Goal: Task Accomplishment & Management: Manage account settings

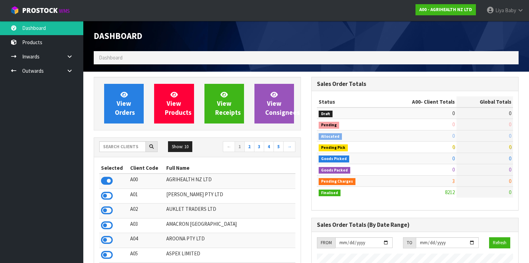
scroll to position [524, 218]
click at [126, 146] on input "text" at bounding box center [122, 146] width 47 height 11
type input "H"
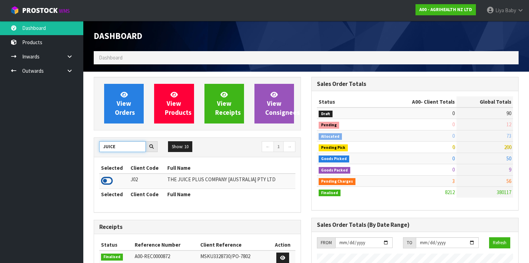
type input "JUICE"
click at [106, 181] on icon at bounding box center [107, 180] width 12 height 10
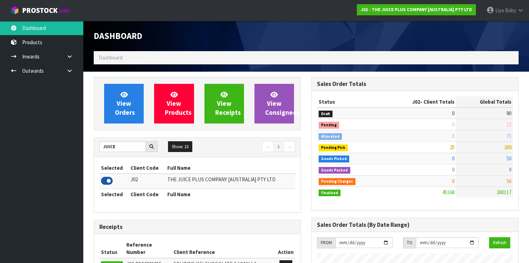
scroll to position [554, 218]
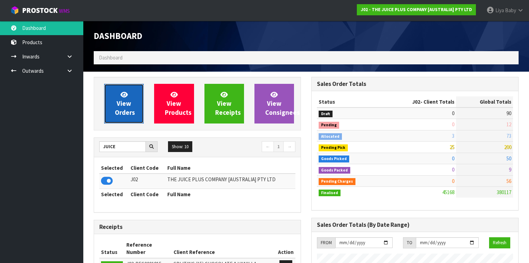
click at [124, 113] on span "View Orders" at bounding box center [125, 103] width 20 height 26
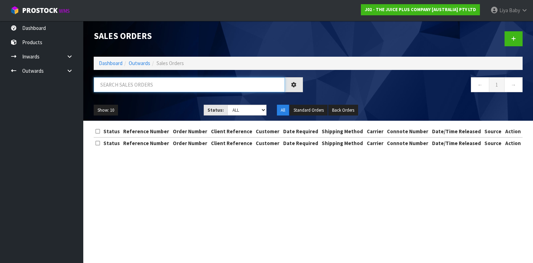
click at [171, 85] on input "text" at bounding box center [189, 84] width 191 height 15
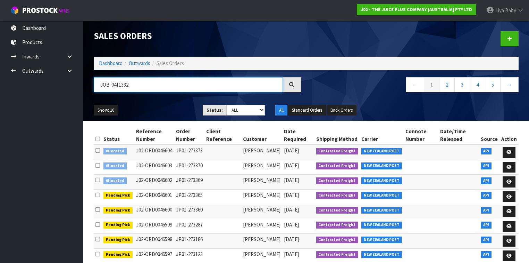
type input "JOB-0411332"
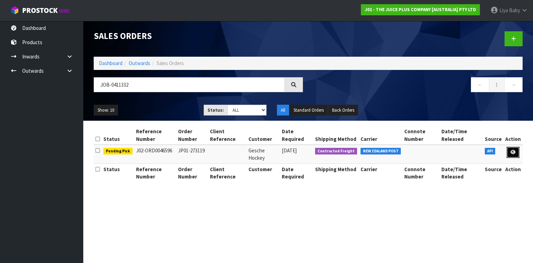
click at [514, 151] on icon at bounding box center [513, 152] width 5 height 5
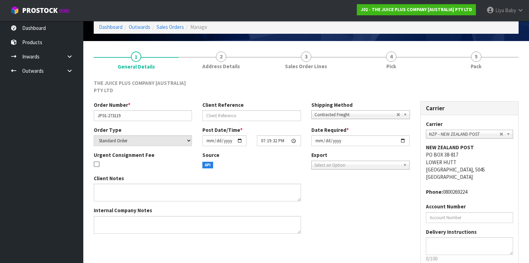
scroll to position [73, 0]
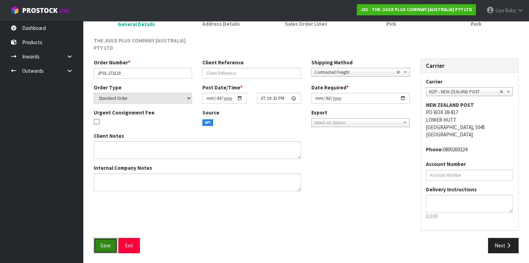
click at [109, 244] on span "Save" at bounding box center [105, 245] width 10 height 7
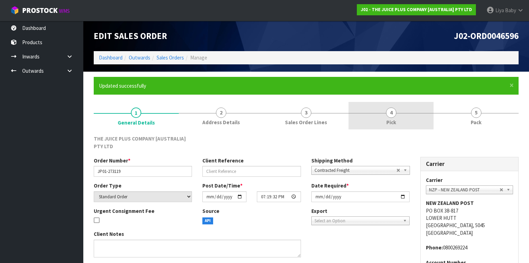
click at [401, 123] on link "4 Pick" at bounding box center [391, 115] width 85 height 27
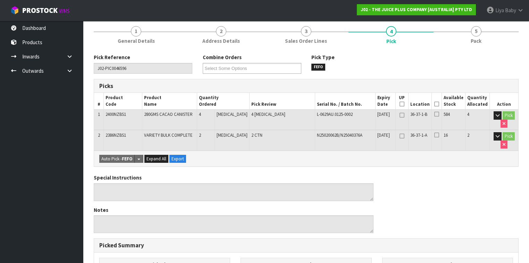
scroll to position [83, 0]
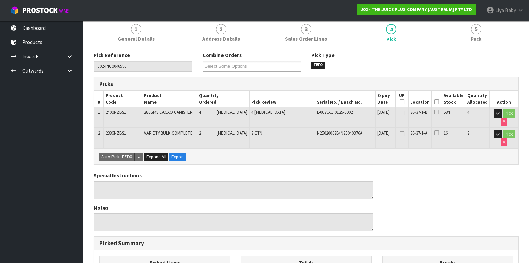
click at [438, 102] on icon at bounding box center [436, 102] width 5 height 0
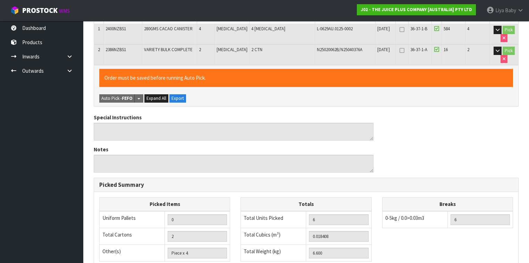
scroll to position [270, 0]
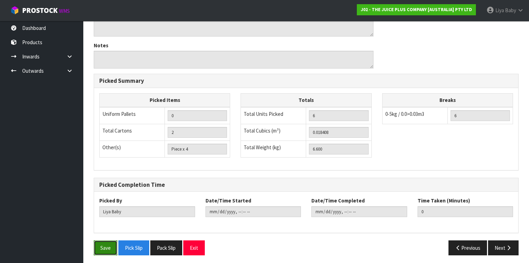
click at [100, 247] on button "Save" at bounding box center [106, 247] width 24 height 15
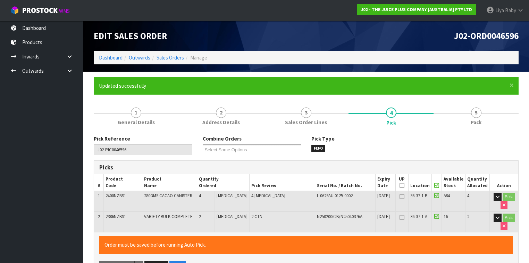
type input "2025-09-08T12:00:03"
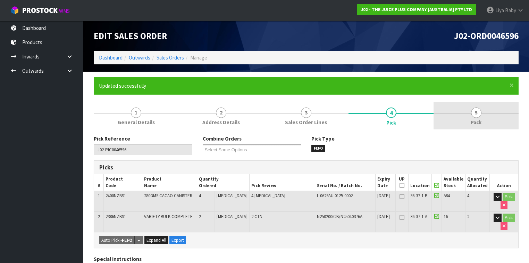
click at [480, 124] on span "Pack" at bounding box center [476, 121] width 11 height 7
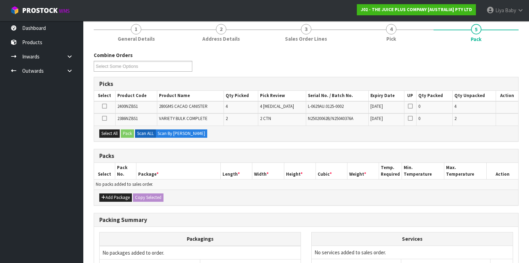
scroll to position [151, 0]
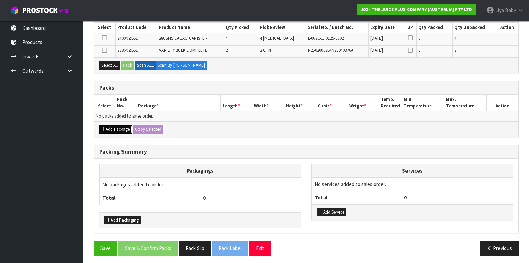
click at [115, 125] on button "Add Package" at bounding box center [115, 129] width 33 height 8
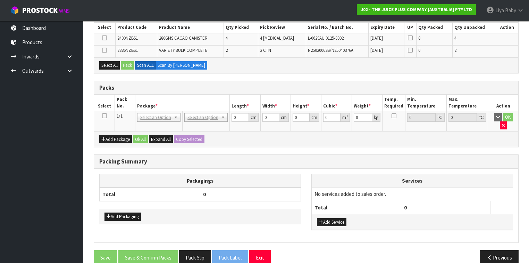
click at [103, 116] on icon at bounding box center [104, 116] width 5 height 0
drag, startPoint x: 102, startPoint y: 65, endPoint x: 114, endPoint y: 65, distance: 11.8
click at [103, 65] on button "Select All" at bounding box center [109, 65] width 20 height 8
click at [122, 63] on button "Pack" at bounding box center [127, 65] width 13 height 8
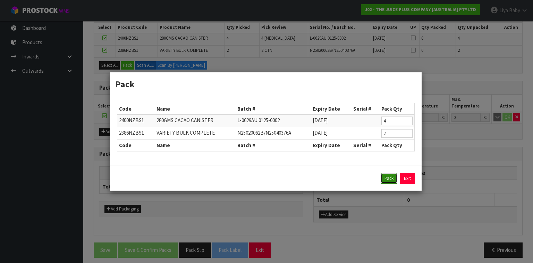
click at [389, 178] on button "Pack" at bounding box center [389, 178] width 17 height 11
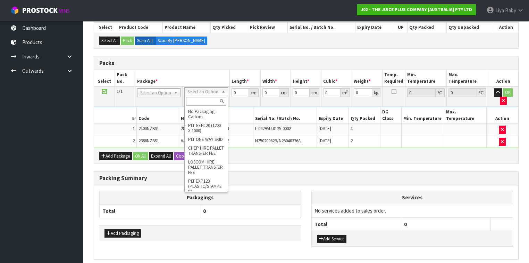
click at [197, 102] on input "text" at bounding box center [206, 101] width 40 height 9
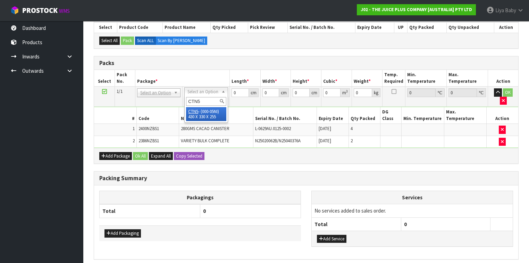
type input "CTN5"
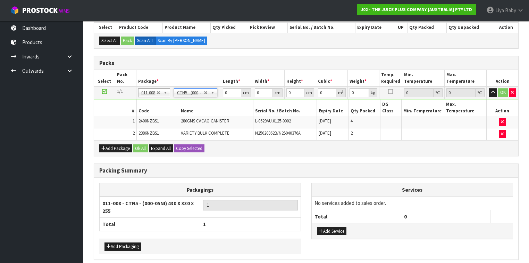
type input "43"
type input "33"
type input "25.5"
type input "0.036185"
type input "6.8"
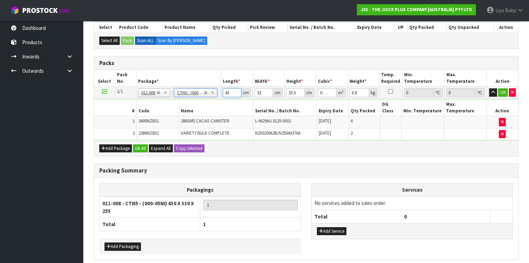
click at [224, 92] on input "43" at bounding box center [232, 92] width 18 height 9
click at [230, 90] on input "43" at bounding box center [232, 92] width 18 height 9
type input "4"
type input "0.003366"
type input "44"
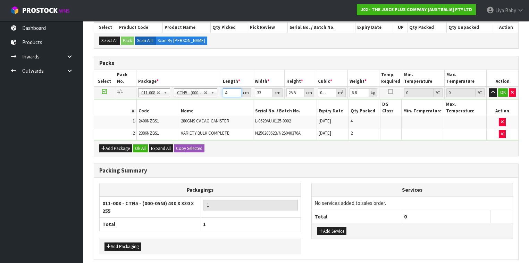
type input "0.037026"
type input "44"
click at [265, 94] on input "33" at bounding box center [264, 92] width 18 height 9
type input "3"
type input "0.003366"
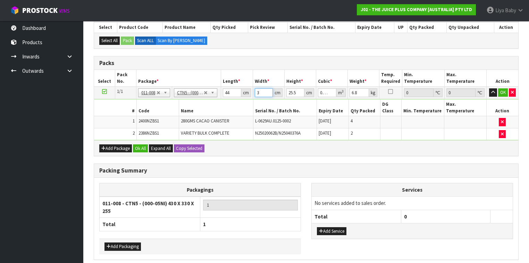
type input "0"
type input "3"
type input "0.003366"
type input "35"
type input "0.03927"
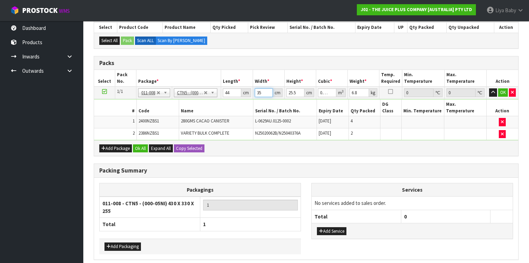
type input "35"
click at [296, 94] on input "25.5" at bounding box center [295, 92] width 18 height 9
type input "25"
type input "0.0385"
type input "2"
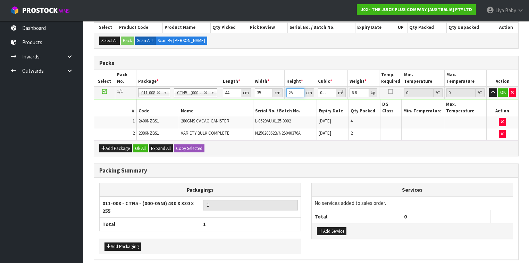
type input "0.00308"
type input "0"
type input "2"
type input "0.00308"
type input "27"
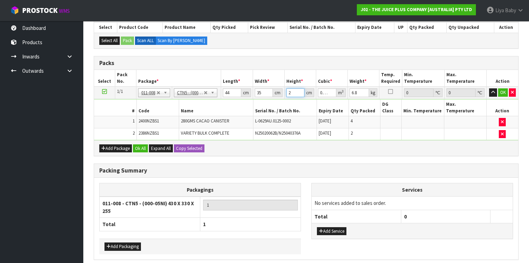
type input "0.04158"
type input "27"
click at [361, 90] on input "6.8" at bounding box center [359, 92] width 19 height 9
type input "6"
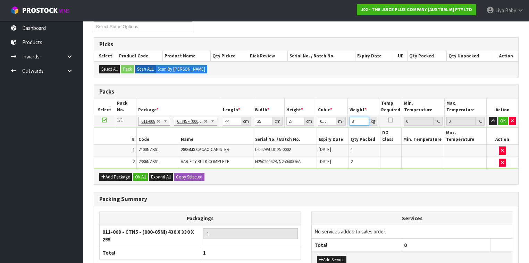
scroll to position [115, 0]
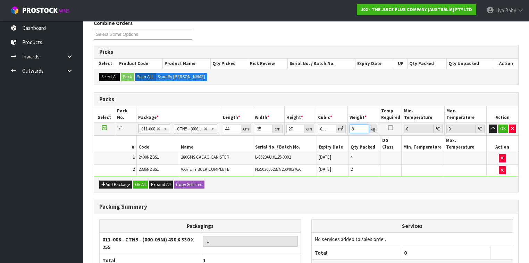
type input "8"
click at [117, 76] on button "Select All" at bounding box center [109, 77] width 20 height 8
click at [136, 180] on button "Ok All" at bounding box center [140, 184] width 15 height 8
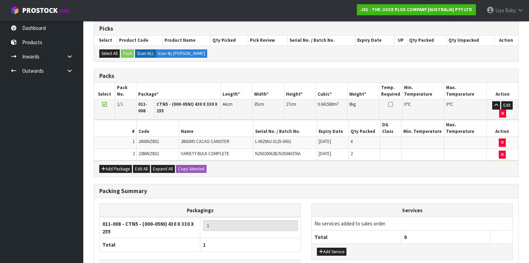
scroll to position [175, 0]
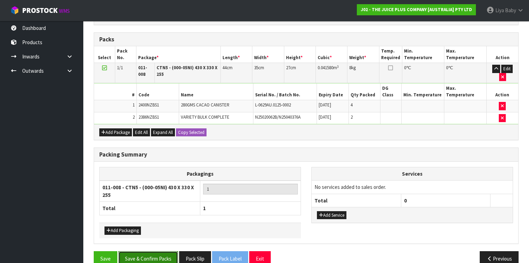
click at [169, 251] on button "Save & Confirm Packs" at bounding box center [148, 258] width 60 height 15
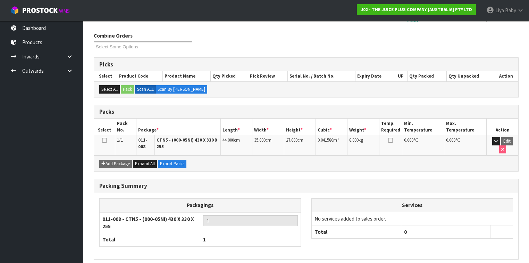
scroll to position [126, 0]
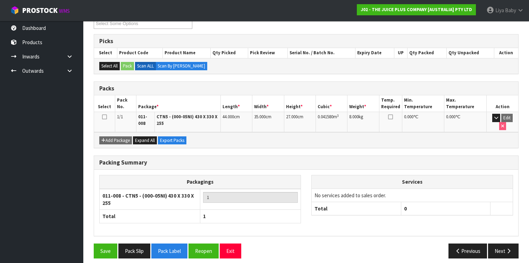
click at [103, 117] on icon at bounding box center [104, 117] width 5 height 0
drag, startPoint x: 493, startPoint y: 245, endPoint x: 494, endPoint y: 240, distance: 5.2
click at [494, 245] on button "Next" at bounding box center [503, 250] width 31 height 15
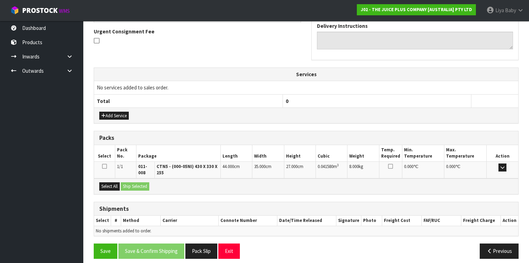
scroll to position [205, 0]
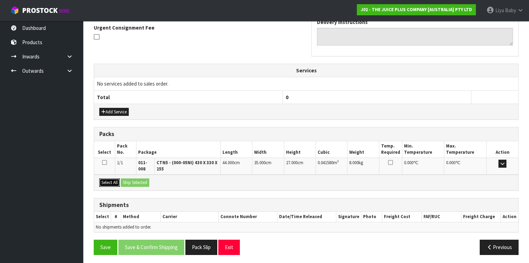
click at [106, 178] on button "Select All" at bounding box center [109, 182] width 20 height 8
click at [131, 181] on button "Ship Selected" at bounding box center [135, 182] width 28 height 8
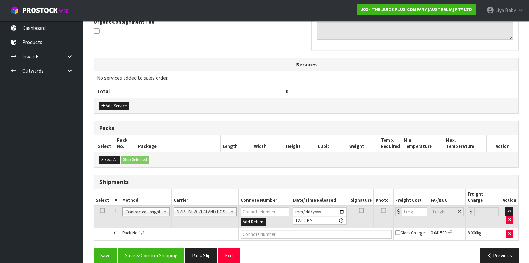
scroll to position [213, 0]
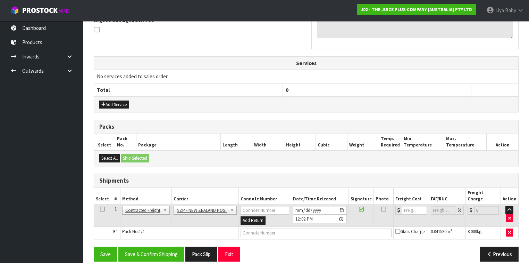
click at [103, 209] on icon at bounding box center [102, 209] width 5 height 0
click at [150, 247] on button "Save & Confirm Shipping" at bounding box center [151, 253] width 66 height 15
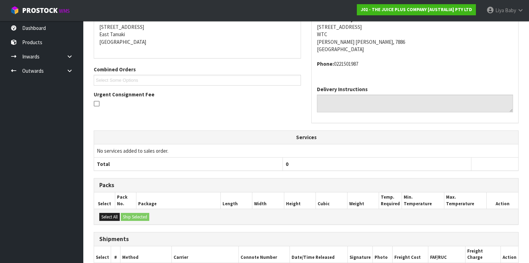
scroll to position [203, 0]
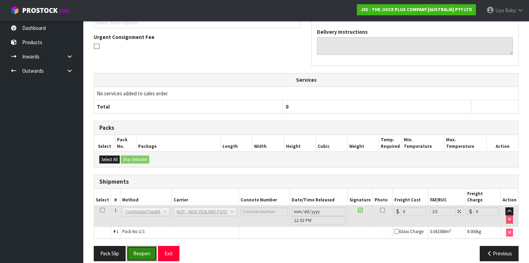
click at [148, 245] on button "Reopen" at bounding box center [142, 252] width 30 height 15
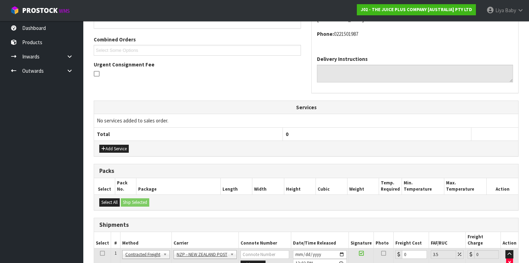
scroll to position [219, 0]
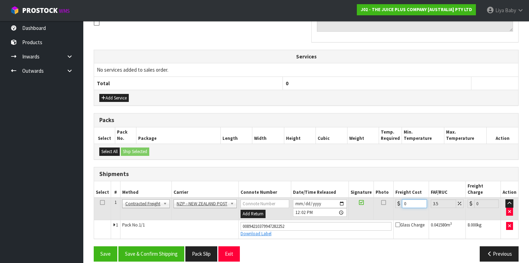
click at [403, 199] on input "0" at bounding box center [414, 203] width 25 height 9
click at [408, 199] on input "0" at bounding box center [414, 203] width 25 height 9
type input "1"
type input "1.03"
type input "16"
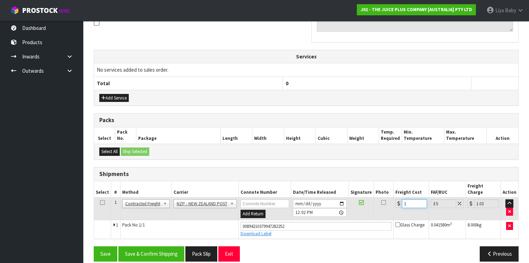
type input "16.56"
type input "16.2"
type input "16.77"
type input "16.20"
click at [101, 202] on icon at bounding box center [102, 202] width 5 height 0
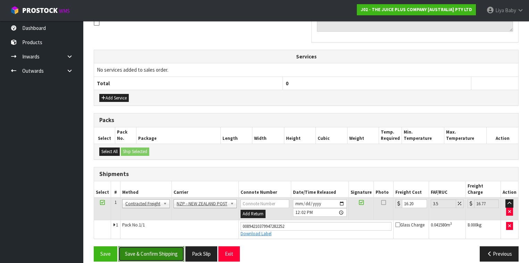
click at [136, 246] on button "Save & Confirm Shipping" at bounding box center [151, 253] width 66 height 15
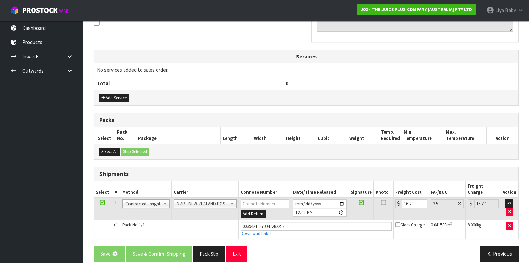
scroll to position [0, 0]
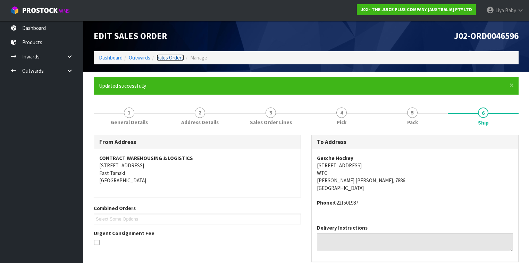
click at [166, 58] on link "Sales Orders" at bounding box center [170, 57] width 27 height 7
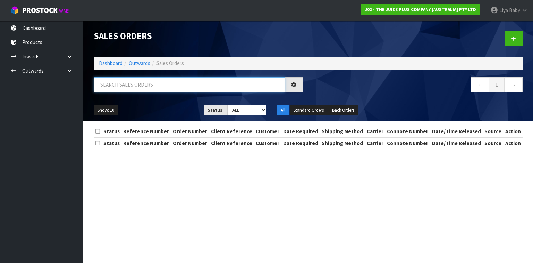
click at [139, 86] on input "text" at bounding box center [189, 84] width 191 height 15
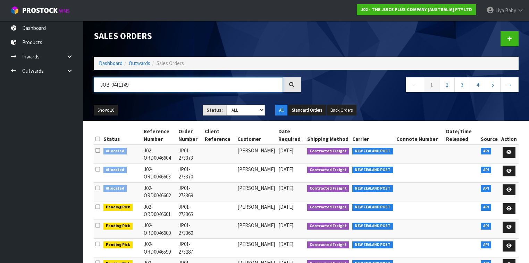
type input "JOB-0411149"
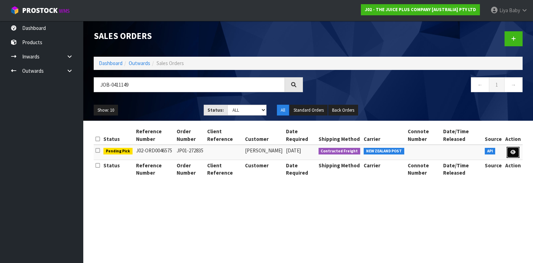
click at [512, 153] on icon at bounding box center [513, 152] width 5 height 5
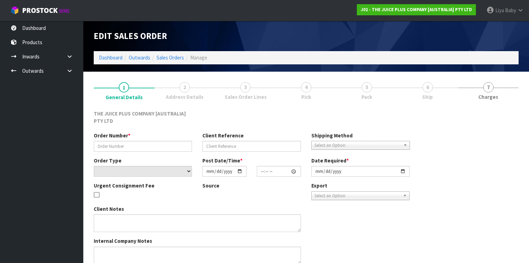
type input "JP01-272835"
select select "number:0"
type input "2025-09-05"
type input "11:05:28.000"
type input "[DATE]"
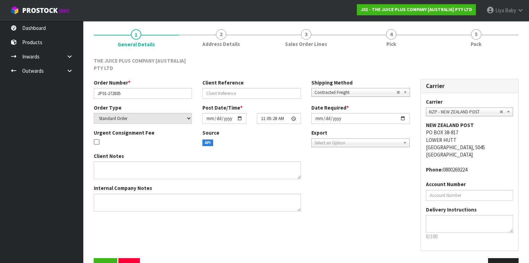
scroll to position [73, 0]
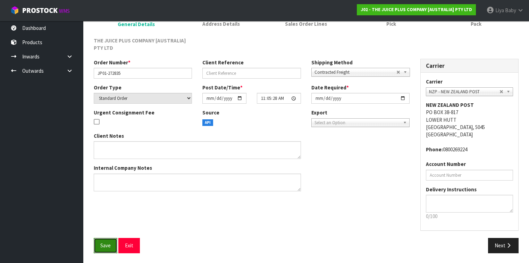
click at [101, 242] on span "Save" at bounding box center [105, 245] width 10 height 7
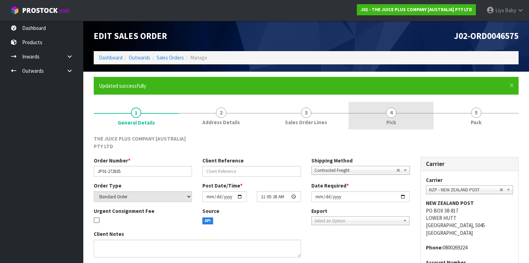
click at [389, 119] on span "Pick" at bounding box center [391, 121] width 10 height 7
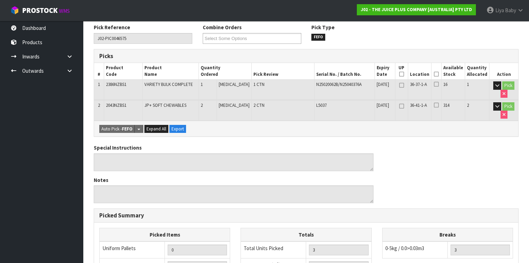
click at [439, 74] on icon at bounding box center [436, 74] width 5 height 0
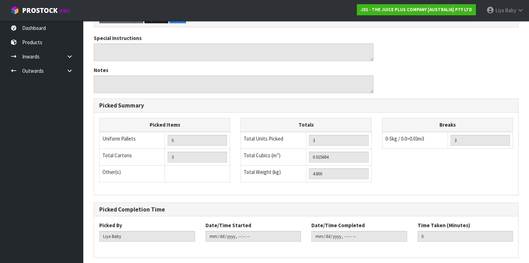
scroll to position [270, 0]
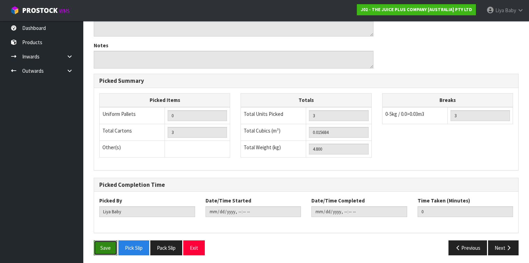
click at [103, 240] on button "Save" at bounding box center [106, 247] width 24 height 15
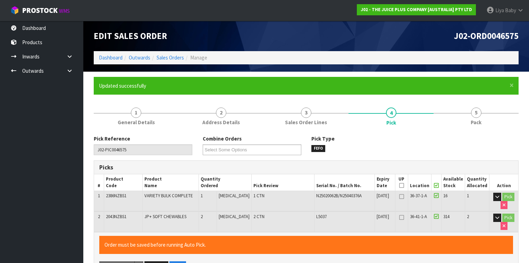
type input "2025-09-08T12:12:26"
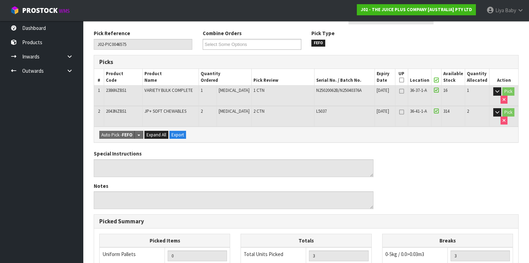
scroll to position [28, 0]
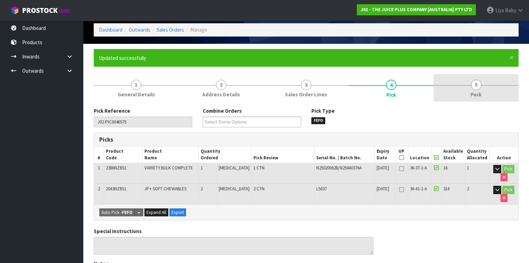
click at [481, 85] on span "5" at bounding box center [476, 85] width 10 height 10
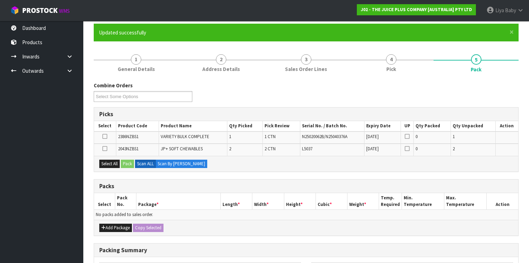
scroll to position [139, 0]
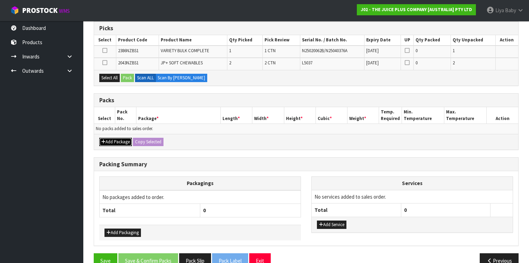
click at [107, 139] on button "Add Package" at bounding box center [115, 142] width 33 height 8
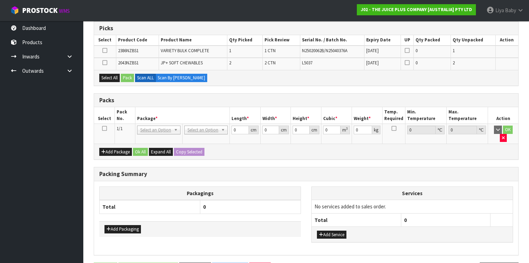
click at [104, 128] on icon at bounding box center [104, 128] width 5 height 0
click at [113, 77] on button "Select All" at bounding box center [109, 78] width 20 height 8
click at [125, 78] on button "Pack" at bounding box center [127, 78] width 13 height 8
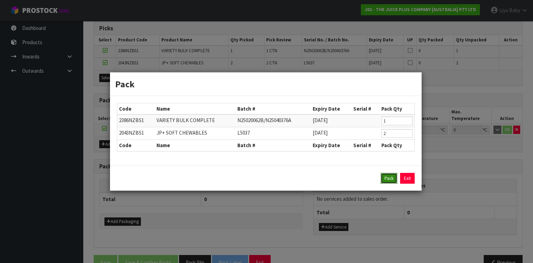
click at [386, 181] on button "Pack" at bounding box center [389, 178] width 17 height 11
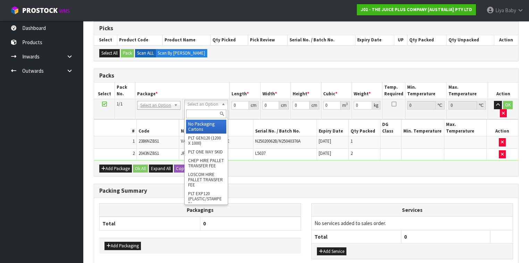
click at [202, 115] on input "text" at bounding box center [206, 113] width 40 height 9
type input "CTN5"
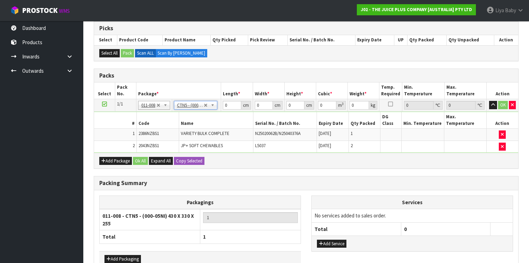
type input "43"
type input "33"
type input "25.5"
type input "0.036185"
type input "5"
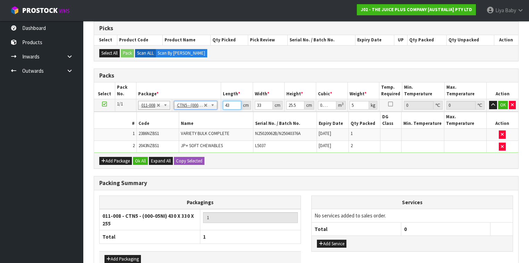
click at [232, 105] on input "43" at bounding box center [232, 105] width 18 height 9
type input "4"
type input "0.003366"
type input "44"
type input "0.037026"
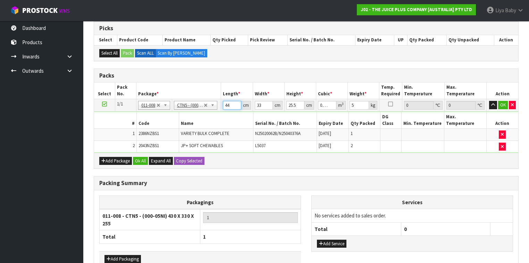
type input "44"
click at [262, 104] on input "33" at bounding box center [264, 105] width 18 height 9
type input "3"
type input "0.003366"
type input "35"
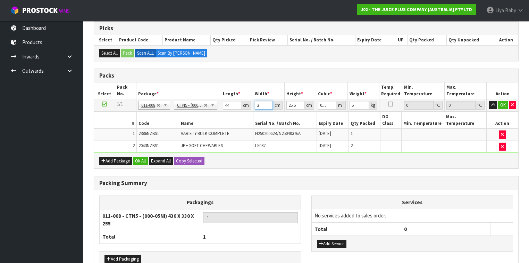
type input "0.03927"
type input "35"
click at [296, 102] on input "25.5" at bounding box center [295, 105] width 18 height 9
type input "25"
type input "0.0385"
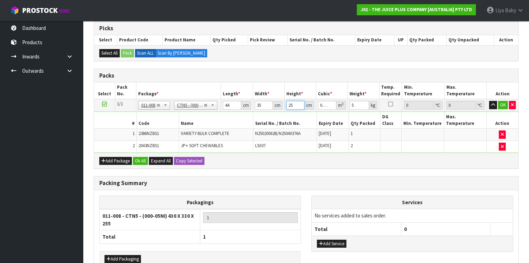
type input "2"
type input "0.00308"
type input "0"
type input "2"
type input "0.00308"
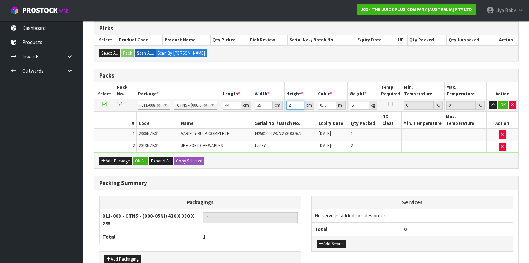
type input "21"
type input "0.03234"
type input "21"
click at [362, 105] on input "5" at bounding box center [359, 105] width 19 height 9
type input "6"
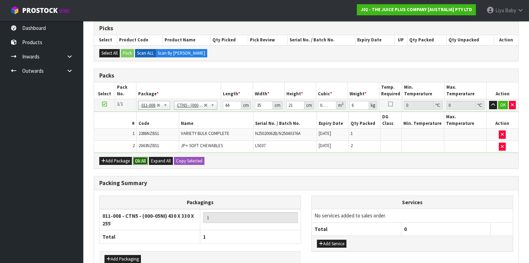
click at [141, 157] on button "Ok All" at bounding box center [140, 161] width 15 height 8
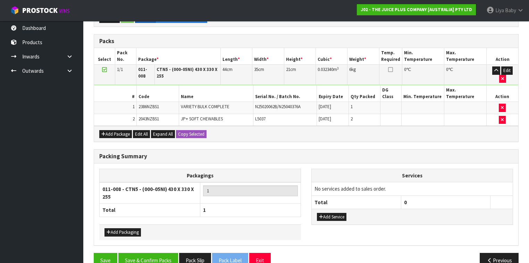
scroll to position [175, 0]
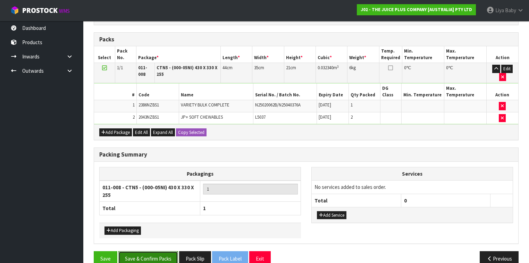
click at [159, 251] on button "Save & Confirm Packs" at bounding box center [148, 258] width 60 height 15
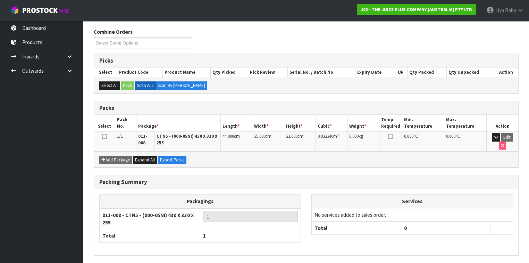
scroll to position [111, 0]
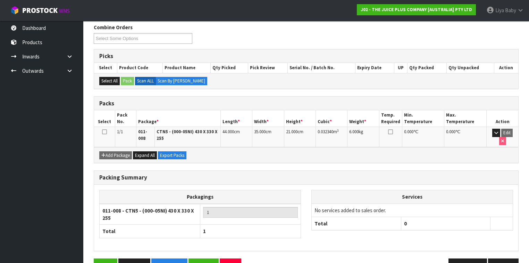
click at [104, 132] on icon at bounding box center [104, 132] width 5 height 0
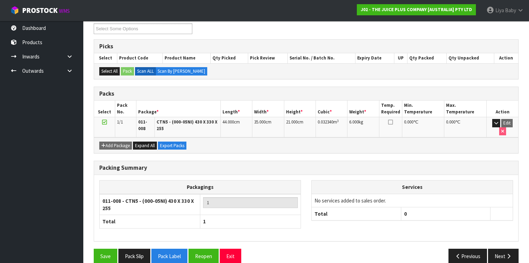
scroll to position [126, 0]
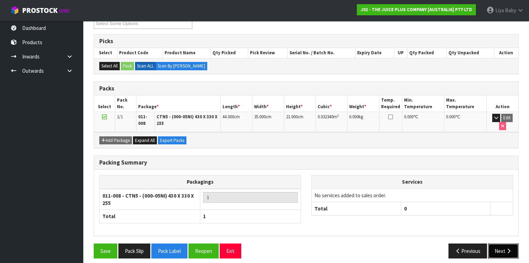
click at [500, 243] on button "Next" at bounding box center [503, 250] width 31 height 15
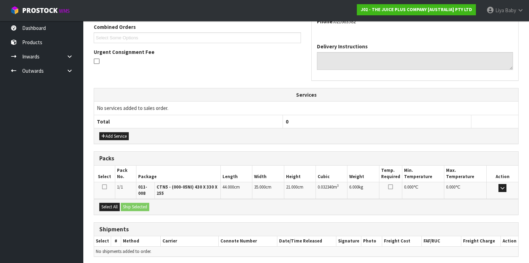
scroll to position [182, 0]
click at [105, 203] on button "Select All" at bounding box center [109, 206] width 20 height 8
click at [128, 203] on button "Ship Selected" at bounding box center [135, 206] width 28 height 8
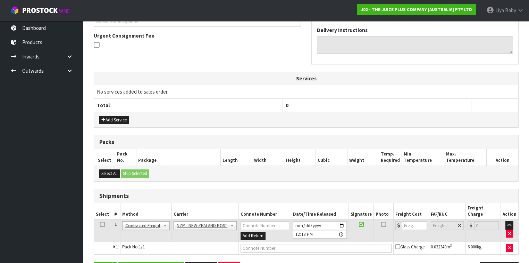
scroll to position [213, 0]
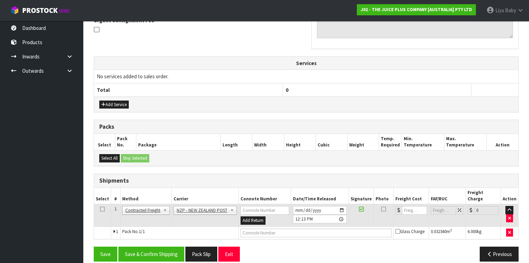
click at [101, 209] on icon at bounding box center [102, 209] width 5 height 0
click at [163, 246] on button "Save & Confirm Shipping" at bounding box center [151, 253] width 66 height 15
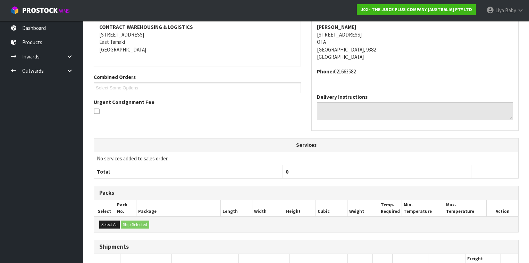
scroll to position [203, 0]
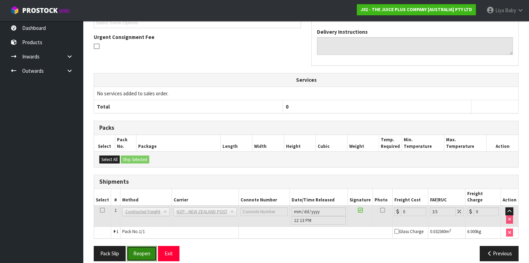
click at [133, 245] on button "Reopen" at bounding box center [142, 252] width 30 height 15
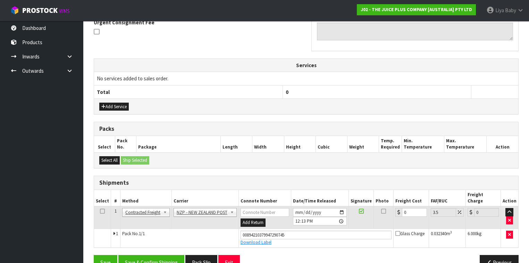
scroll to position [219, 0]
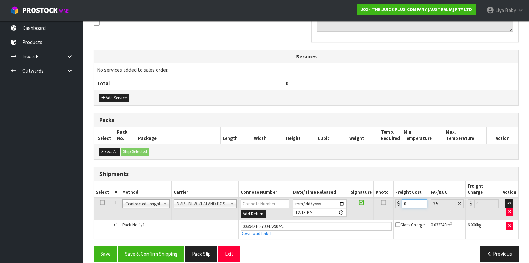
click at [409, 199] on input "0" at bounding box center [414, 203] width 25 height 9
type input "1"
type input "1.03"
type input "16"
type input "16.56"
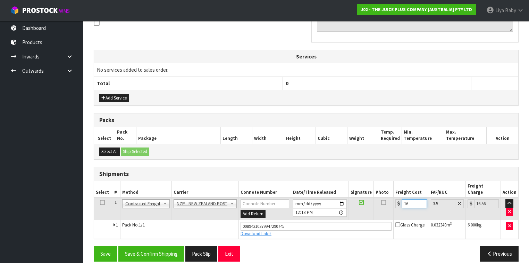
type input "16.2"
type input "16.77"
type input "16.20"
click at [103, 202] on icon at bounding box center [102, 202] width 5 height 0
click at [139, 246] on button "Save & Confirm Shipping" at bounding box center [151, 253] width 66 height 15
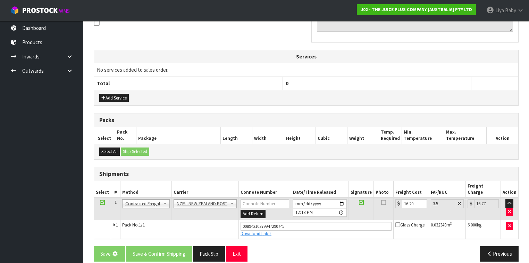
scroll to position [0, 0]
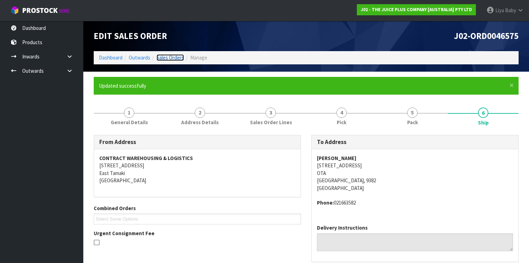
click at [168, 58] on link "Sales Orders" at bounding box center [170, 57] width 27 height 7
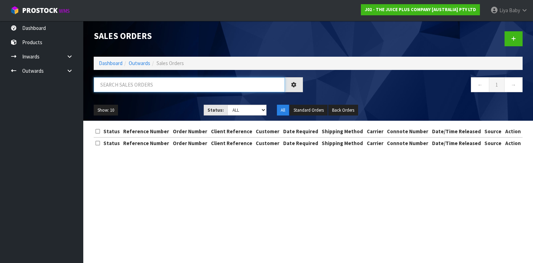
click at [143, 89] on input "text" at bounding box center [189, 84] width 191 height 15
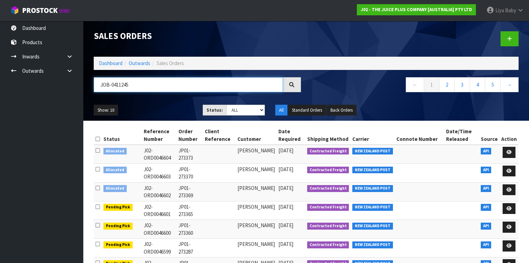
type input "JOB-0411245"
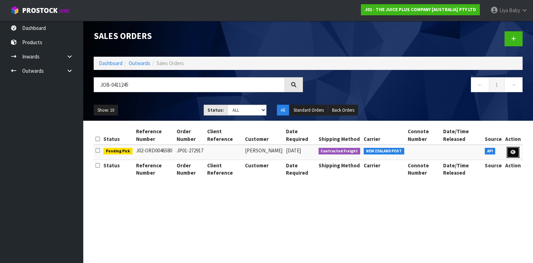
click at [515, 151] on icon at bounding box center [513, 152] width 5 height 5
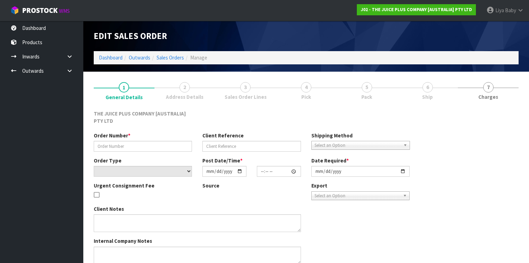
type input "JP01-272917"
select select "number:0"
type input "[DATE]"
type input "03:01:52.000"
type input "[DATE]"
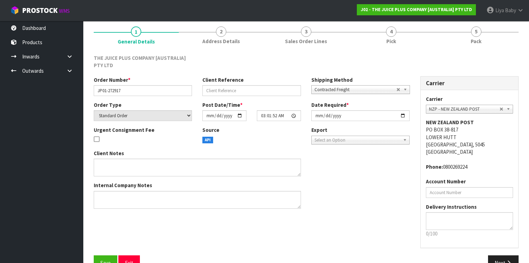
scroll to position [73, 0]
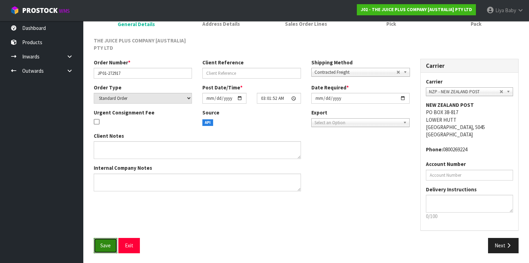
click at [106, 240] on button "Save" at bounding box center [106, 245] width 24 height 15
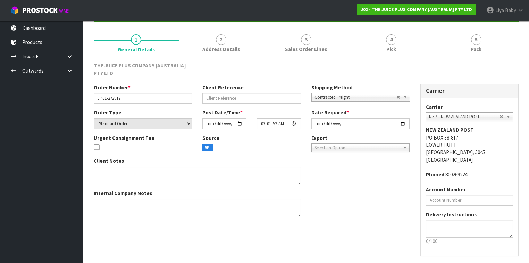
scroll to position [0, 0]
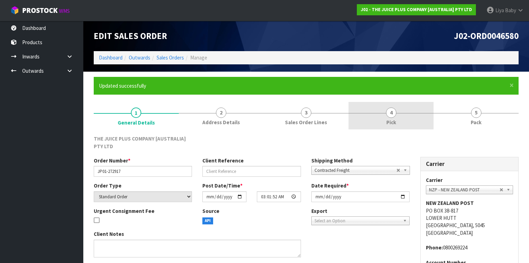
click at [388, 124] on span "Pick" at bounding box center [391, 121] width 10 height 7
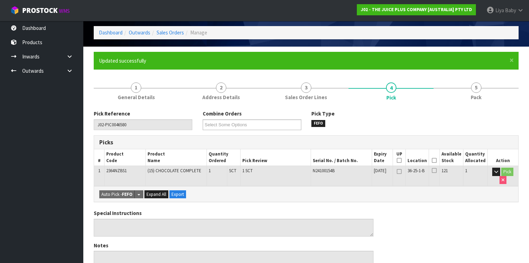
scroll to position [83, 0]
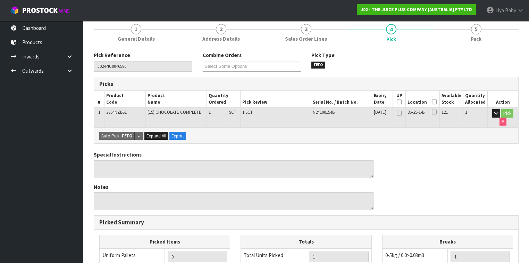
click at [437, 102] on icon at bounding box center [434, 102] width 5 height 0
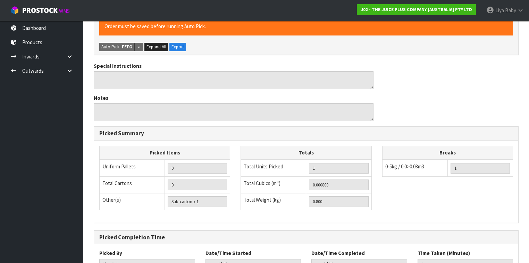
scroll to position [250, 0]
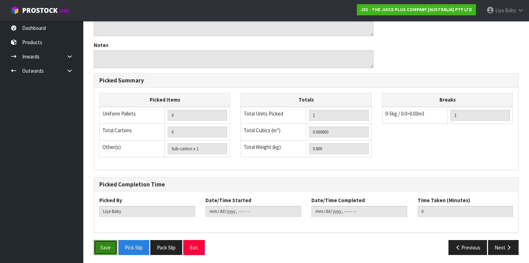
click at [98, 250] on button "Save" at bounding box center [106, 247] width 24 height 15
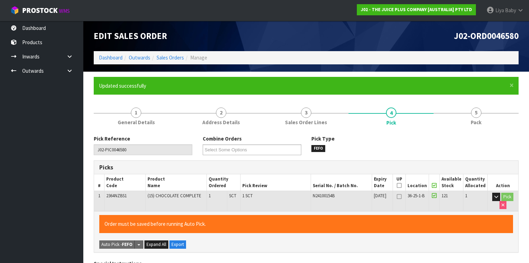
type input "2025-09-08T12:18:29"
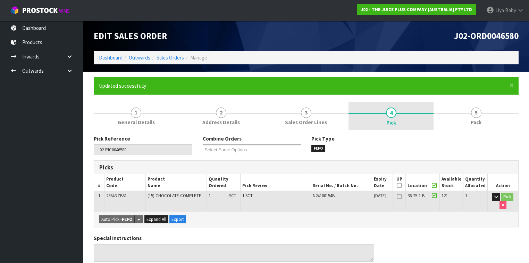
drag, startPoint x: 464, startPoint y: 111, endPoint x: 420, endPoint y: 126, distance: 46.0
click at [460, 114] on link "5 Pack" at bounding box center [476, 115] width 85 height 27
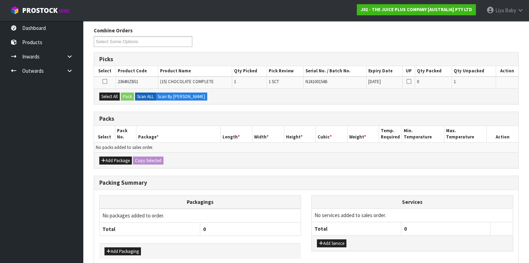
scroll to position [139, 0]
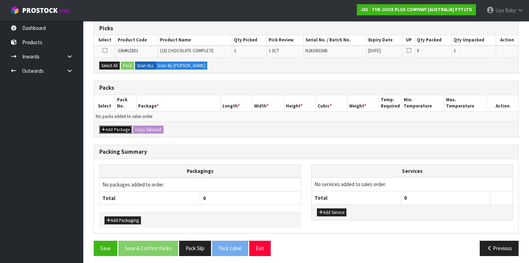
click at [128, 127] on button "Add Package" at bounding box center [115, 129] width 33 height 8
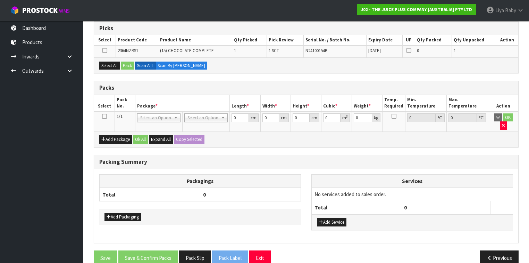
click at [105, 116] on icon at bounding box center [104, 116] width 5 height 0
drag, startPoint x: 111, startPoint y: 65, endPoint x: 124, endPoint y: 65, distance: 12.5
click at [113, 65] on button "Select All" at bounding box center [109, 65] width 20 height 8
click at [130, 65] on button "Pack" at bounding box center [127, 65] width 13 height 8
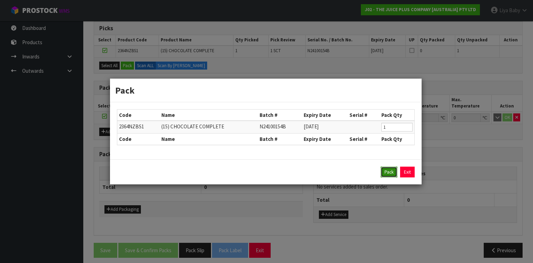
click at [386, 172] on button "Pack" at bounding box center [389, 171] width 17 height 11
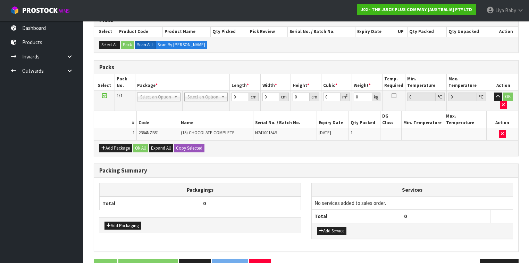
scroll to position [151, 0]
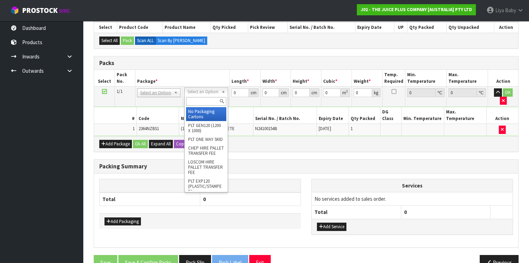
click at [212, 95] on div at bounding box center [206, 100] width 43 height 11
click at [210, 98] on input "text" at bounding box center [206, 101] width 40 height 9
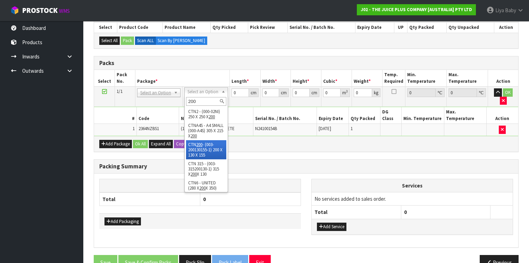
type input "200"
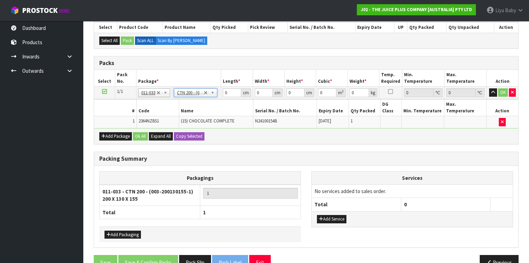
type input "20"
type input "13"
type input "15.5"
type input "0.00403"
type input "1"
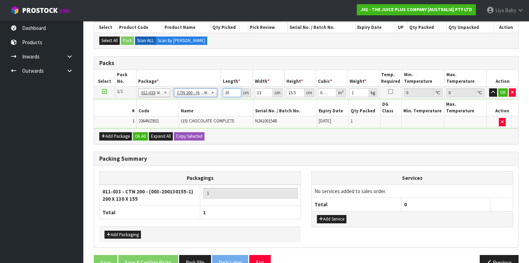
click at [232, 91] on input "20" at bounding box center [232, 92] width 18 height 9
type input "2"
type input "0.000403"
type input "21"
type input "0.004232"
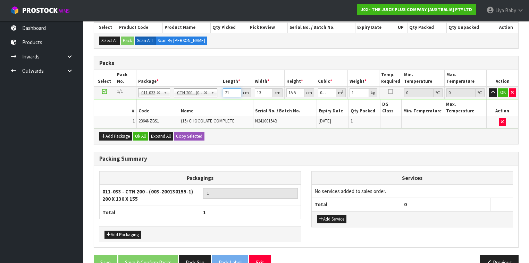
type input "21"
click at [261, 93] on input "13" at bounding box center [264, 92] width 18 height 9
type input "1"
type input "0.000325"
type input "14"
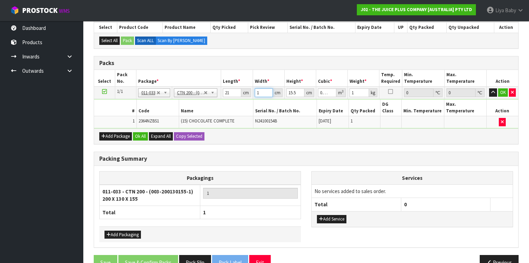
type input "0.004557"
type input "14"
click at [297, 92] on input "15.5" at bounding box center [295, 92] width 18 height 9
type input "15"
type input "0.00441"
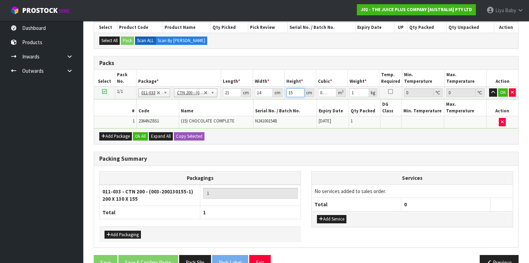
type input "1"
type input "0.000294"
type input "0"
type input "1"
type input "0.000294"
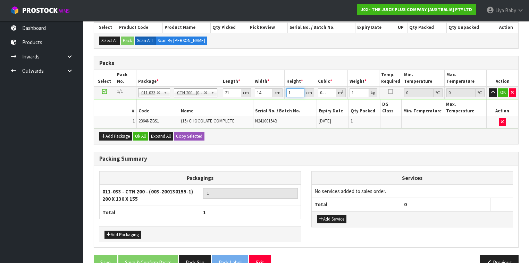
type input "17"
type input "0.004998"
type input "17"
click at [355, 92] on input "1" at bounding box center [359, 92] width 19 height 9
click at [143, 132] on button "Ok All" at bounding box center [140, 136] width 15 height 8
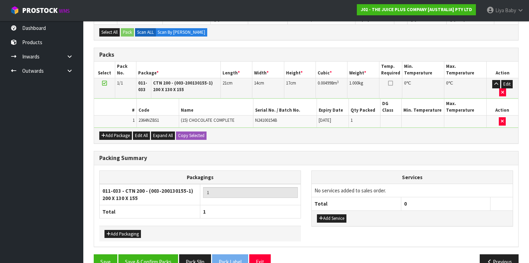
scroll to position [164, 0]
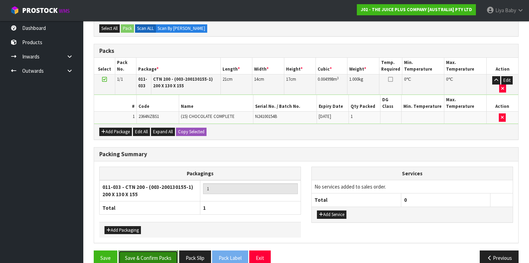
click at [156, 250] on button "Save & Confirm Packs" at bounding box center [148, 257] width 60 height 15
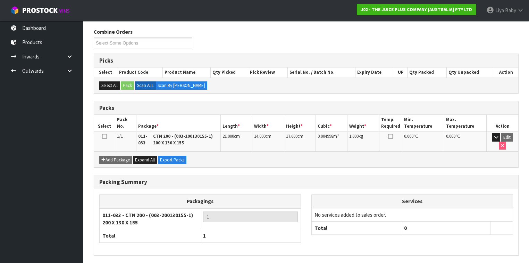
scroll to position [111, 0]
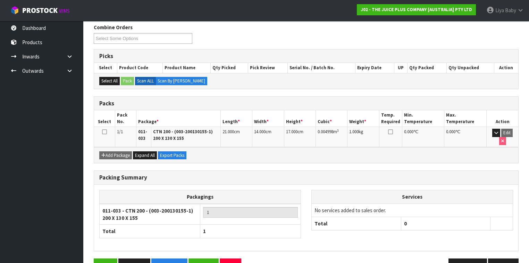
click at [104, 132] on icon at bounding box center [104, 132] width 5 height 0
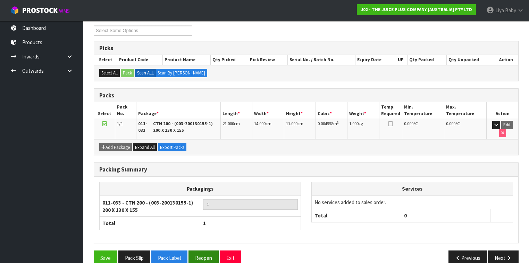
scroll to position [126, 0]
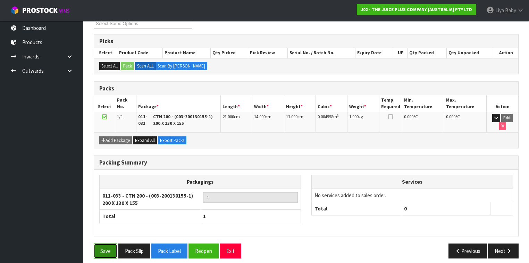
click at [107, 244] on button "Save" at bounding box center [106, 250] width 24 height 15
click at [504, 243] on button "Next" at bounding box center [503, 250] width 31 height 15
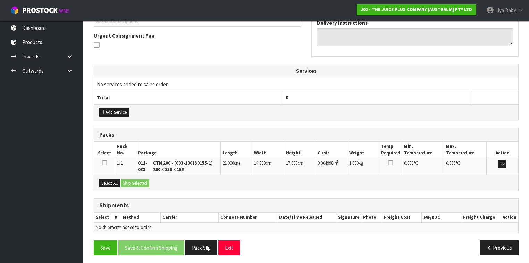
scroll to position [198, 0]
click at [114, 181] on button "Select All" at bounding box center [109, 182] width 20 height 8
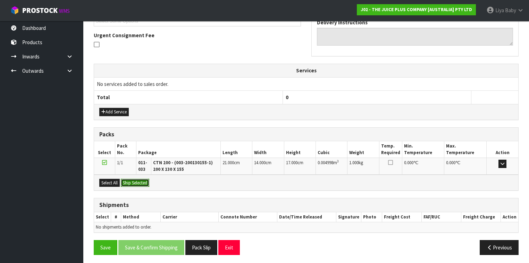
click at [125, 178] on button "Ship Selected" at bounding box center [135, 182] width 28 height 8
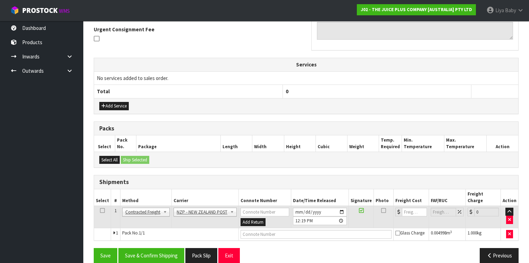
scroll to position [205, 0]
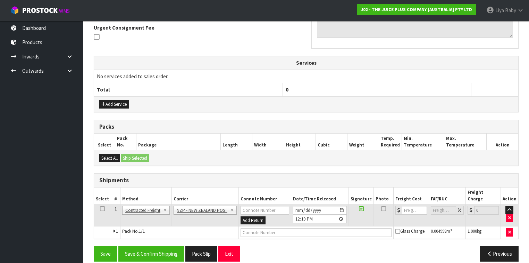
click at [100, 208] on icon at bounding box center [102, 208] width 5 height 0
click at [149, 246] on button "Save & Confirm Shipping" at bounding box center [151, 253] width 66 height 15
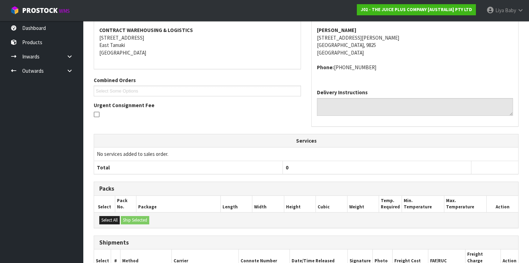
scroll to position [196, 0]
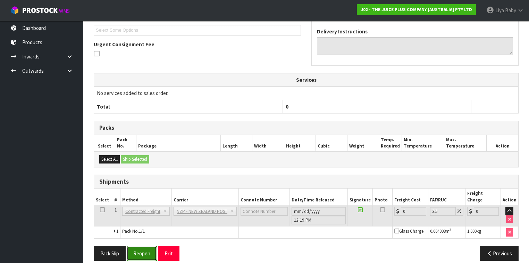
click at [138, 245] on button "Reopen" at bounding box center [142, 252] width 30 height 15
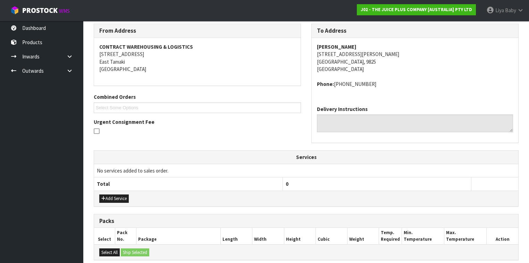
scroll to position [211, 0]
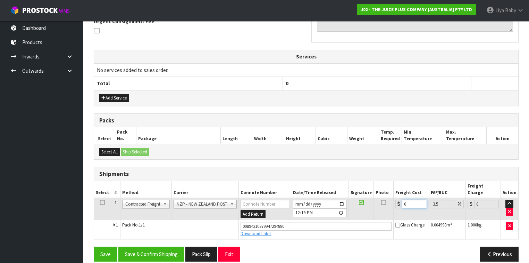
click at [410, 199] on input "0" at bounding box center [414, 203] width 25 height 9
type input "1"
type input "1.03"
type input "11"
type input "11.38"
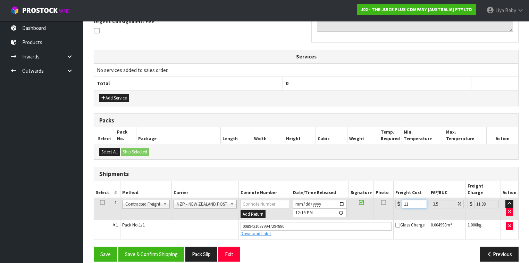
type input "11.6"
type input "12.01"
type input "11.61"
type input "12.02"
type input "11.61"
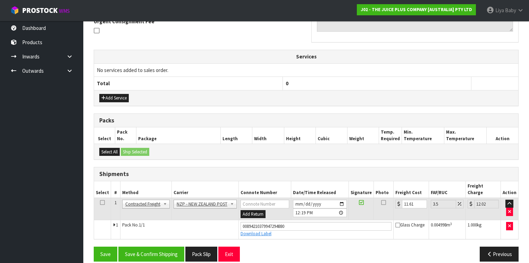
click at [102, 202] on icon at bounding box center [102, 202] width 5 height 0
click at [150, 246] on button "Save & Confirm Shipping" at bounding box center [151, 253] width 66 height 15
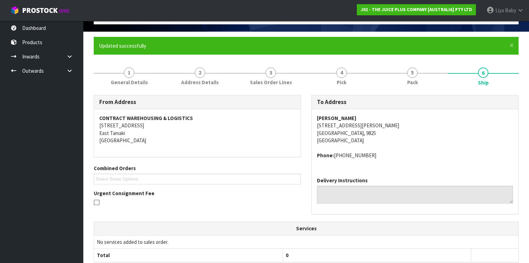
scroll to position [26, 0]
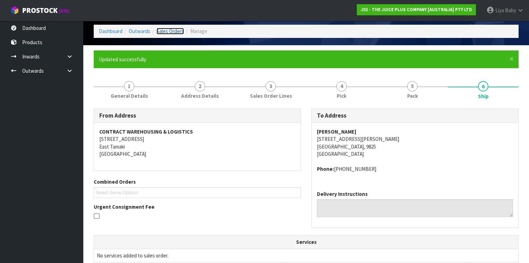
click at [174, 33] on link "Sales Orders" at bounding box center [170, 31] width 27 height 7
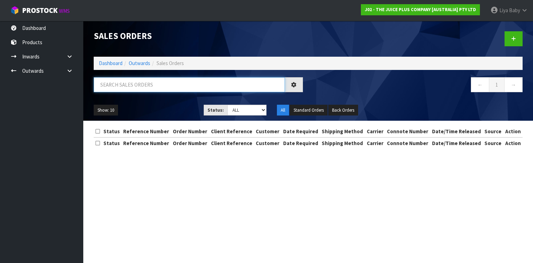
click at [156, 87] on input "text" at bounding box center [189, 84] width 191 height 15
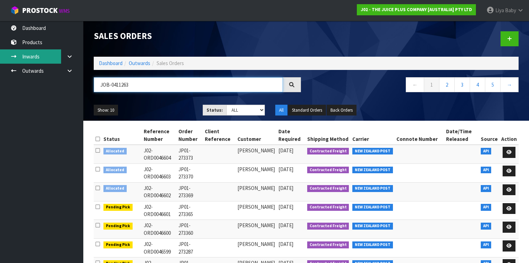
type input "JOB-0411263"
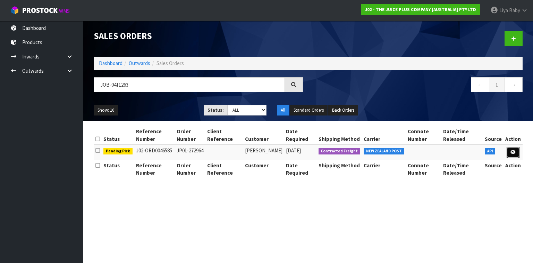
click at [519, 150] on link at bounding box center [513, 152] width 13 height 11
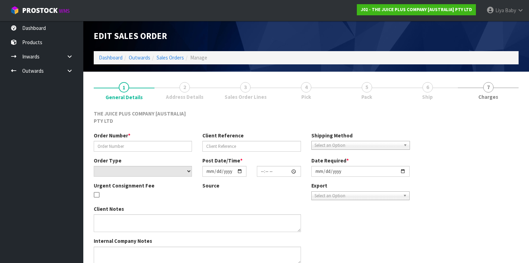
type input "JP01-272964"
select select "number:0"
type input "[DATE]"
type input "12:46:19.000"
type input "[DATE]"
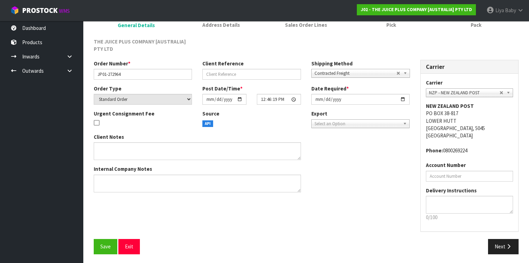
scroll to position [73, 0]
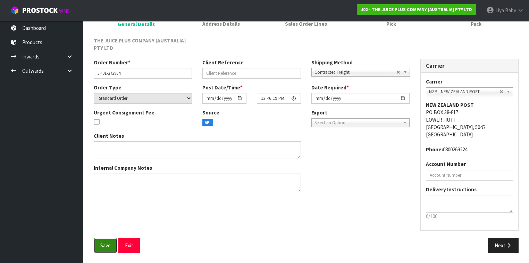
click at [107, 250] on button "Save" at bounding box center [106, 245] width 24 height 15
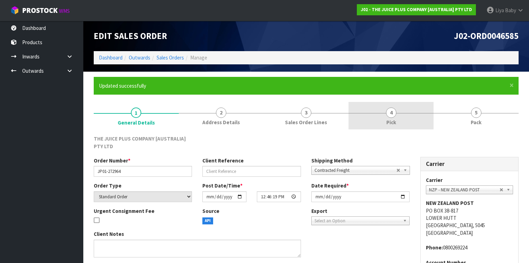
click at [389, 122] on span "Pick" at bounding box center [391, 121] width 10 height 7
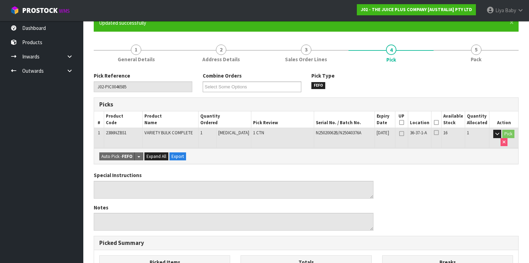
scroll to position [83, 0]
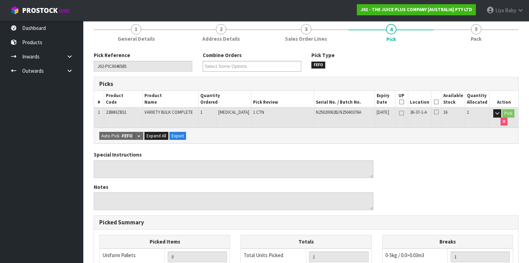
click at [438, 102] on icon at bounding box center [436, 102] width 5 height 0
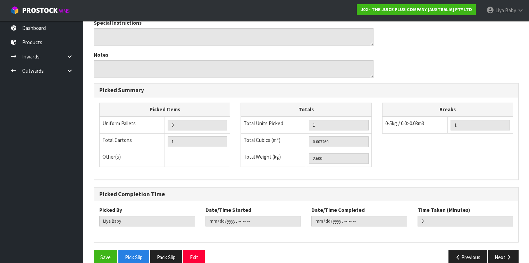
scroll to position [250, 0]
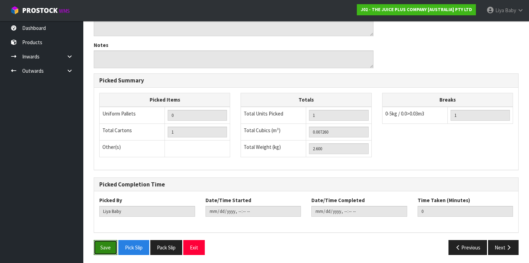
click at [105, 243] on button "Save" at bounding box center [106, 247] width 24 height 15
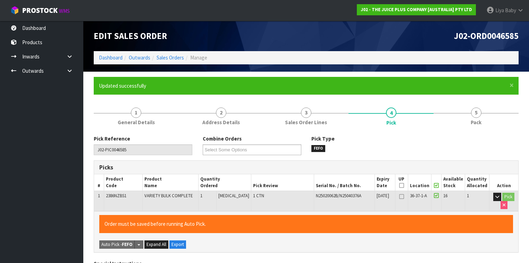
type input "2025-09-08T12:24:54"
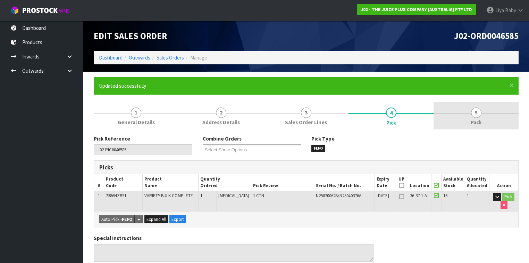
drag, startPoint x: 484, startPoint y: 117, endPoint x: 440, endPoint y: 128, distance: 44.9
click at [481, 118] on link "5 Pack" at bounding box center [476, 115] width 85 height 27
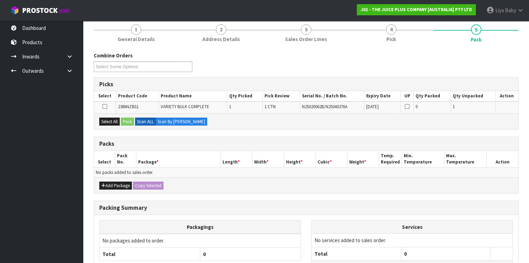
scroll to position [83, 0]
click at [123, 186] on button "Add Package" at bounding box center [115, 185] width 33 height 8
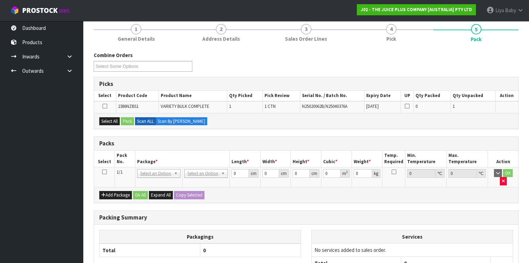
click at [105, 172] on icon at bounding box center [104, 172] width 5 height 0
click at [110, 118] on button "Select All" at bounding box center [109, 121] width 20 height 8
click at [127, 121] on button "Pack" at bounding box center [127, 121] width 13 height 8
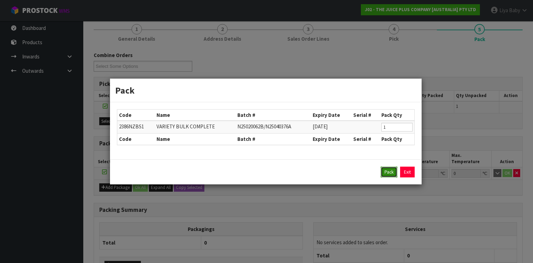
click at [385, 168] on button "Pack" at bounding box center [389, 171] width 17 height 11
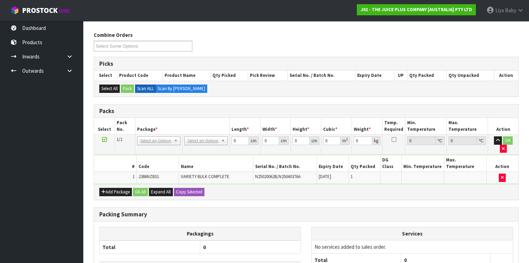
scroll to position [139, 0]
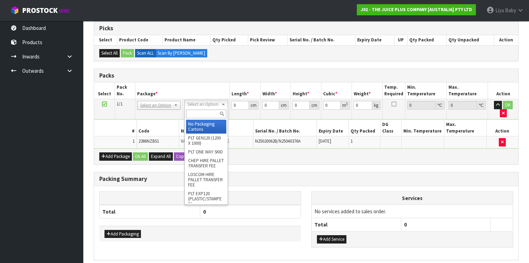
click at [209, 116] on input "text" at bounding box center [206, 113] width 40 height 9
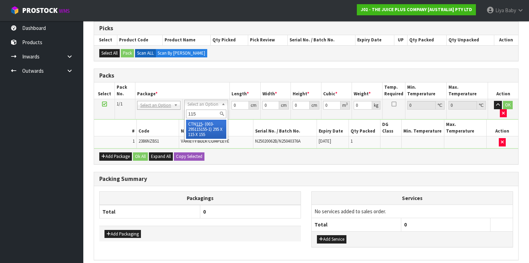
type input "115"
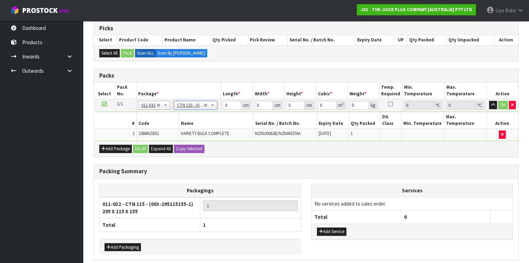
type input "29.5"
type input "11.5"
type input "15.5"
type input "0.005258"
type input "2.8"
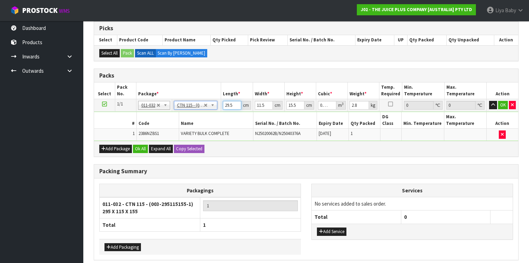
click at [232, 101] on input "29.5" at bounding box center [232, 105] width 18 height 9
click at [233, 104] on input "29.5" at bounding box center [232, 105] width 18 height 9
type input "29"
type input "0.005169"
type input "2"
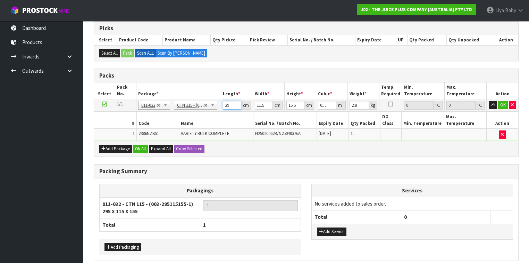
type input "0.000356"
type input "0"
type input "3"
type input "0.000535"
type input "31"
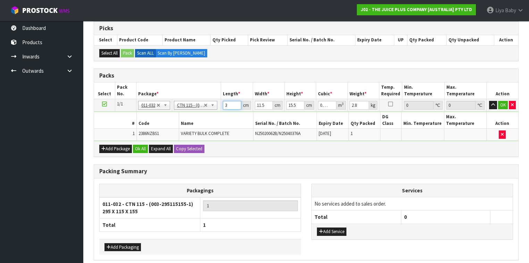
type input "0.005526"
type input "31"
click at [265, 102] on input "11.5" at bounding box center [264, 105] width 18 height 9
type input "11"
type input "0.005285"
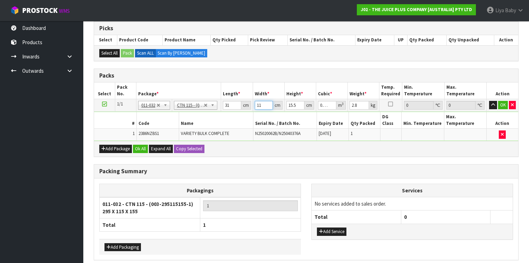
type input "1"
type input "0.00048"
type input "0"
type input "2"
type input "0.000961"
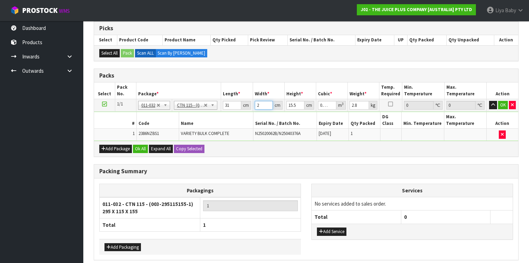
type input "24"
type input "0.011532"
type input "24"
click at [297, 104] on input "15.5" at bounding box center [295, 105] width 18 height 9
type input "15"
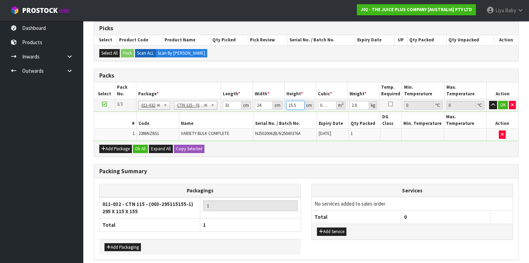
type input "0.01116"
type input "1"
type input "0.000744"
type input "0"
type input "1"
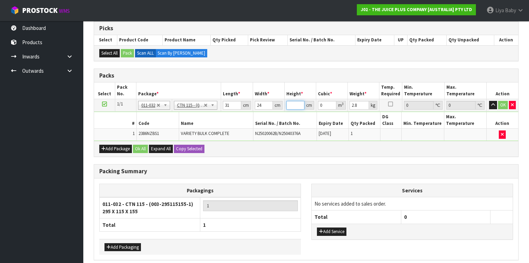
type input "0.000744"
type input "18"
type input "0.013392"
type input "18"
click at [359, 105] on input "2.8" at bounding box center [359, 105] width 19 height 9
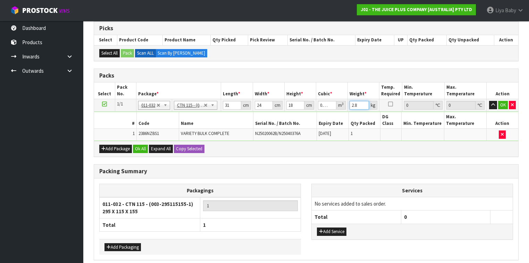
type input "2"
type input "3"
click at [136, 144] on button "Ok All" at bounding box center [140, 148] width 15 height 8
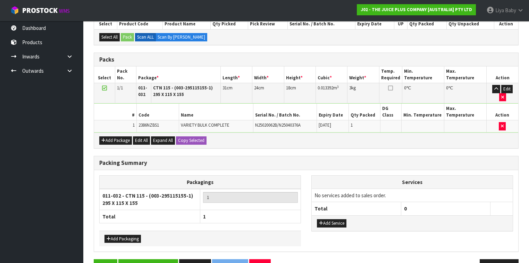
scroll to position [164, 0]
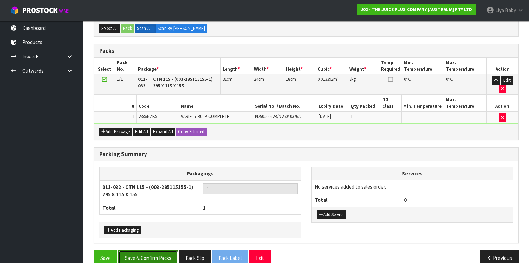
click at [138, 250] on button "Save & Confirm Packs" at bounding box center [148, 257] width 60 height 15
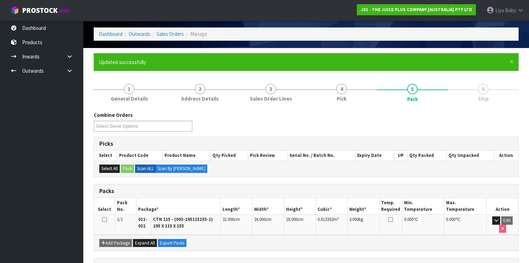
scroll to position [111, 0]
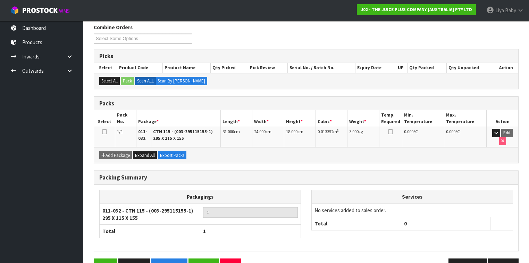
click at [105, 132] on icon at bounding box center [104, 132] width 5 height 0
click at [513, 258] on button "Next" at bounding box center [503, 265] width 31 height 15
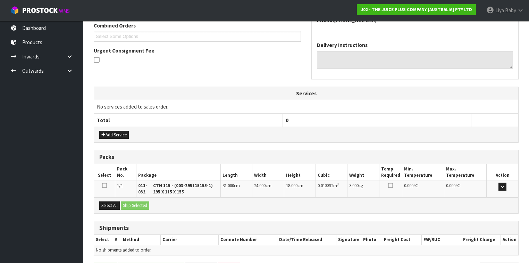
scroll to position [205, 0]
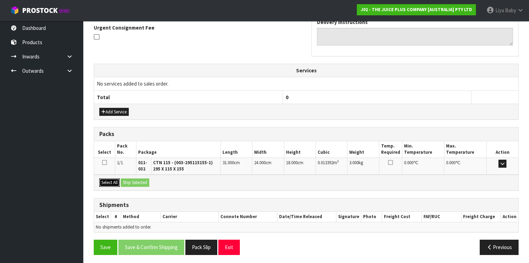
click at [115, 180] on button "Select All" at bounding box center [109, 182] width 20 height 8
click at [133, 179] on button "Ship Selected" at bounding box center [135, 182] width 28 height 8
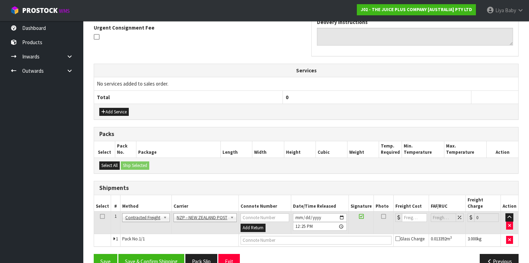
drag, startPoint x: 100, startPoint y: 207, endPoint x: 113, endPoint y: 216, distance: 15.8
click at [101, 216] on icon at bounding box center [102, 216] width 5 height 0
drag, startPoint x: 140, startPoint y: 250, endPoint x: 147, endPoint y: 243, distance: 10.3
click at [142, 253] on button "Save & Confirm Shipping" at bounding box center [151, 260] width 66 height 15
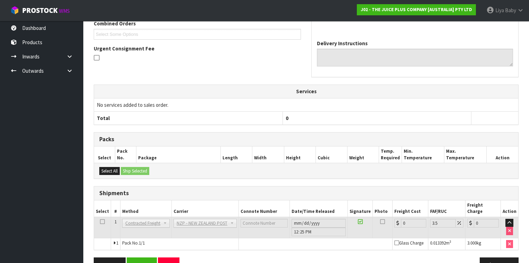
scroll to position [203, 0]
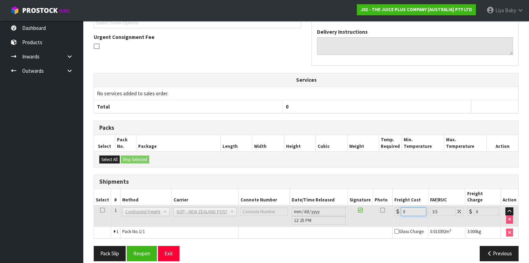
click at [413, 207] on input "0" at bounding box center [413, 211] width 25 height 9
click at [132, 246] on button "Reopen" at bounding box center [142, 252] width 30 height 15
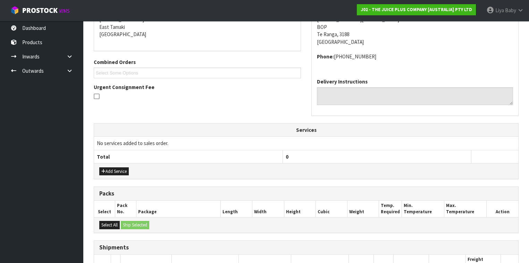
scroll to position [194, 0]
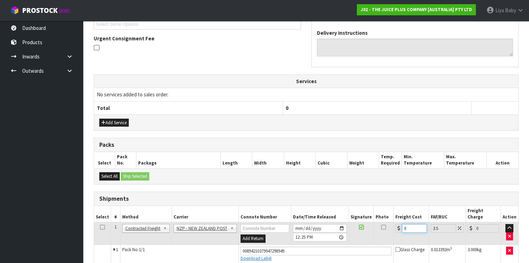
click at [412, 224] on input "0" at bounding box center [414, 228] width 25 height 9
type input "1"
type input "1.03"
type input "13"
type input "13.45"
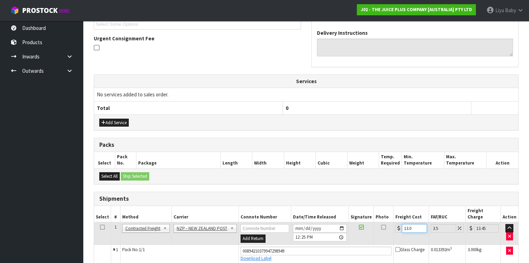
type input "13.04"
type input "13.5"
type input "13.04"
click at [104, 227] on icon at bounding box center [102, 227] width 5 height 0
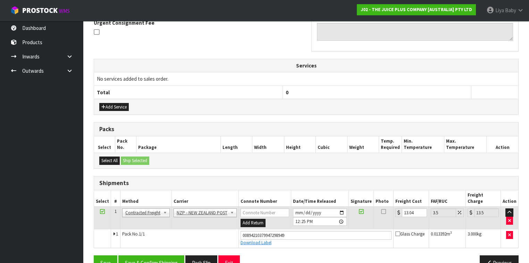
scroll to position [219, 0]
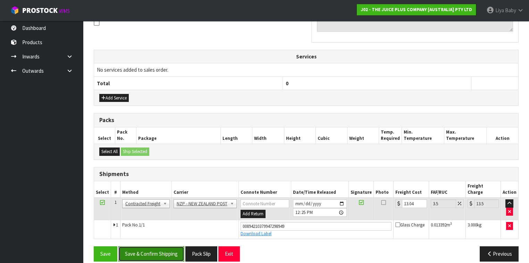
click at [154, 246] on button "Save & Confirm Shipping" at bounding box center [151, 253] width 66 height 15
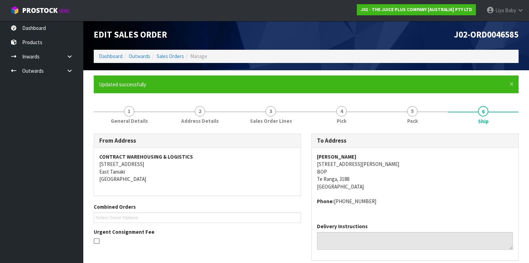
scroll to position [0, 0]
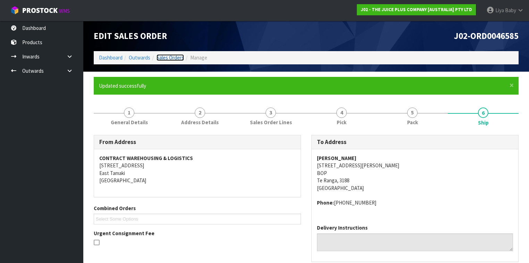
click at [164, 57] on link "Sales Orders" at bounding box center [170, 57] width 27 height 7
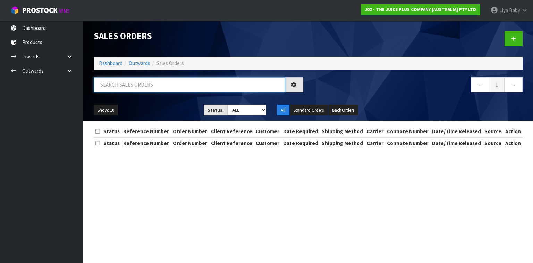
click at [147, 88] on input "text" at bounding box center [189, 84] width 191 height 15
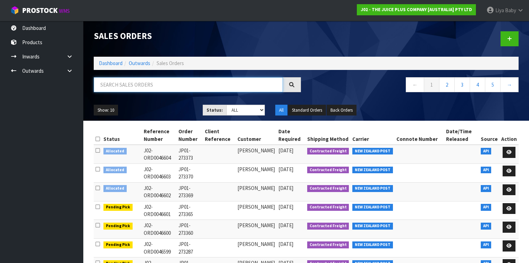
click at [129, 88] on input "text" at bounding box center [188, 84] width 189 height 15
type input "JOB-0411262"
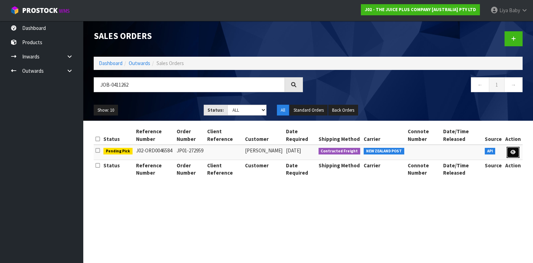
click at [518, 151] on link at bounding box center [513, 152] width 13 height 11
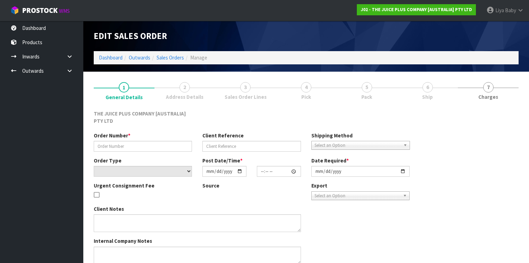
type input "JP01-272959"
select select "number:0"
type input "[DATE]"
type input "12:13:03.000"
type input "[DATE]"
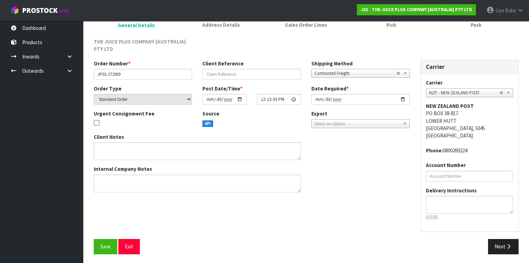
scroll to position [73, 0]
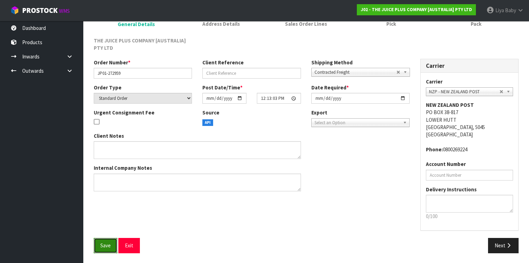
click at [101, 244] on span "Save" at bounding box center [105, 245] width 10 height 7
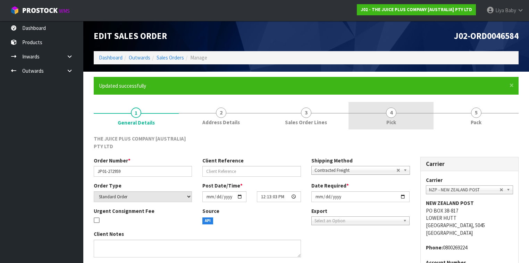
click at [391, 111] on span "4" at bounding box center [391, 112] width 10 height 10
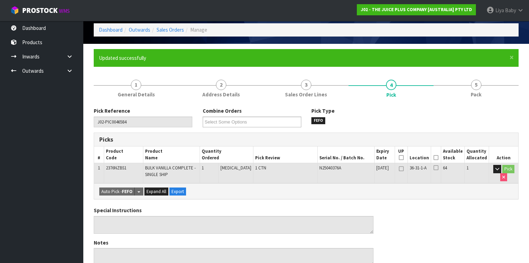
scroll to position [83, 0]
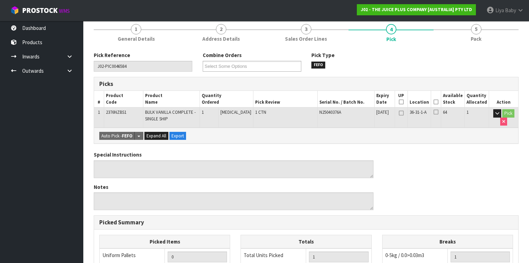
click at [441, 102] on th "Picked" at bounding box center [436, 99] width 10 height 16
click at [436, 102] on icon at bounding box center [436, 102] width 5 height 0
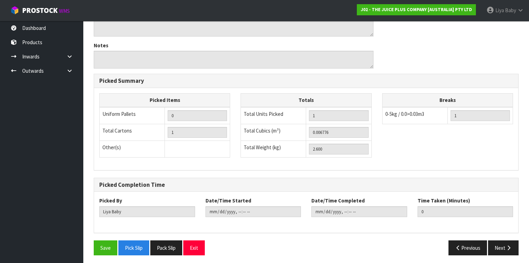
scroll to position [250, 0]
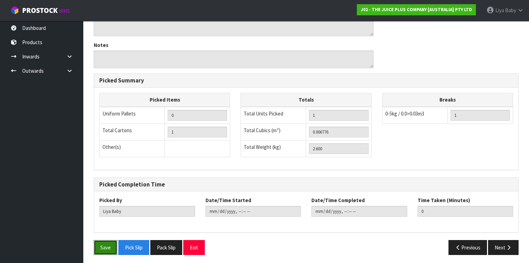
click at [101, 245] on button "Save" at bounding box center [106, 247] width 24 height 15
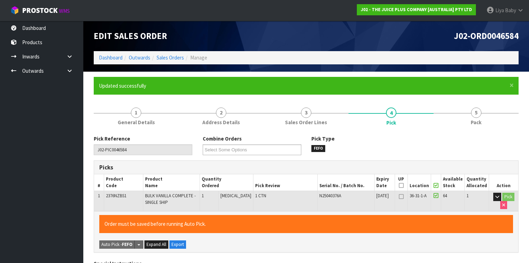
type input "2025-09-08T13:04:33"
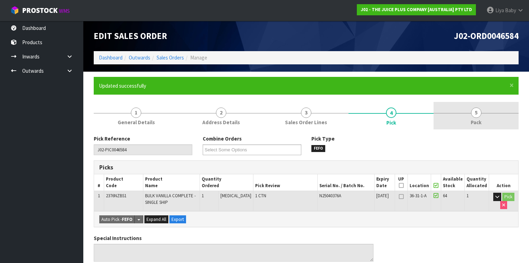
click at [469, 113] on link "5 Pack" at bounding box center [476, 115] width 85 height 27
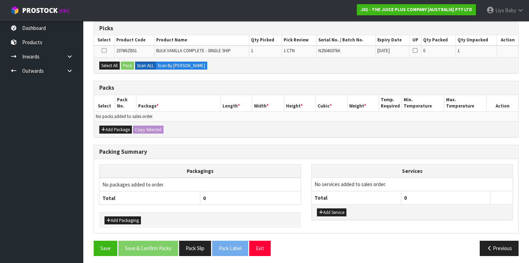
scroll to position [139, 0]
click at [119, 126] on button "Add Package" at bounding box center [115, 129] width 33 height 8
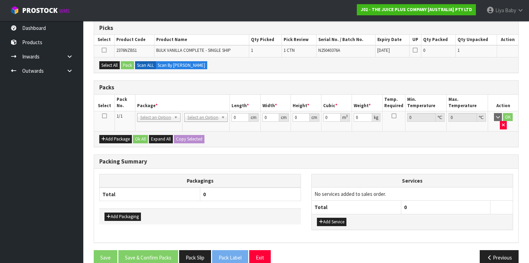
click at [106, 116] on icon at bounding box center [104, 116] width 5 height 0
click at [102, 64] on button "Select All" at bounding box center [109, 65] width 20 height 8
click at [123, 62] on button "Pack" at bounding box center [127, 65] width 13 height 8
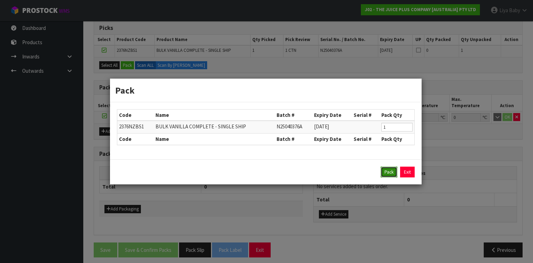
click at [390, 176] on button "Pack" at bounding box center [389, 171] width 17 height 11
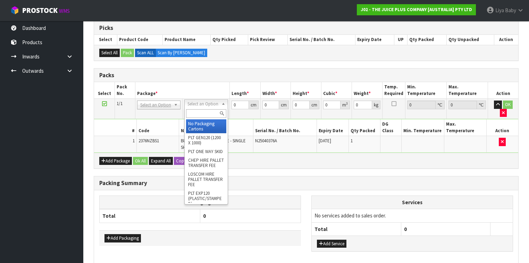
click at [209, 113] on input "text" at bounding box center [206, 113] width 40 height 9
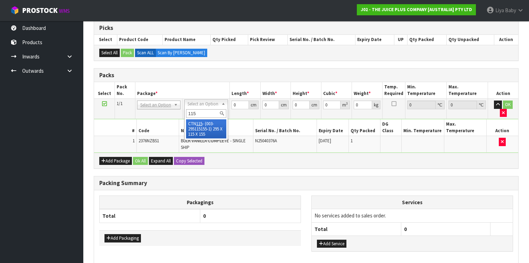
type input "115"
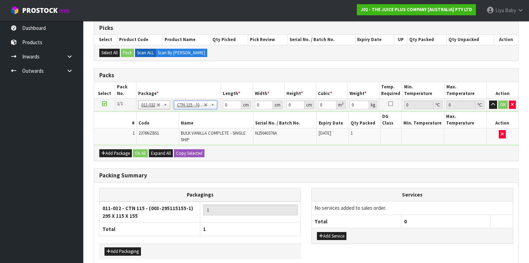
type input "29.5"
type input "11.5"
type input "15.5"
type input "0.005258"
type input "2.8"
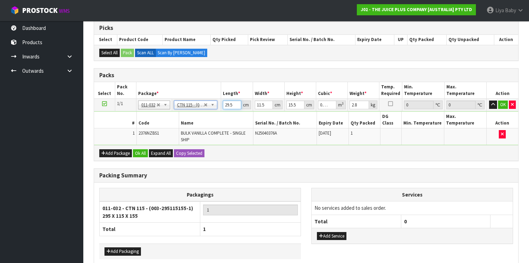
click at [233, 102] on input "29.5" at bounding box center [232, 104] width 18 height 9
type input "29"
type input "0.005169"
type input "2"
click at [265, 104] on input "11.5" at bounding box center [264, 104] width 18 height 9
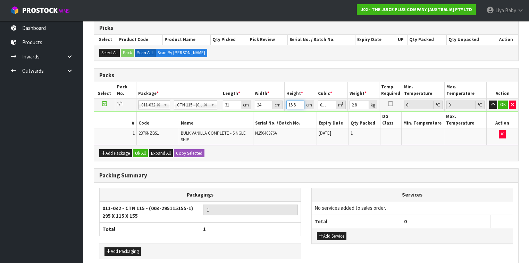
click at [297, 103] on input "15.5" at bounding box center [295, 104] width 18 height 9
click at [360, 104] on input "2.8" at bounding box center [359, 104] width 19 height 9
click at [139, 149] on button "Ok All" at bounding box center [140, 153] width 15 height 8
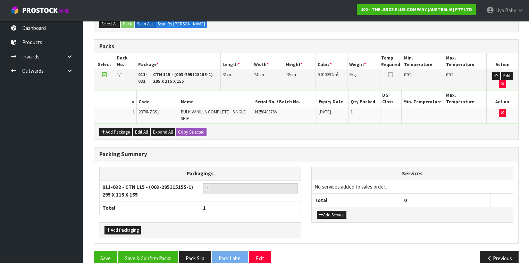
scroll to position [168, 0]
click at [134, 250] on button "Save & Confirm Packs" at bounding box center [148, 257] width 60 height 15
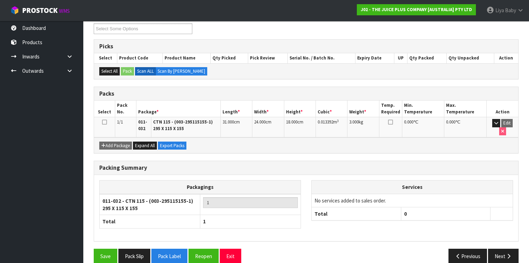
scroll to position [126, 0]
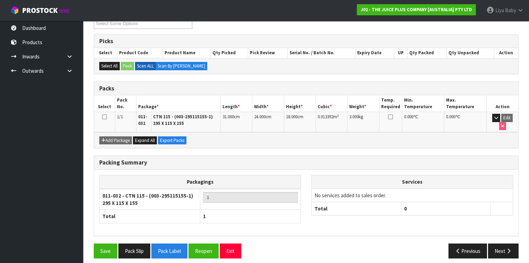
click at [105, 117] on icon at bounding box center [104, 117] width 5 height 0
click at [493, 243] on button "Next" at bounding box center [503, 250] width 31 height 15
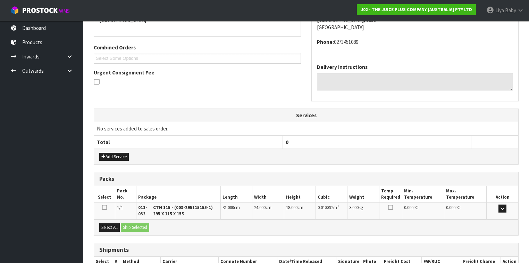
scroll to position [205, 0]
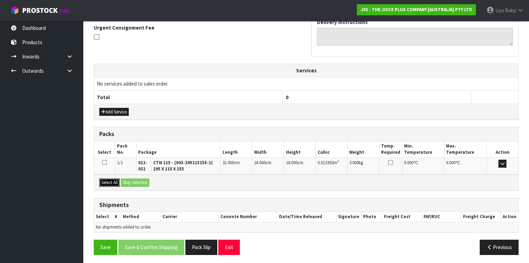
click at [114, 180] on button "Select All" at bounding box center [109, 182] width 20 height 8
click at [126, 179] on button "Ship Selected" at bounding box center [135, 182] width 28 height 8
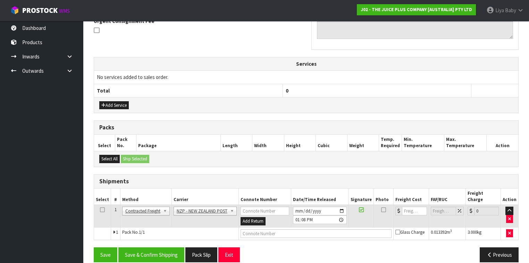
scroll to position [213, 0]
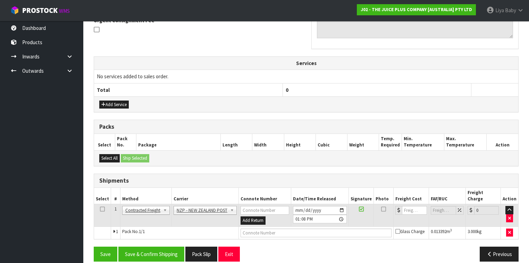
click at [103, 209] on icon at bounding box center [102, 209] width 5 height 0
click at [153, 248] on button "Save & Confirm Shipping" at bounding box center [151, 253] width 66 height 15
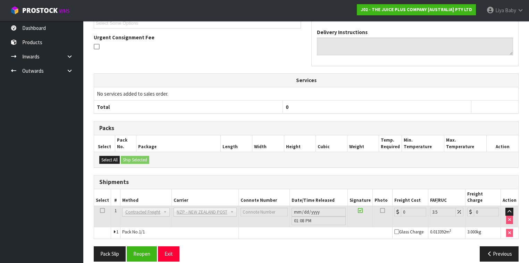
scroll to position [203, 0]
click at [144, 245] on button "Reopen" at bounding box center [142, 252] width 30 height 15
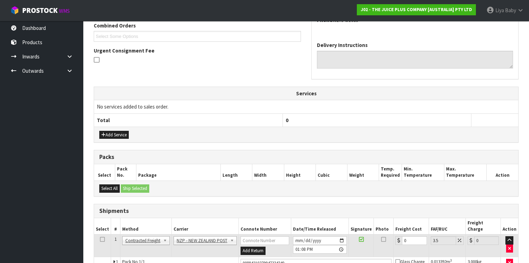
scroll to position [219, 0]
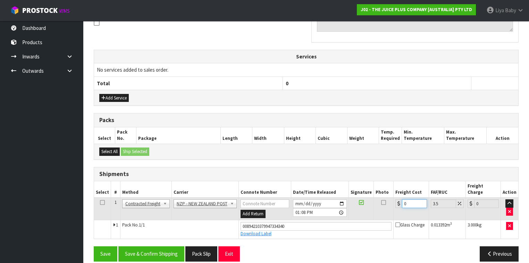
click at [408, 199] on input "0" at bounding box center [414, 203] width 25 height 9
click at [100, 202] on icon at bounding box center [102, 202] width 5 height 0
click at [138, 246] on button "Save & Confirm Shipping" at bounding box center [151, 253] width 66 height 15
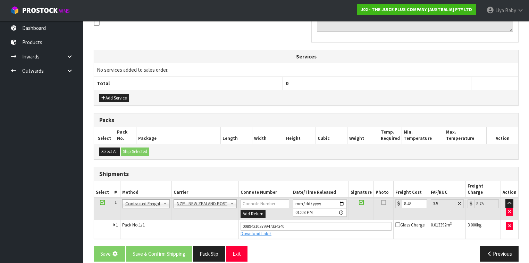
scroll to position [0, 0]
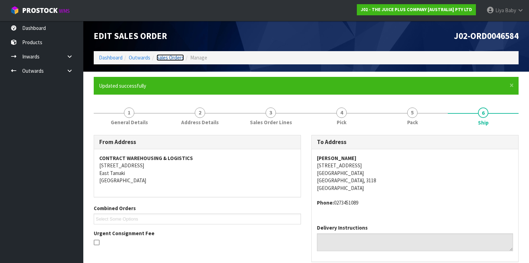
click at [179, 57] on link "Sales Orders" at bounding box center [170, 57] width 27 height 7
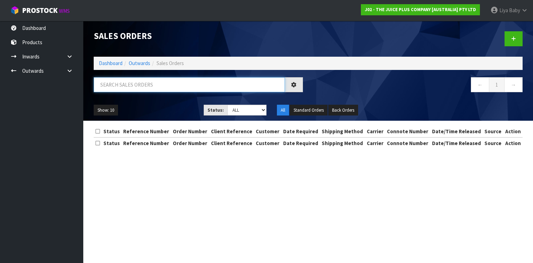
click at [135, 86] on input "text" at bounding box center [189, 84] width 191 height 15
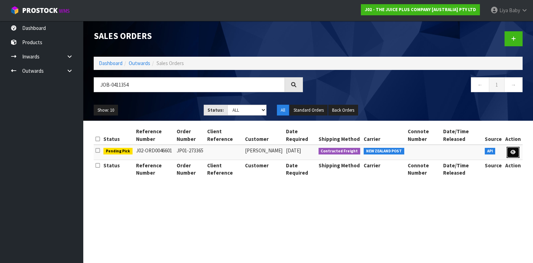
click at [510, 151] on link at bounding box center [513, 152] width 13 height 11
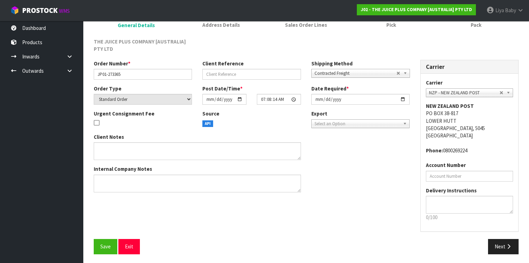
scroll to position [73, 0]
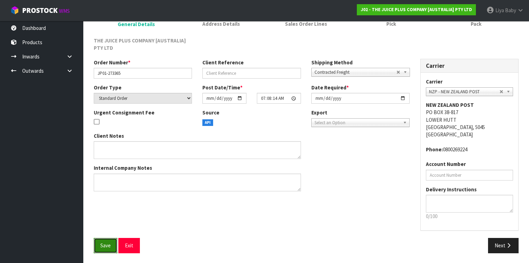
click at [107, 249] on button "Save" at bounding box center [106, 245] width 24 height 15
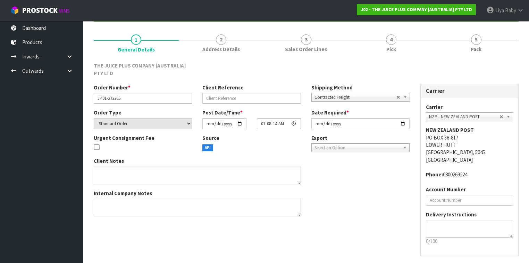
scroll to position [0, 0]
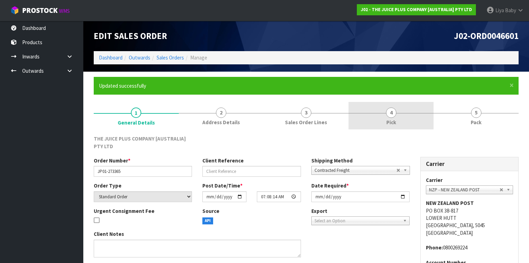
click at [381, 118] on link "4 Pick" at bounding box center [391, 115] width 85 height 27
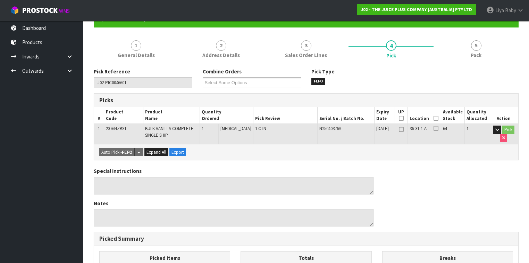
scroll to position [83, 0]
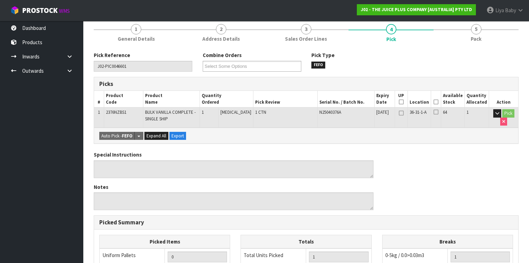
click at [438, 102] on icon at bounding box center [436, 102] width 5 height 0
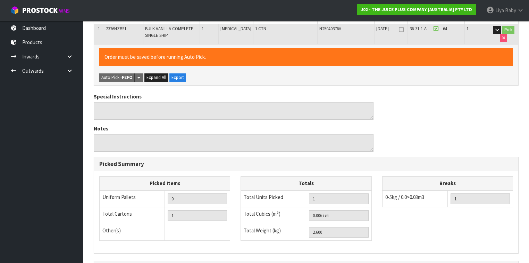
scroll to position [250, 0]
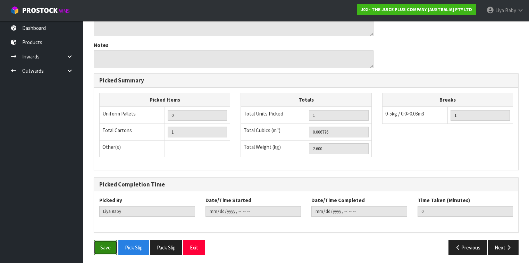
click at [104, 248] on button "Save" at bounding box center [106, 247] width 24 height 15
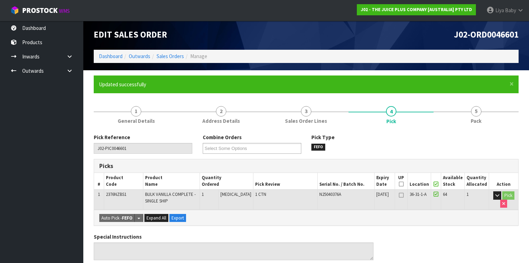
scroll to position [0, 0]
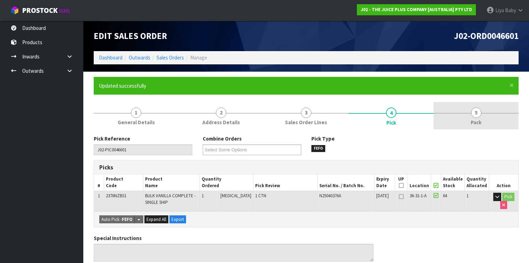
click at [486, 118] on link "5 Pack" at bounding box center [476, 115] width 85 height 27
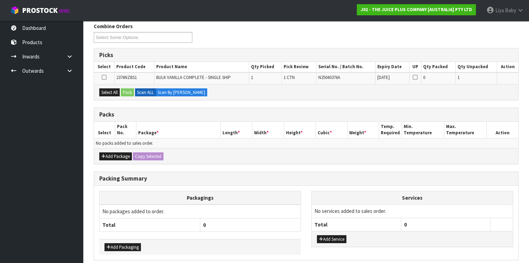
scroll to position [139, 0]
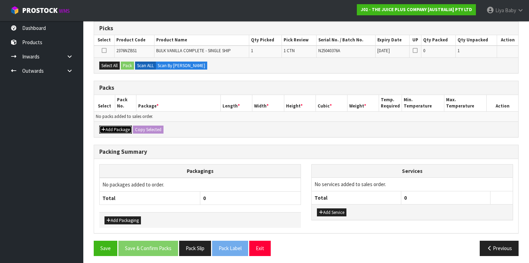
click at [123, 131] on button "Add Package" at bounding box center [115, 129] width 33 height 8
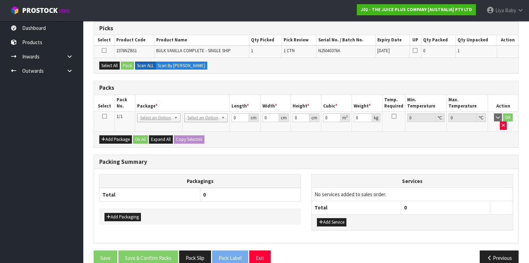
click at [104, 116] on icon at bounding box center [104, 116] width 5 height 0
click at [107, 64] on button "Select All" at bounding box center [109, 65] width 20 height 8
click at [124, 63] on button "Pack" at bounding box center [127, 65] width 13 height 8
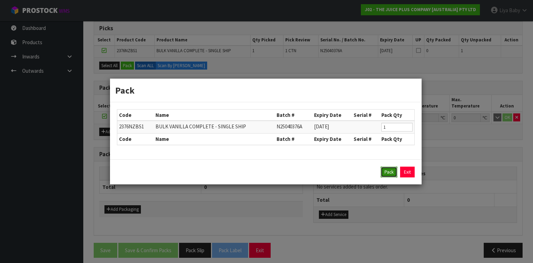
click at [385, 169] on button "Pack" at bounding box center [389, 171] width 17 height 11
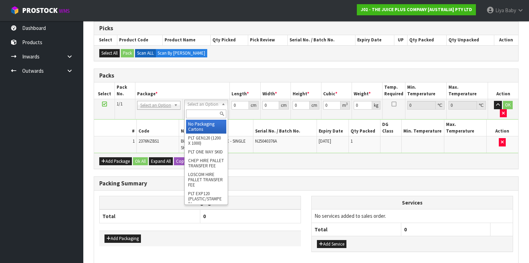
click at [214, 114] on input "text" at bounding box center [206, 113] width 40 height 9
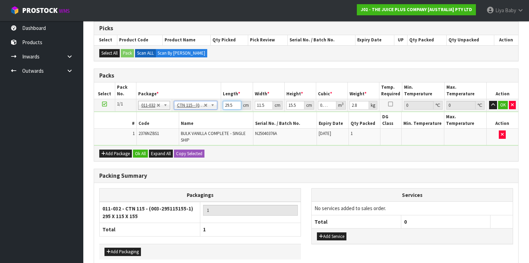
click at [233, 104] on input "29.5" at bounding box center [232, 105] width 18 height 9
click at [265, 103] on input "11.5" at bounding box center [264, 105] width 18 height 9
click at [297, 103] on input "15.5" at bounding box center [295, 105] width 18 height 9
click at [360, 103] on input "2.8" at bounding box center [359, 105] width 19 height 9
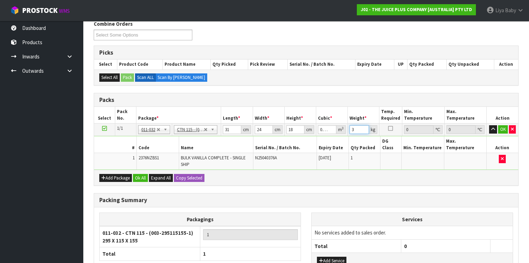
scroll to position [164, 0]
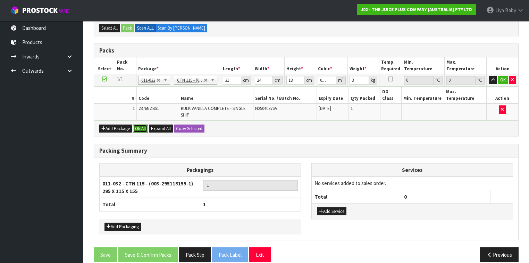
click at [142, 124] on button "Ok All" at bounding box center [140, 128] width 15 height 8
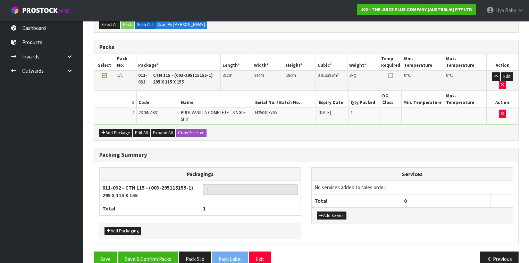
scroll to position [168, 0]
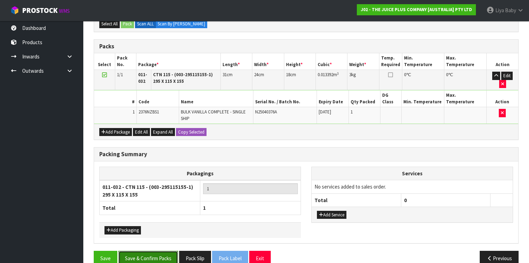
click at [155, 250] on button "Save & Confirm Packs" at bounding box center [148, 257] width 60 height 15
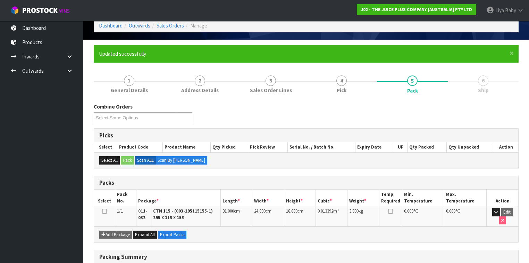
scroll to position [83, 0]
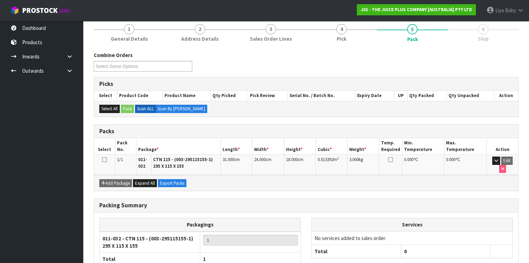
click at [105, 159] on icon at bounding box center [104, 159] width 5 height 0
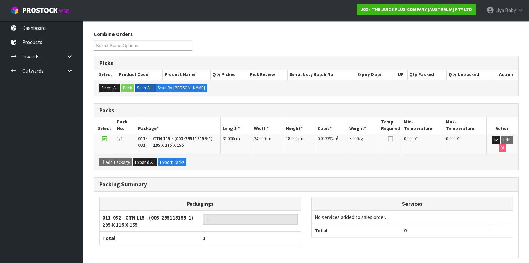
scroll to position [126, 0]
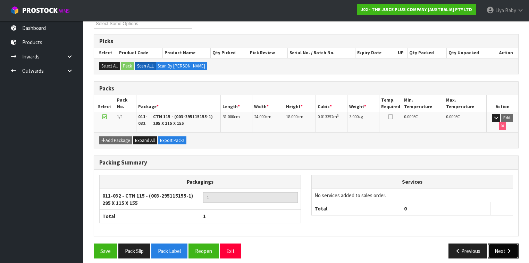
click at [504, 244] on button "Next" at bounding box center [503, 250] width 31 height 15
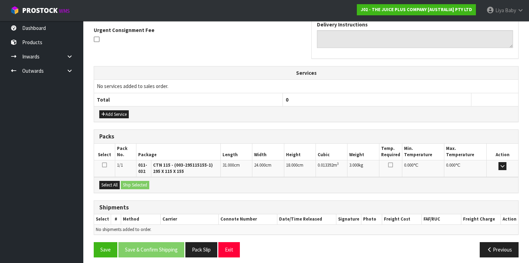
scroll to position [205, 0]
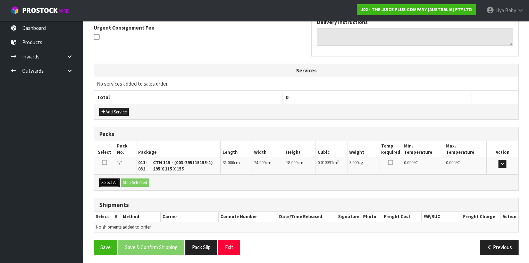
click at [110, 182] on button "Select All" at bounding box center [109, 182] width 20 height 8
click at [135, 181] on button "Ship Selected" at bounding box center [135, 182] width 28 height 8
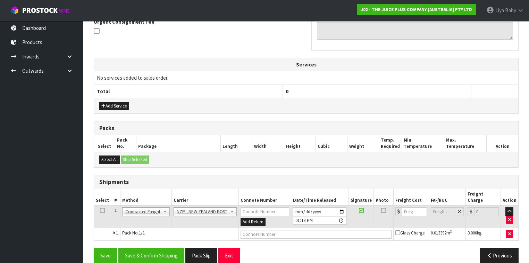
scroll to position [213, 0]
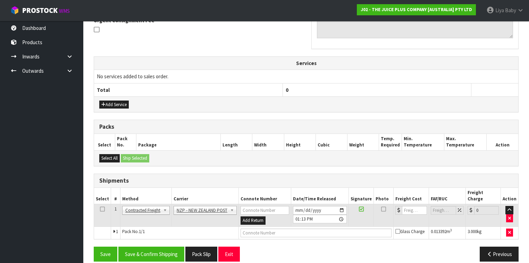
click at [103, 209] on icon at bounding box center [102, 209] width 5 height 0
click at [145, 246] on button "Save & Confirm Shipping" at bounding box center [151, 253] width 66 height 15
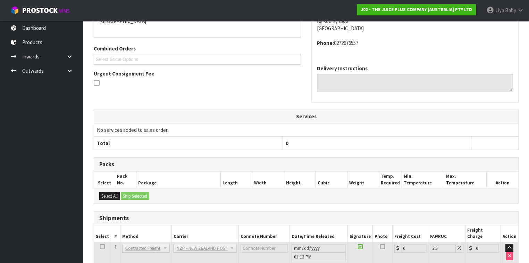
scroll to position [203, 0]
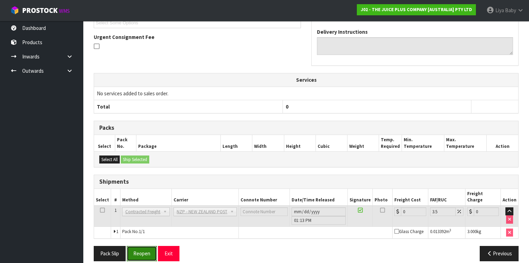
click at [149, 249] on button "Reopen" at bounding box center [142, 252] width 30 height 15
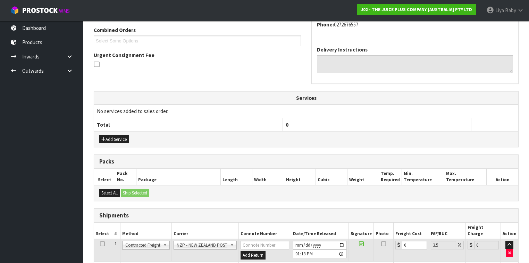
scroll to position [219, 0]
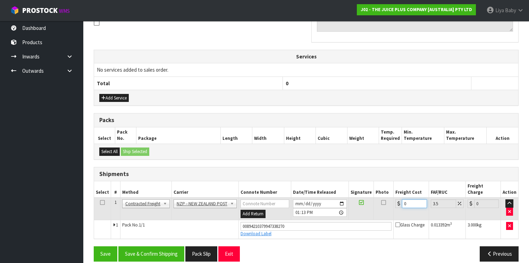
click at [411, 199] on input "0" at bounding box center [414, 203] width 25 height 9
click at [99, 197] on td at bounding box center [102, 208] width 17 height 23
click at [100, 202] on icon at bounding box center [102, 202] width 5 height 0
click at [137, 246] on button "Save & Confirm Shipping" at bounding box center [151, 253] width 66 height 15
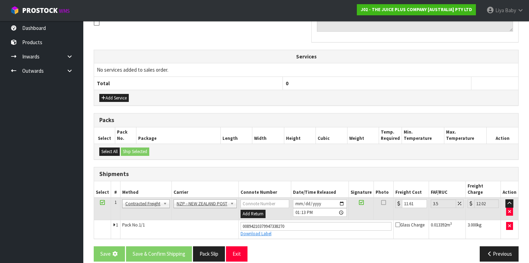
scroll to position [0, 0]
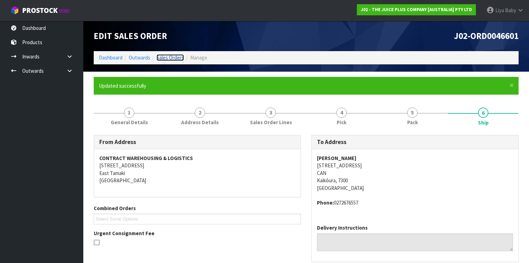
click at [170, 58] on link "Sales Orders" at bounding box center [170, 57] width 27 height 7
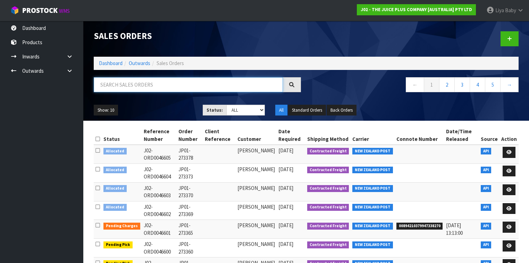
click at [151, 88] on input "text" at bounding box center [188, 84] width 189 height 15
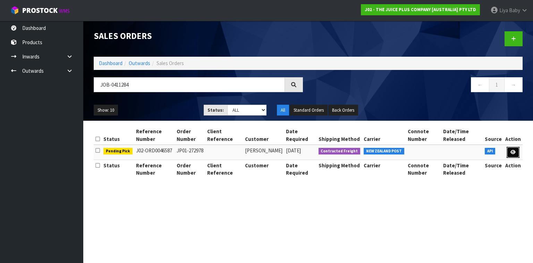
click at [519, 152] on link at bounding box center [513, 152] width 13 height 11
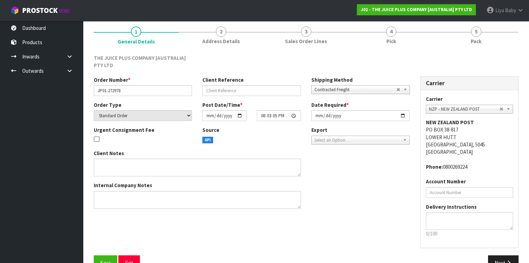
scroll to position [73, 0]
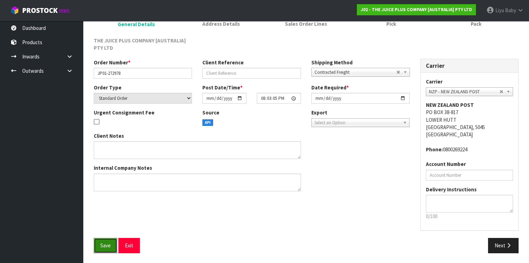
click at [106, 244] on span "Save" at bounding box center [105, 245] width 10 height 7
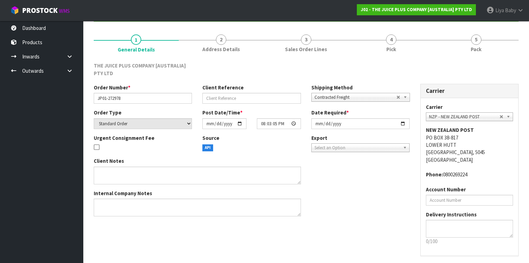
scroll to position [0, 0]
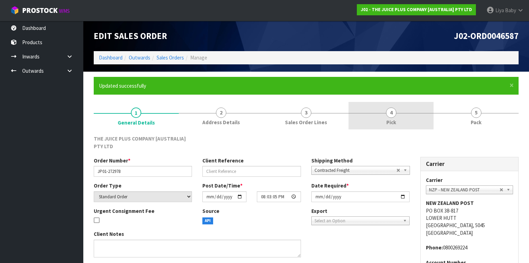
click at [387, 114] on span "4" at bounding box center [391, 112] width 10 height 10
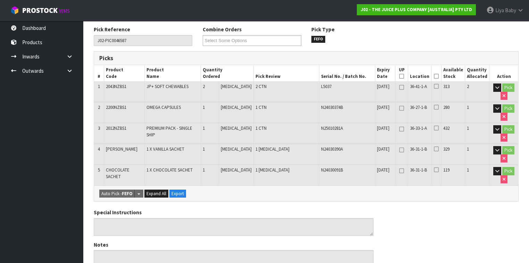
scroll to position [111, 0]
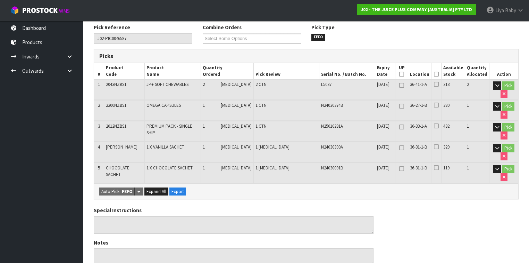
click at [439, 74] on icon at bounding box center [436, 74] width 5 height 0
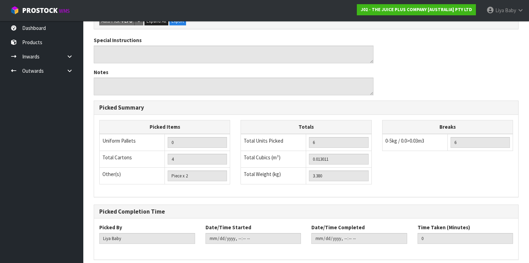
scroll to position [331, 0]
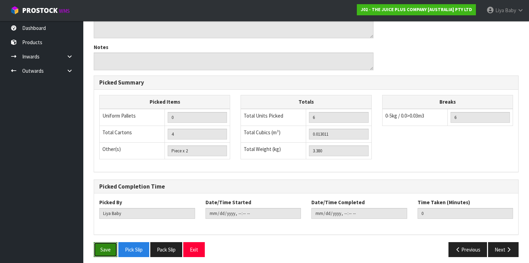
click at [107, 242] on button "Save" at bounding box center [106, 249] width 24 height 15
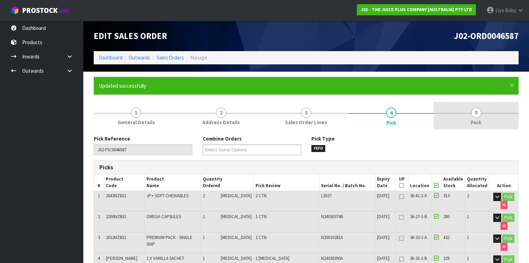
click at [482, 111] on link "5 Pack" at bounding box center [476, 115] width 85 height 27
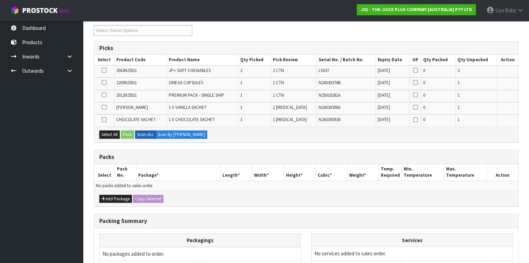
scroll to position [167, 0]
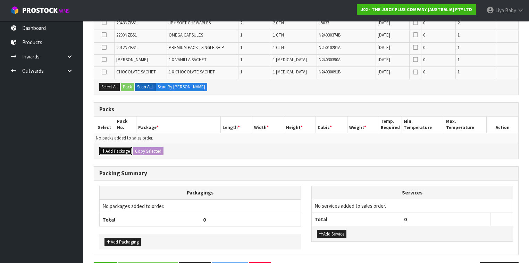
click at [119, 147] on button "Add Package" at bounding box center [115, 151] width 33 height 8
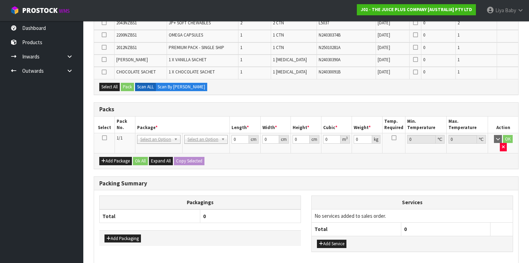
click at [104, 138] on icon at bounding box center [104, 138] width 5 height 0
click at [114, 86] on button "Select All" at bounding box center [109, 87] width 20 height 8
click at [125, 85] on button "Pack" at bounding box center [127, 87] width 13 height 8
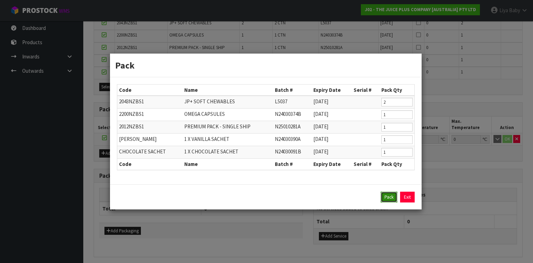
click at [390, 200] on button "Pack" at bounding box center [389, 196] width 17 height 11
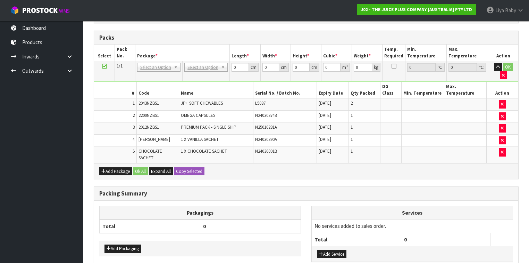
scroll to position [120, 0]
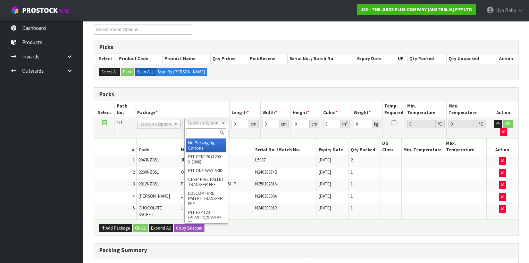
click at [202, 130] on input "text" at bounding box center [206, 132] width 40 height 9
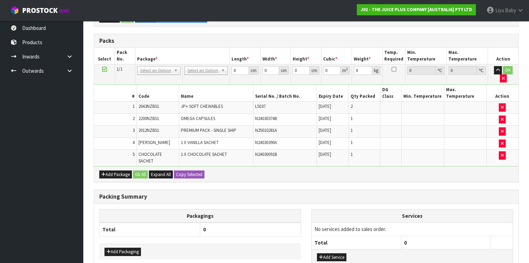
scroll to position [176, 0]
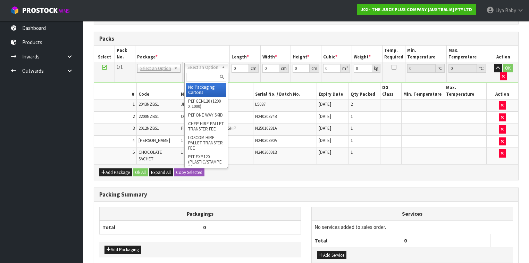
click at [210, 77] on input "text" at bounding box center [206, 77] width 40 height 9
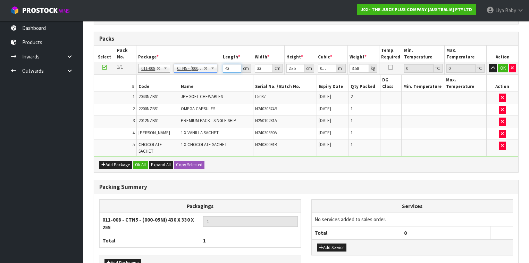
click at [229, 67] on input "43" at bounding box center [232, 68] width 18 height 9
click at [265, 65] on input "33" at bounding box center [264, 68] width 18 height 9
click at [296, 68] on input "25.5" at bounding box center [295, 68] width 18 height 9
click at [361, 69] on input "3.58" at bounding box center [359, 68] width 19 height 9
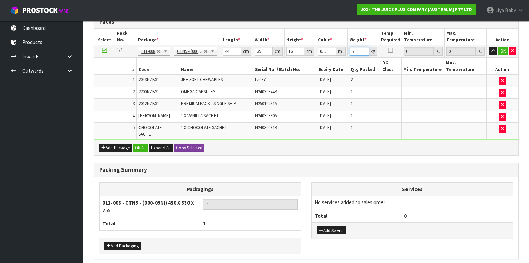
scroll to position [211, 0]
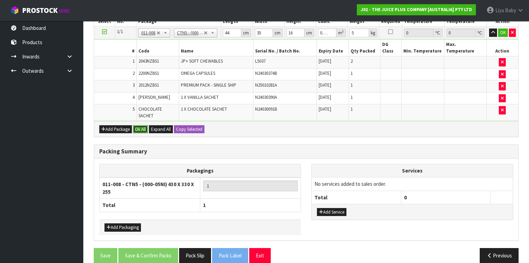
click at [138, 125] on button "Ok All" at bounding box center [140, 129] width 15 height 8
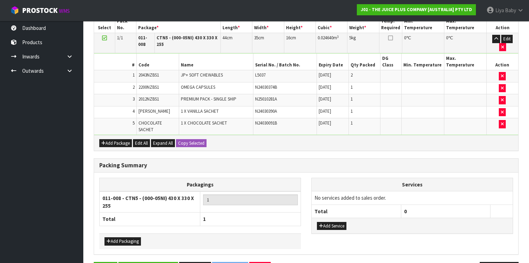
scroll to position [215, 0]
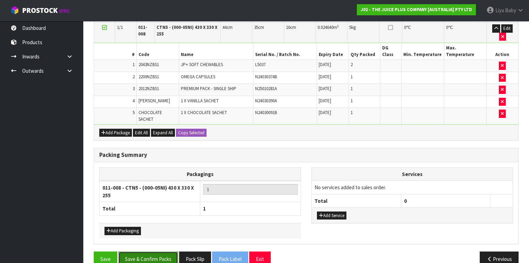
click at [163, 251] on button "Save & Confirm Packs" at bounding box center [148, 258] width 60 height 15
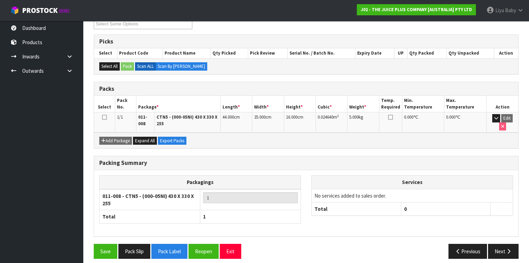
scroll to position [126, 0]
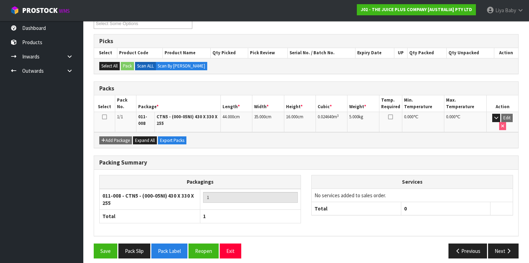
click at [106, 117] on icon at bounding box center [104, 117] width 5 height 0
click at [507, 249] on button "Next" at bounding box center [503, 250] width 31 height 15
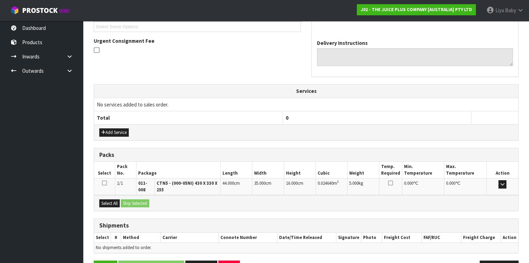
scroll to position [213, 0]
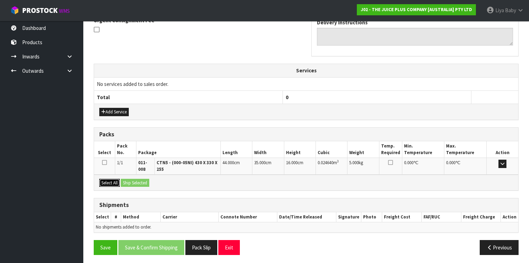
click at [111, 179] on button "Select All" at bounding box center [109, 182] width 20 height 8
click at [131, 179] on button "Ship Selected" at bounding box center [135, 182] width 28 height 8
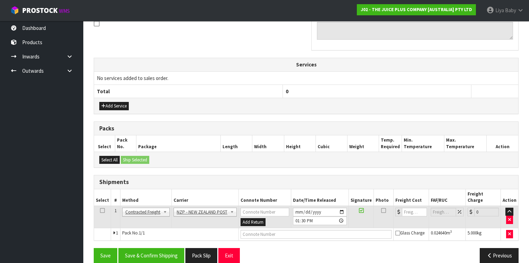
scroll to position [220, 0]
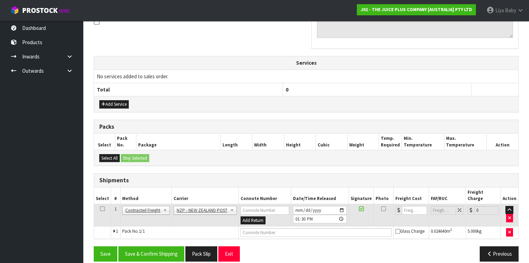
click at [103, 208] on icon at bounding box center [102, 208] width 5 height 0
click at [167, 246] on button "Save & Confirm Shipping" at bounding box center [151, 253] width 66 height 15
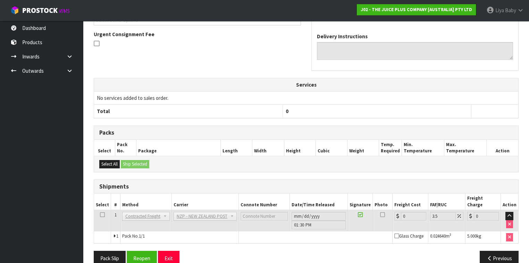
scroll to position [211, 0]
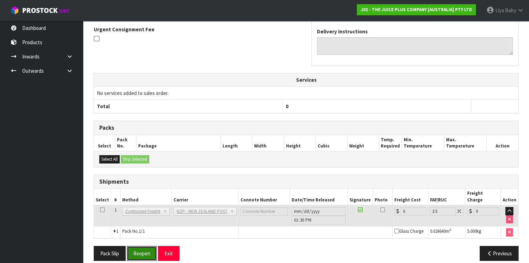
click at [140, 245] on button "Reopen" at bounding box center [142, 252] width 30 height 15
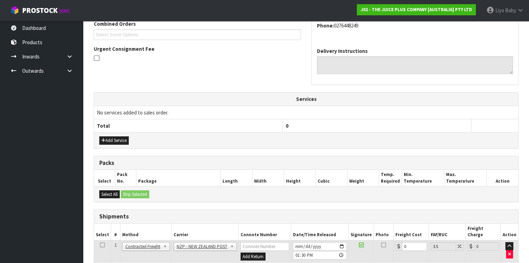
scroll to position [226, 0]
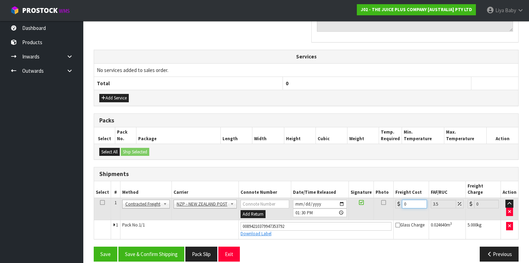
click at [408, 199] on input "0" at bounding box center [414, 203] width 25 height 9
click at [101, 202] on icon at bounding box center [102, 202] width 5 height 0
click at [143, 246] on button "Save & Confirm Shipping" at bounding box center [151, 253] width 66 height 15
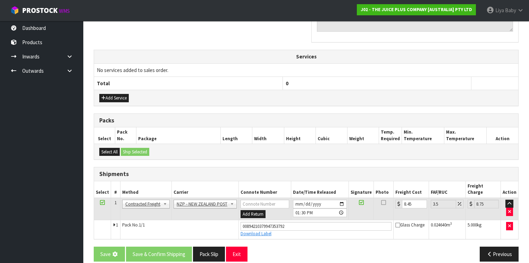
scroll to position [0, 0]
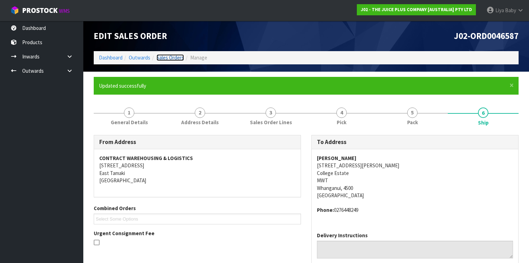
click at [168, 56] on link "Sales Orders" at bounding box center [170, 57] width 27 height 7
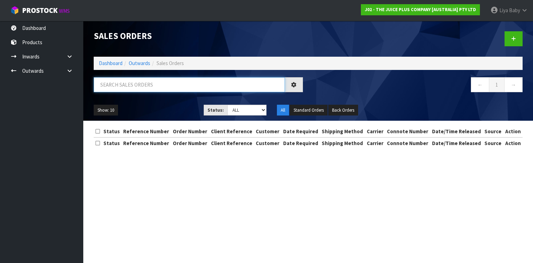
click at [146, 81] on input "text" at bounding box center [189, 84] width 191 height 15
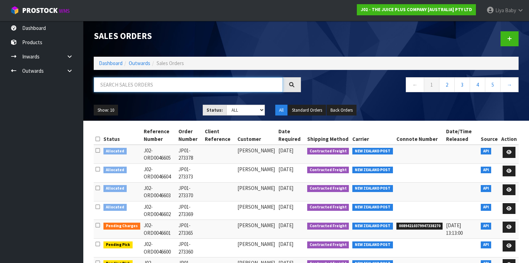
click at [146, 82] on input "text" at bounding box center [188, 84] width 189 height 15
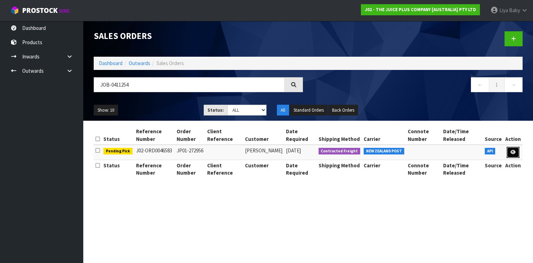
click at [514, 152] on icon at bounding box center [513, 152] width 5 height 5
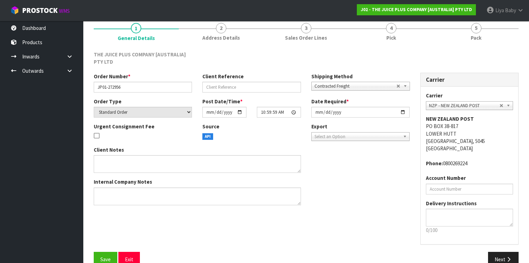
scroll to position [73, 0]
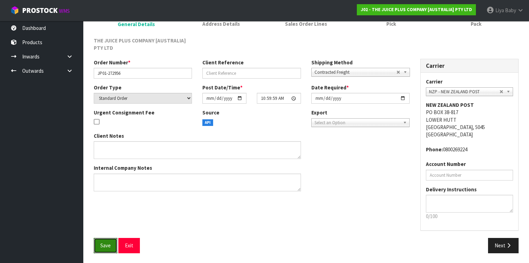
drag, startPoint x: 102, startPoint y: 241, endPoint x: 107, endPoint y: 236, distance: 6.9
click at [106, 238] on button "Save" at bounding box center [106, 245] width 24 height 15
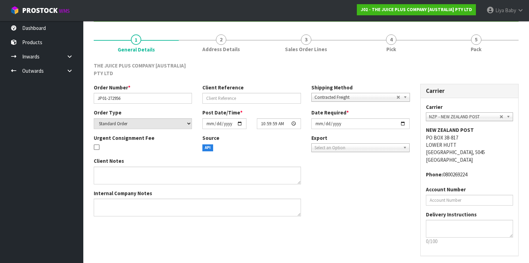
scroll to position [0, 0]
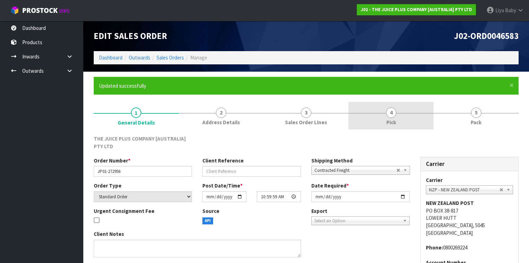
drag, startPoint x: 400, startPoint y: 111, endPoint x: 369, endPoint y: 109, distance: 31.3
click at [400, 111] on link "4 Pick" at bounding box center [391, 115] width 85 height 27
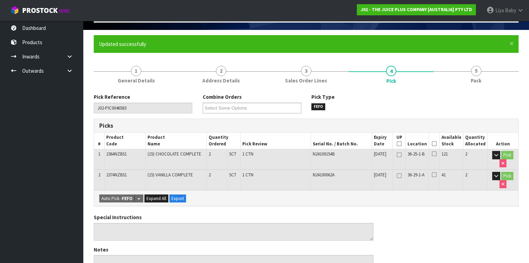
scroll to position [111, 0]
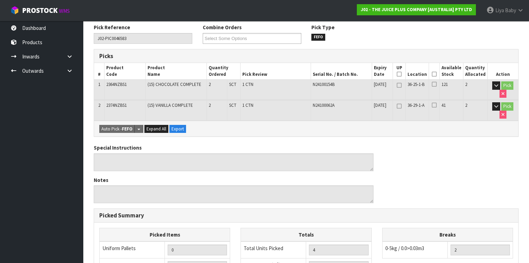
click at [440, 72] on th "Picked" at bounding box center [434, 71] width 10 height 16
click at [437, 74] on icon at bounding box center [434, 74] width 5 height 0
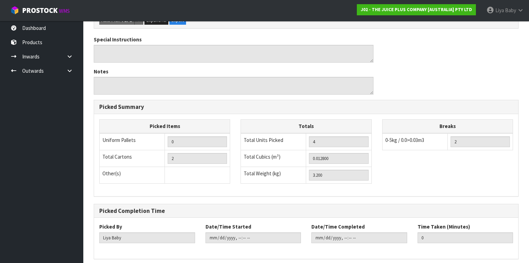
scroll to position [270, 0]
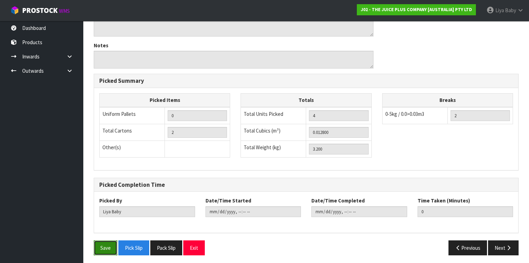
click at [111, 246] on button "Save" at bounding box center [106, 247] width 24 height 15
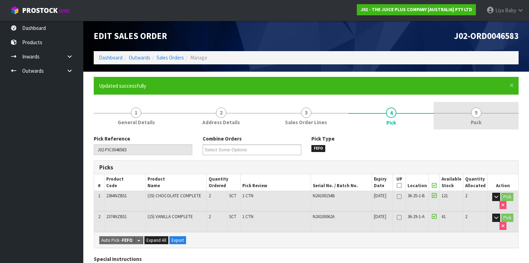
click at [473, 117] on link "5 Pack" at bounding box center [476, 115] width 85 height 27
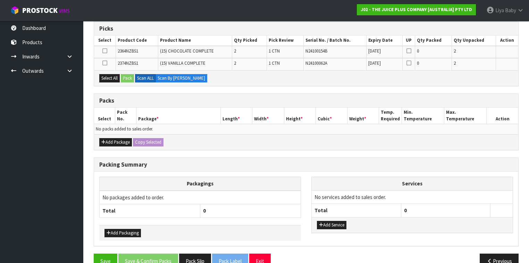
scroll to position [139, 0]
click at [116, 138] on button "Add Package" at bounding box center [115, 142] width 33 height 8
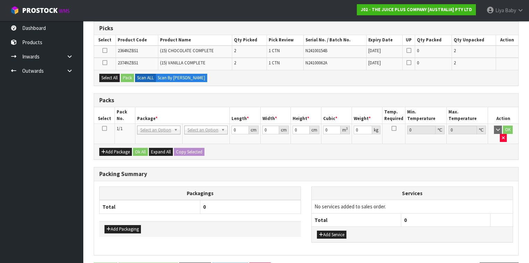
click at [105, 124] on td at bounding box center [104, 134] width 21 height 20
click at [103, 128] on icon at bounding box center [104, 128] width 5 height 0
click at [102, 78] on button "Select All" at bounding box center [109, 78] width 20 height 8
click at [130, 80] on button "Pack" at bounding box center [127, 78] width 13 height 8
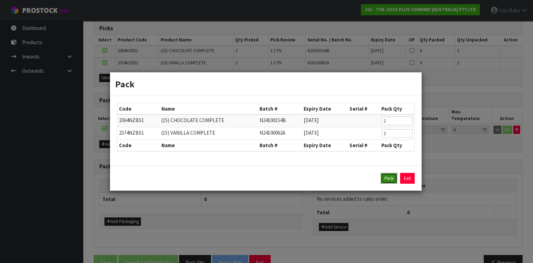
click at [384, 175] on button "Pack" at bounding box center [389, 178] width 17 height 11
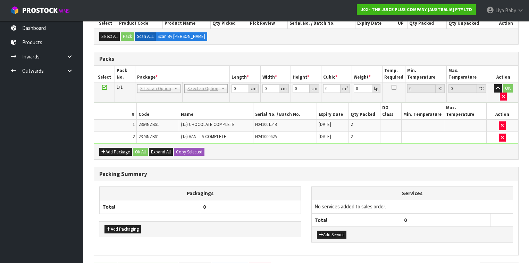
scroll to position [164, 0]
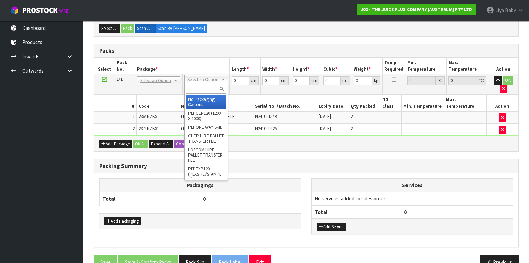
click at [196, 87] on input "text" at bounding box center [206, 89] width 40 height 9
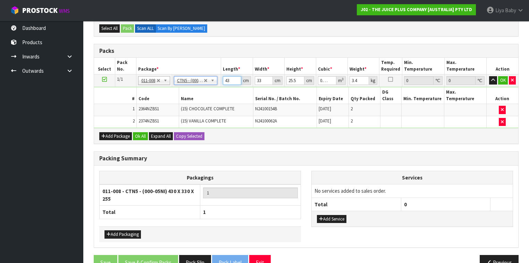
click at [231, 77] on input "43" at bounding box center [232, 80] width 18 height 9
click at [261, 79] on input "33" at bounding box center [264, 80] width 18 height 9
click at [297, 79] on input "25.5" at bounding box center [295, 80] width 18 height 9
click at [359, 80] on input "3.4" at bounding box center [359, 80] width 19 height 9
click at [140, 132] on button "Ok All" at bounding box center [140, 136] width 15 height 8
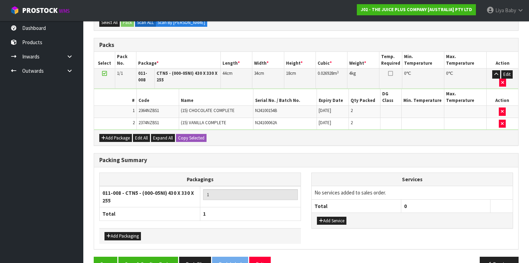
scroll to position [175, 0]
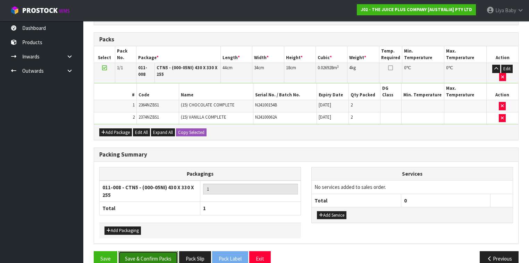
click at [149, 251] on button "Save & Confirm Packs" at bounding box center [148, 258] width 60 height 15
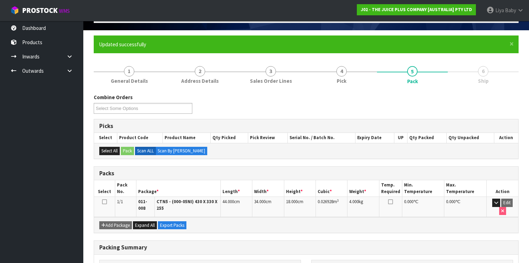
scroll to position [83, 0]
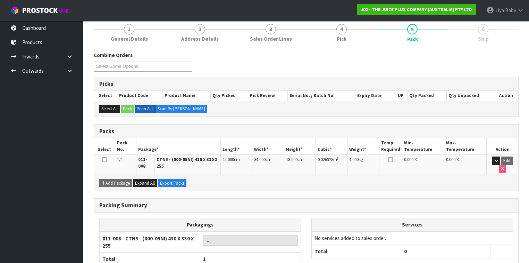
click at [105, 159] on icon at bounding box center [104, 159] width 5 height 0
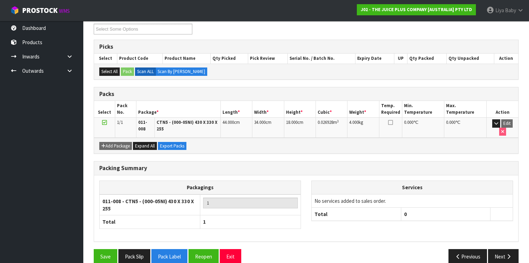
scroll to position [126, 0]
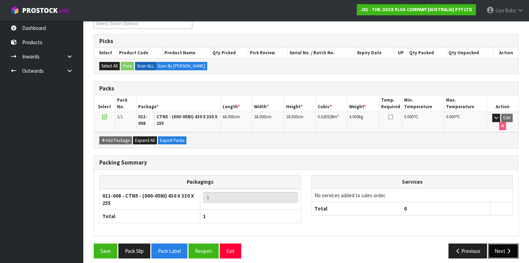
click at [501, 243] on button "Next" at bounding box center [503, 250] width 31 height 15
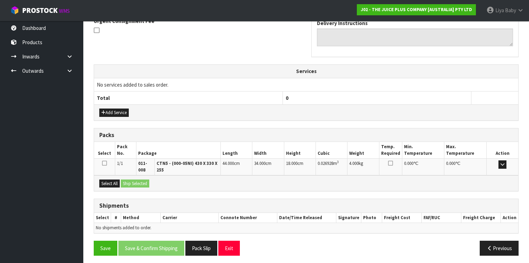
scroll to position [213, 0]
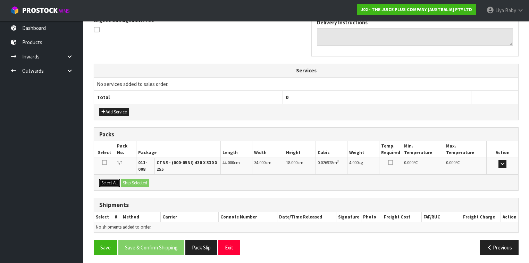
click at [116, 181] on button "Select All" at bounding box center [109, 182] width 20 height 8
click at [134, 180] on button "Ship Selected" at bounding box center [135, 182] width 28 height 8
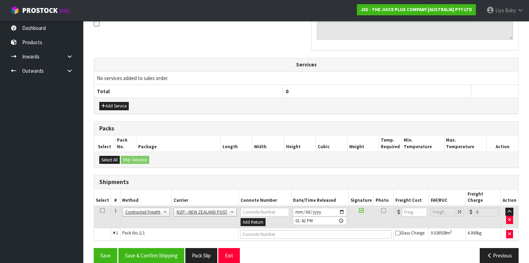
scroll to position [220, 0]
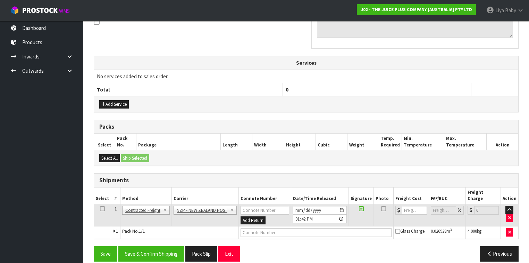
click at [102, 208] on icon at bounding box center [102, 208] width 5 height 0
click at [163, 246] on button "Save & Confirm Shipping" at bounding box center [151, 253] width 66 height 15
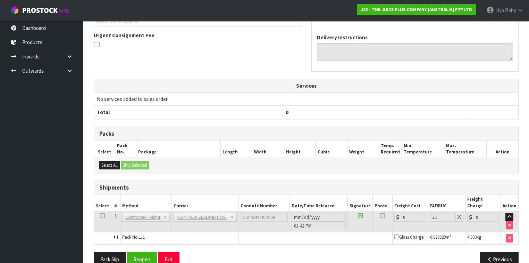
scroll to position [211, 0]
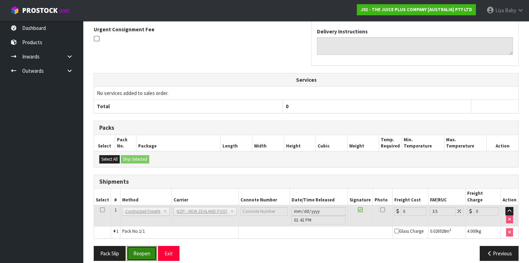
click at [153, 245] on button "Reopen" at bounding box center [142, 252] width 30 height 15
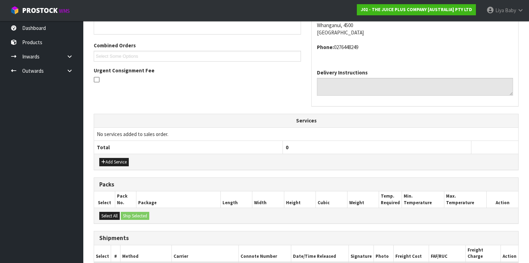
scroll to position [222, 0]
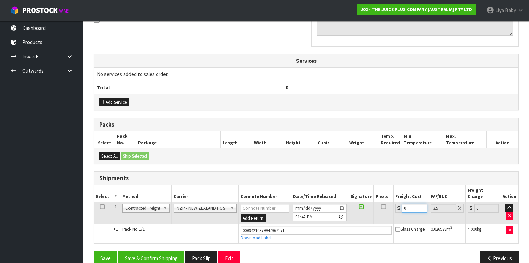
click at [415, 203] on input "0" at bounding box center [414, 207] width 25 height 9
click at [101, 206] on icon at bounding box center [102, 206] width 5 height 0
drag, startPoint x: 135, startPoint y: 246, endPoint x: 136, endPoint y: 234, distance: 11.9
click at [135, 250] on button "Save & Confirm Shipping" at bounding box center [151, 257] width 66 height 15
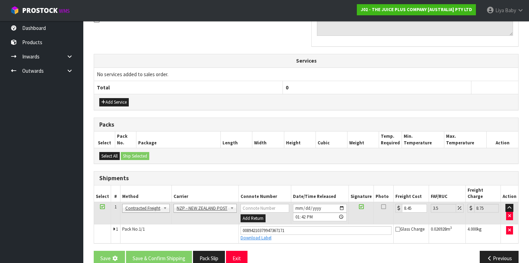
scroll to position [0, 0]
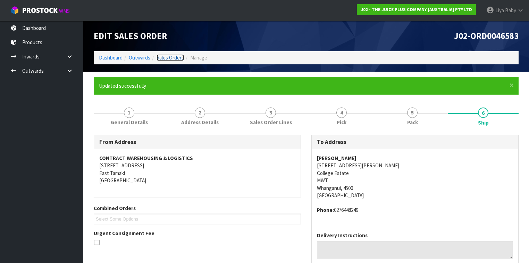
click at [174, 54] on link "Sales Orders" at bounding box center [170, 57] width 27 height 7
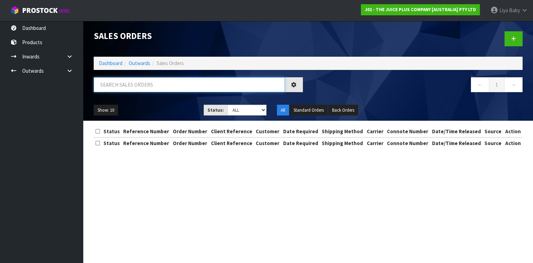
click at [150, 88] on input "text" at bounding box center [189, 84] width 191 height 15
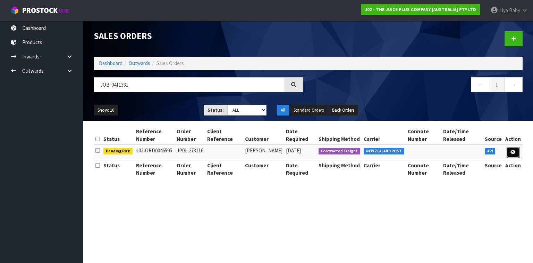
click at [517, 150] on link at bounding box center [513, 152] width 13 height 11
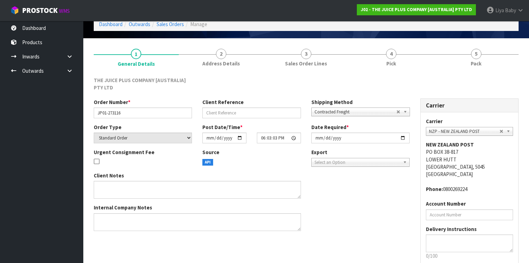
scroll to position [73, 0]
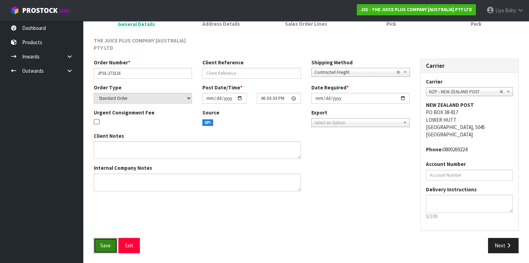
click at [94, 245] on button "Save" at bounding box center [106, 245] width 24 height 15
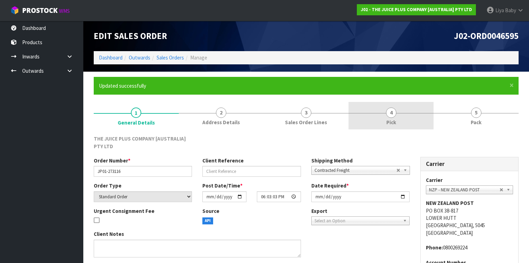
click at [380, 116] on link "4 Pick" at bounding box center [391, 115] width 85 height 27
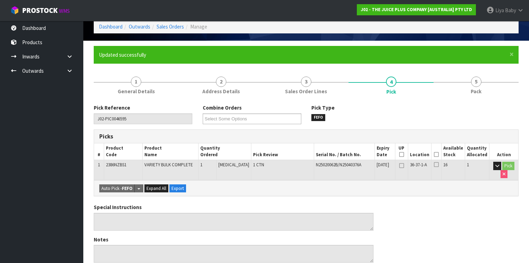
scroll to position [111, 0]
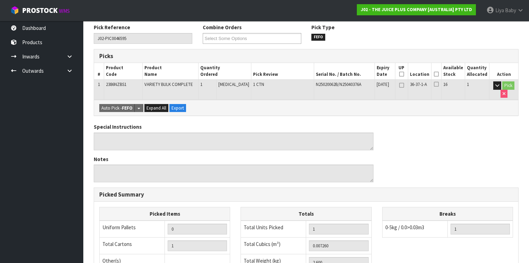
click at [438, 74] on icon at bounding box center [436, 74] width 5 height 0
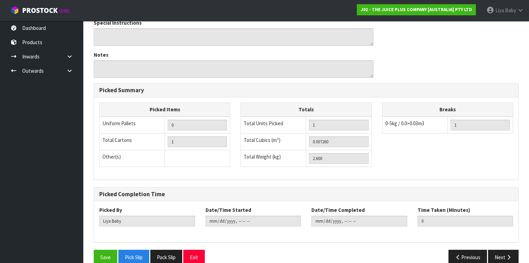
scroll to position [250, 0]
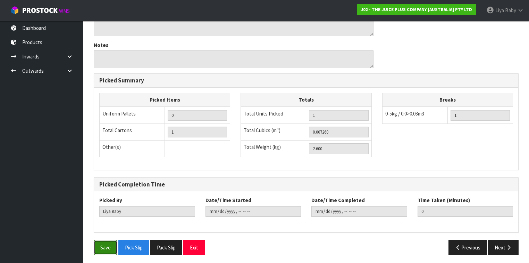
drag, startPoint x: 104, startPoint y: 250, endPoint x: 119, endPoint y: 178, distance: 73.0
click at [108, 240] on button "Save" at bounding box center [106, 247] width 24 height 15
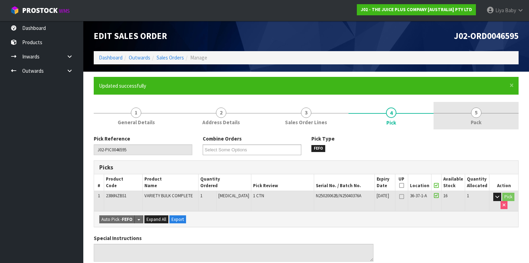
click at [457, 113] on link "5 Pack" at bounding box center [476, 115] width 85 height 27
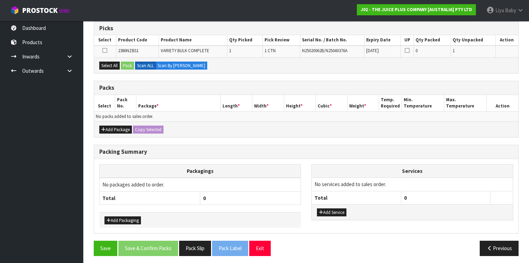
scroll to position [139, 0]
click at [114, 125] on button "Add Package" at bounding box center [115, 129] width 33 height 8
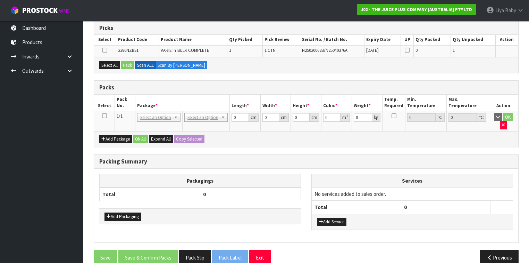
drag, startPoint x: 105, startPoint y: 116, endPoint x: 105, endPoint y: 110, distance: 5.6
click at [105, 116] on icon at bounding box center [104, 116] width 5 height 0
click at [112, 65] on button "Select All" at bounding box center [109, 65] width 20 height 8
click at [126, 65] on button "Pack" at bounding box center [127, 65] width 13 height 8
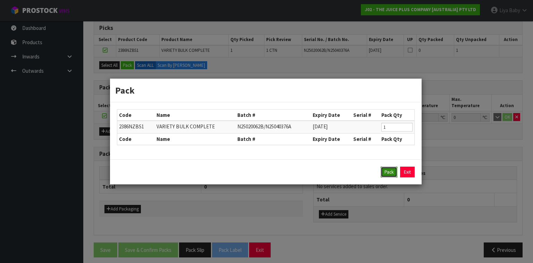
click at [390, 169] on button "Pack" at bounding box center [389, 171] width 17 height 11
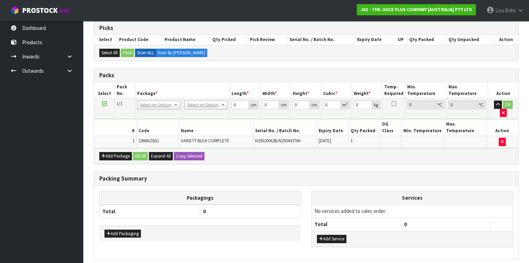
scroll to position [151, 0]
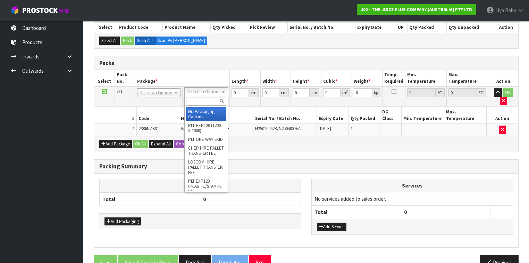
click at [201, 100] on input "text" at bounding box center [206, 101] width 40 height 9
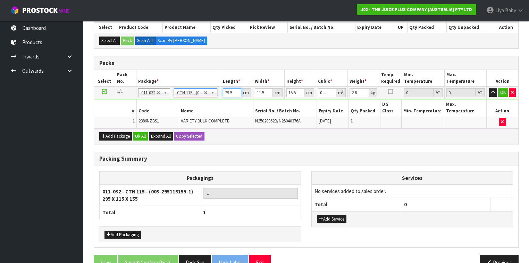
click at [232, 91] on input "29.5" at bounding box center [232, 92] width 18 height 9
click at [264, 93] on input "11.5" at bounding box center [264, 92] width 18 height 9
click at [296, 90] on input "15.5" at bounding box center [295, 92] width 18 height 9
click at [360, 90] on input "2.8" at bounding box center [359, 92] width 19 height 9
click at [143, 132] on button "Ok All" at bounding box center [140, 136] width 15 height 8
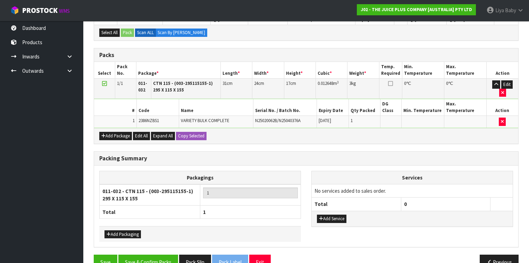
scroll to position [164, 0]
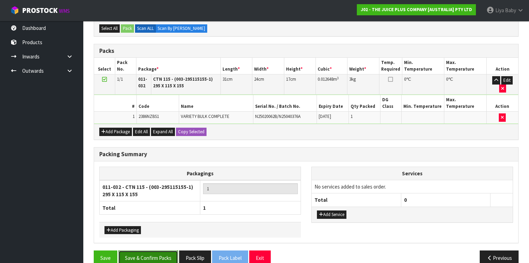
click at [139, 250] on button "Save & Confirm Packs" at bounding box center [148, 257] width 60 height 15
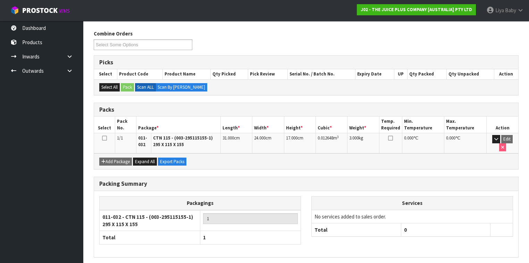
scroll to position [126, 0]
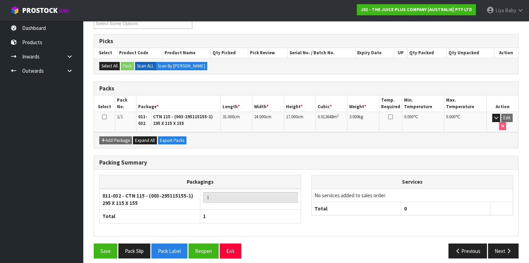
click at [107, 117] on td at bounding box center [104, 122] width 21 height 20
click at [106, 117] on icon at bounding box center [104, 117] width 5 height 0
click at [505, 243] on button "Next" at bounding box center [503, 250] width 31 height 15
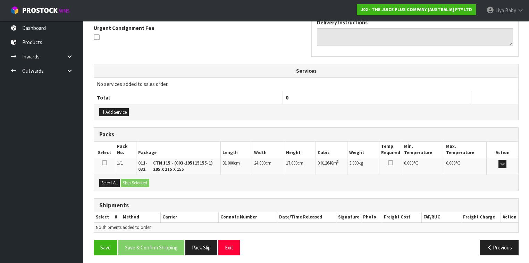
scroll to position [205, 0]
click at [110, 182] on button "Select All" at bounding box center [109, 182] width 20 height 8
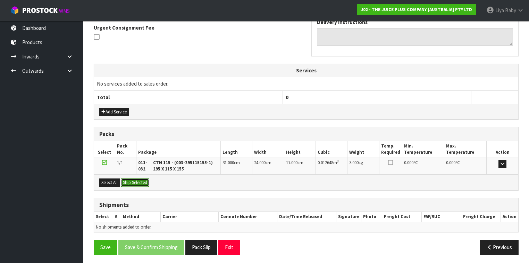
click at [130, 179] on button "Ship Selected" at bounding box center [135, 182] width 28 height 8
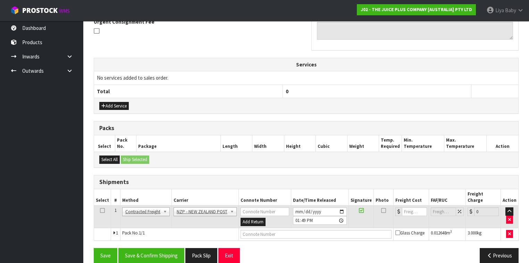
scroll to position [213, 0]
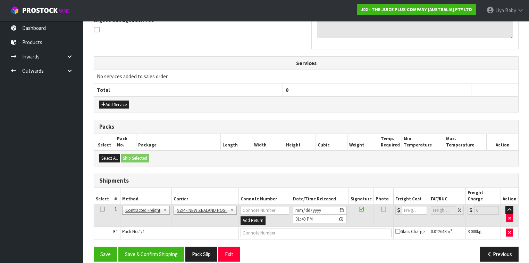
click at [102, 209] on icon at bounding box center [102, 209] width 5 height 0
drag, startPoint x: 152, startPoint y: 246, endPoint x: 159, endPoint y: 240, distance: 8.6
click at [153, 246] on button "Save & Confirm Shipping" at bounding box center [151, 253] width 66 height 15
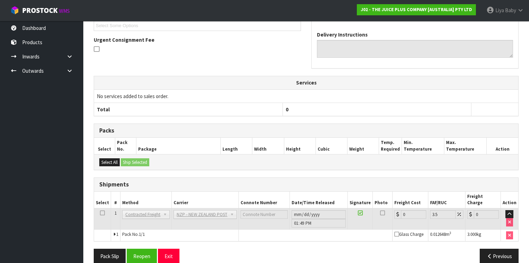
scroll to position [203, 0]
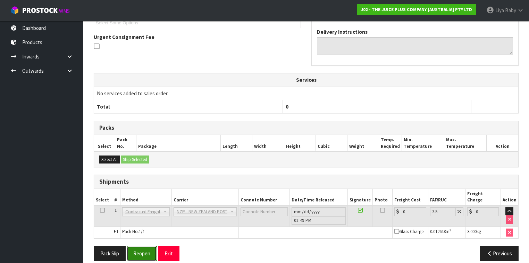
click at [145, 245] on button "Reopen" at bounding box center [142, 252] width 30 height 15
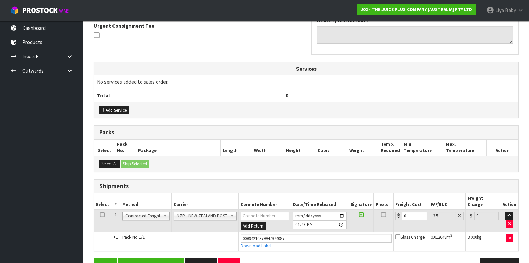
scroll to position [219, 0]
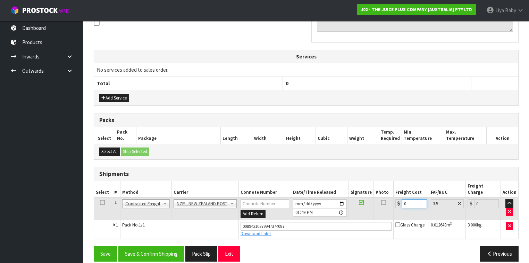
click at [408, 199] on input "0" at bounding box center [414, 203] width 25 height 9
click at [101, 202] on icon at bounding box center [102, 202] width 5 height 0
click at [151, 246] on button "Save & Confirm Shipping" at bounding box center [151, 253] width 66 height 15
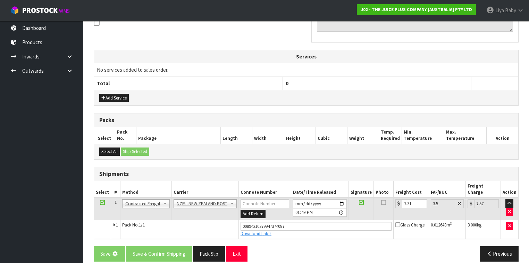
scroll to position [0, 0]
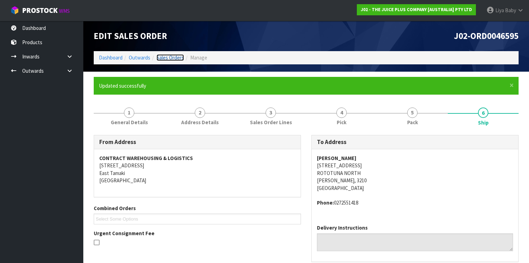
click at [170, 55] on link "Sales Orders" at bounding box center [170, 57] width 27 height 7
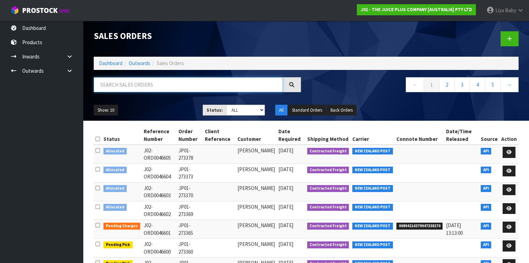
click at [114, 86] on input "text" at bounding box center [188, 84] width 189 height 15
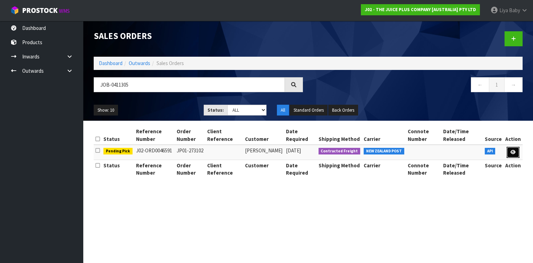
click at [510, 150] on link at bounding box center [513, 152] width 13 height 11
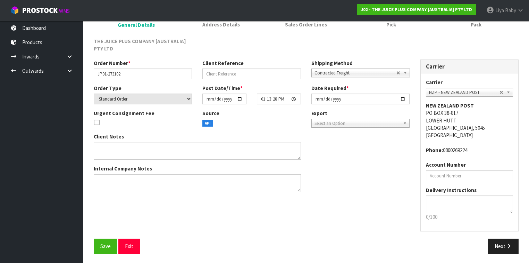
scroll to position [73, 0]
click at [110, 243] on span "Save" at bounding box center [105, 245] width 10 height 7
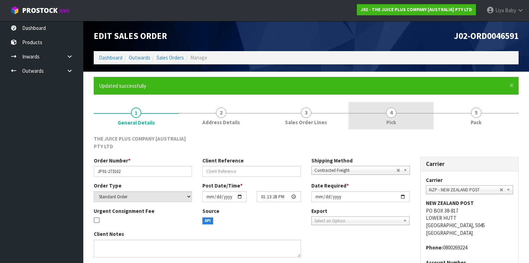
click at [400, 116] on link "4 Pick" at bounding box center [391, 115] width 85 height 27
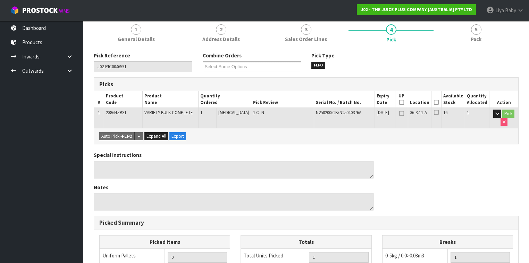
scroll to position [83, 0]
click at [438, 102] on icon at bounding box center [436, 102] width 5 height 0
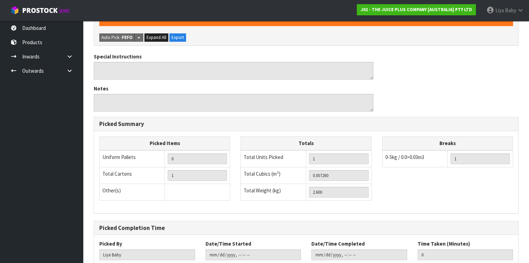
scroll to position [250, 0]
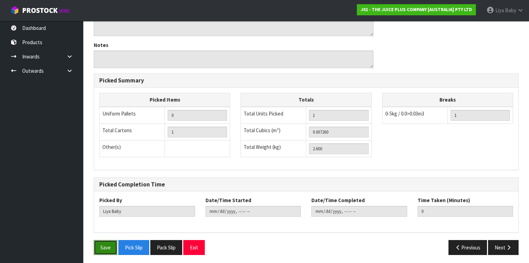
click at [109, 248] on button "Save" at bounding box center [106, 247] width 24 height 15
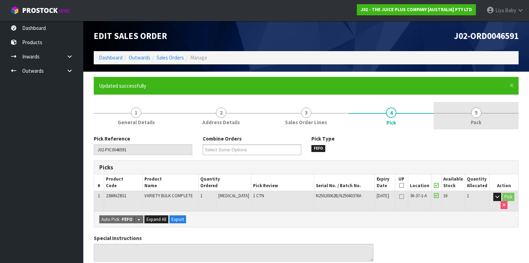
click at [479, 113] on span "5" at bounding box center [476, 112] width 10 height 10
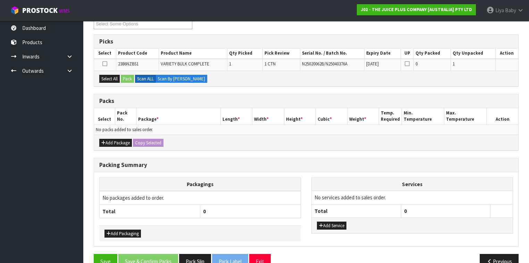
scroll to position [139, 0]
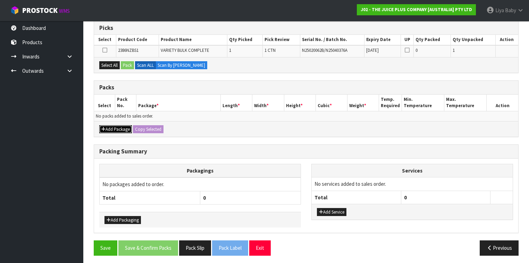
click at [120, 125] on button "Add Package" at bounding box center [115, 129] width 33 height 8
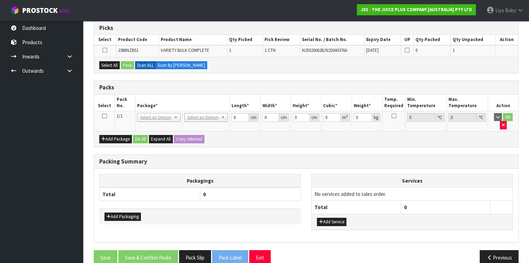
click at [106, 116] on icon at bounding box center [104, 116] width 5 height 0
click at [108, 64] on button "Select All" at bounding box center [109, 65] width 20 height 8
click at [129, 64] on button "Pack" at bounding box center [127, 65] width 13 height 8
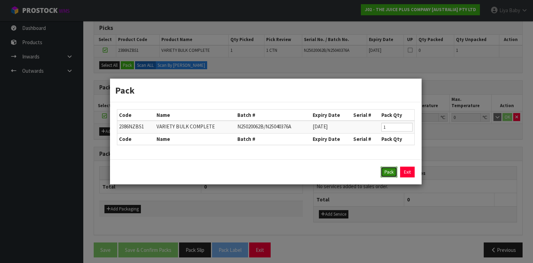
click at [388, 172] on button "Pack" at bounding box center [389, 171] width 17 height 11
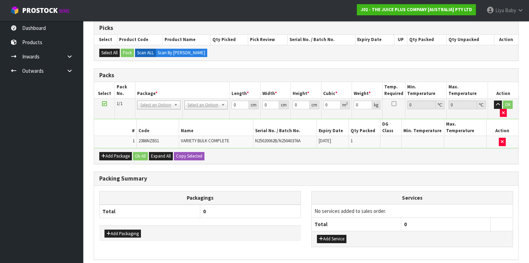
scroll to position [151, 0]
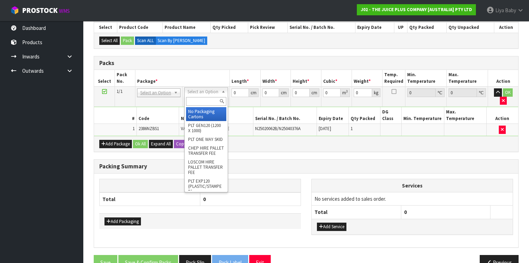
click at [206, 101] on input "text" at bounding box center [206, 101] width 40 height 9
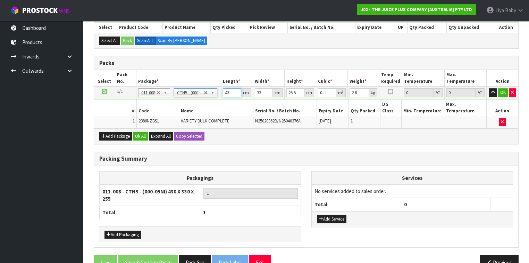
click at [233, 92] on input "43" at bounding box center [232, 92] width 18 height 9
click at [265, 92] on input "33" at bounding box center [264, 92] width 18 height 9
click at [296, 93] on input "25.5" at bounding box center [295, 92] width 18 height 9
click at [359, 91] on input "2.8" at bounding box center [359, 92] width 19 height 9
click at [141, 132] on button "Ok All" at bounding box center [140, 136] width 15 height 8
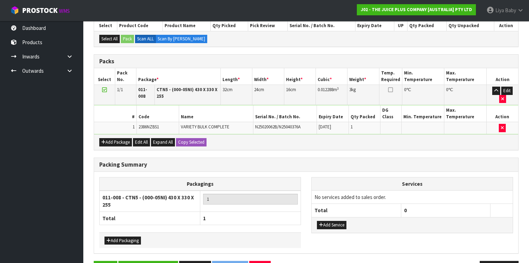
scroll to position [164, 0]
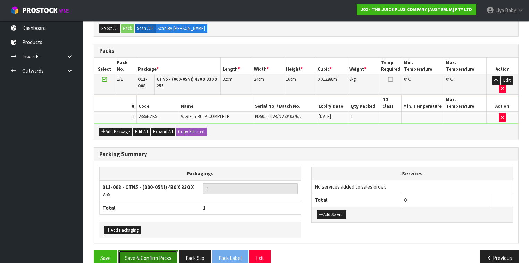
click at [150, 250] on button "Save & Confirm Packs" at bounding box center [148, 257] width 60 height 15
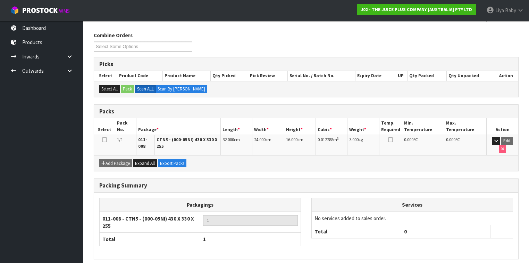
scroll to position [111, 0]
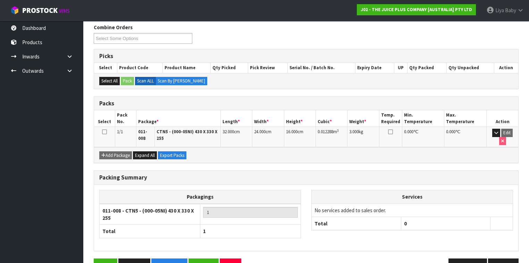
click at [106, 132] on icon at bounding box center [104, 132] width 5 height 0
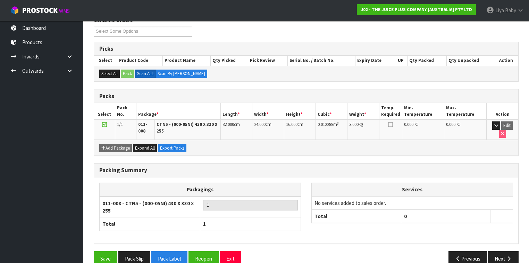
scroll to position [126, 0]
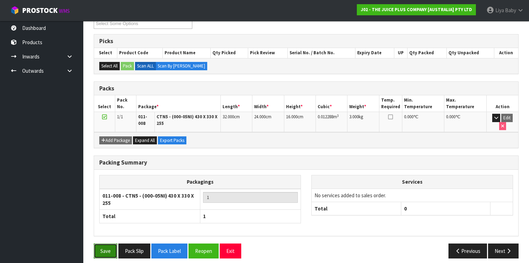
click at [107, 243] on button "Save" at bounding box center [106, 250] width 24 height 15
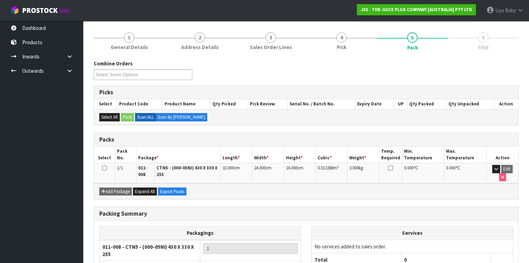
scroll to position [83, 0]
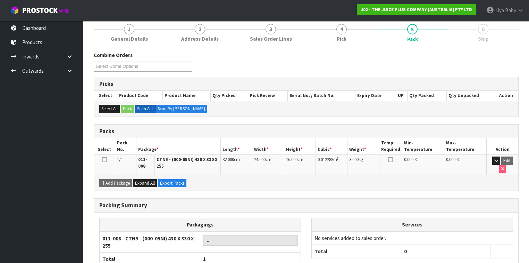
click at [104, 159] on icon at bounding box center [104, 159] width 5 height 0
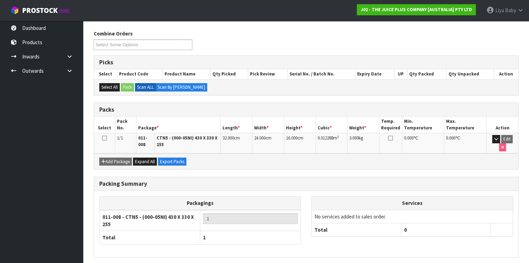
scroll to position [126, 0]
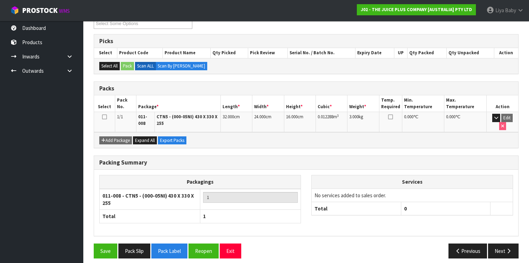
click at [106, 117] on icon at bounding box center [104, 117] width 5 height 0
click at [498, 243] on button "Next" at bounding box center [503, 250] width 31 height 15
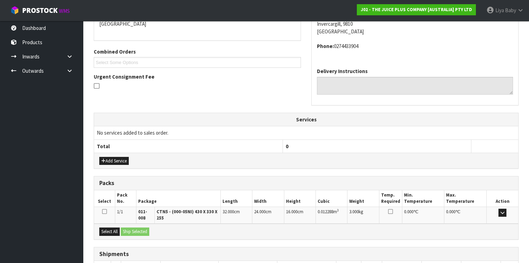
scroll to position [205, 0]
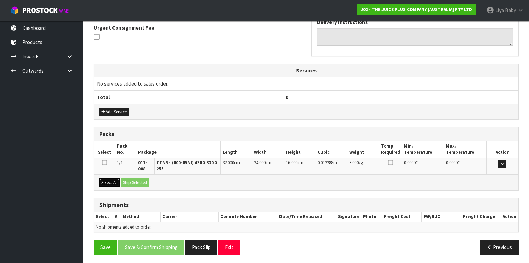
click at [110, 181] on button "Select All" at bounding box center [109, 182] width 20 height 8
click at [129, 179] on button "Ship Selected" at bounding box center [135, 182] width 28 height 8
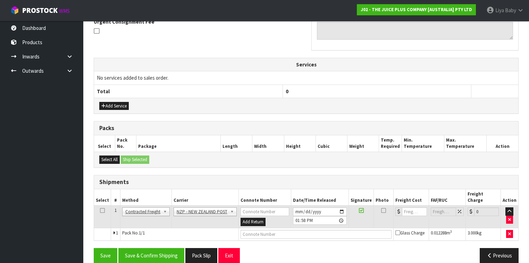
scroll to position [213, 0]
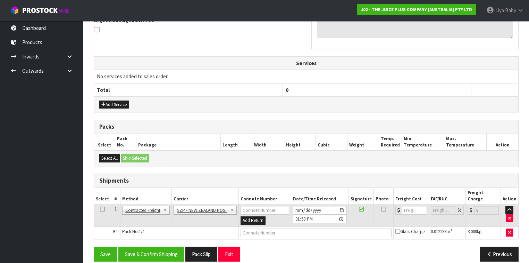
drag, startPoint x: 101, startPoint y: 200, endPoint x: 117, endPoint y: 233, distance: 36.2
click at [102, 209] on icon at bounding box center [102, 209] width 5 height 0
click at [151, 247] on button "Save & Confirm Shipping" at bounding box center [151, 253] width 66 height 15
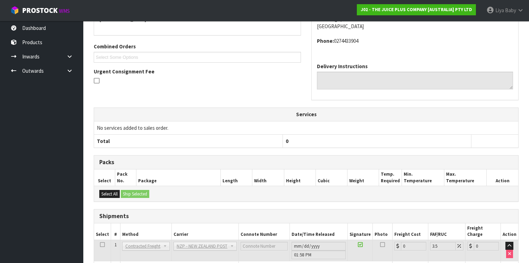
scroll to position [203, 0]
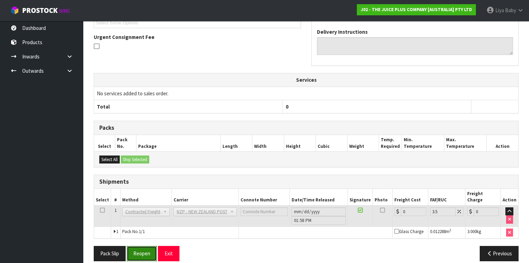
click at [140, 245] on button "Reopen" at bounding box center [142, 252] width 30 height 15
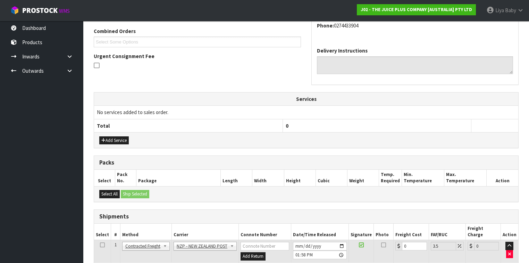
scroll to position [219, 0]
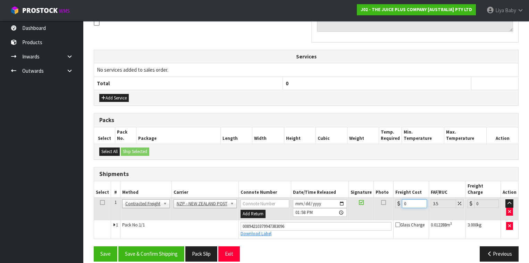
click at [411, 199] on input "0" at bounding box center [414, 203] width 25 height 9
drag, startPoint x: 105, startPoint y: 192, endPoint x: 100, endPoint y: 194, distance: 5.9
click at [103, 197] on td at bounding box center [102, 208] width 17 height 23
click at [100, 202] on icon at bounding box center [102, 202] width 5 height 0
click at [149, 251] on button "Save & Confirm Shipping" at bounding box center [151, 253] width 66 height 15
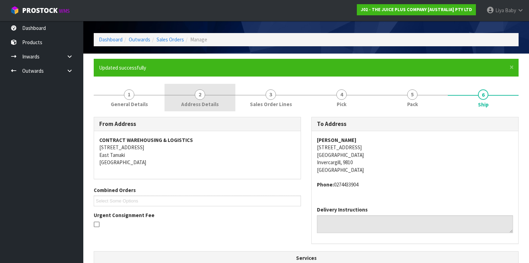
scroll to position [0, 0]
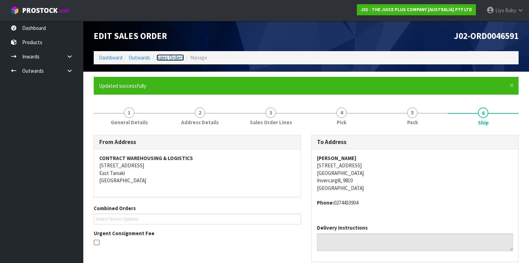
click at [175, 58] on link "Sales Orders" at bounding box center [170, 57] width 27 height 7
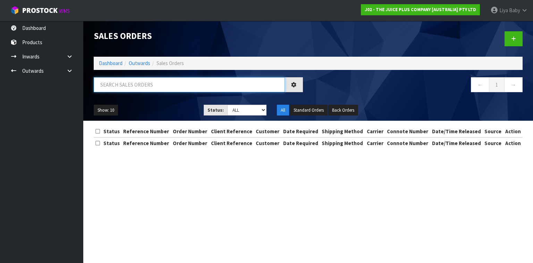
click at [142, 83] on input "text" at bounding box center [189, 84] width 191 height 15
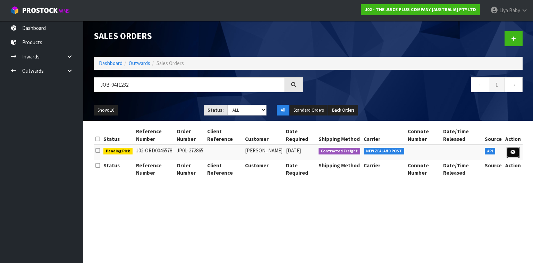
click at [515, 151] on icon at bounding box center [513, 152] width 5 height 5
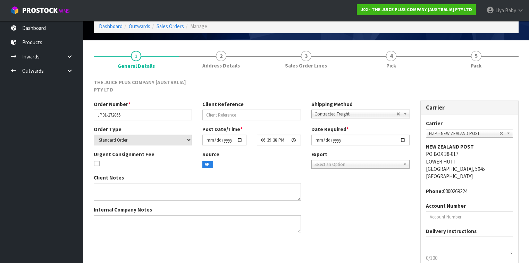
scroll to position [73, 0]
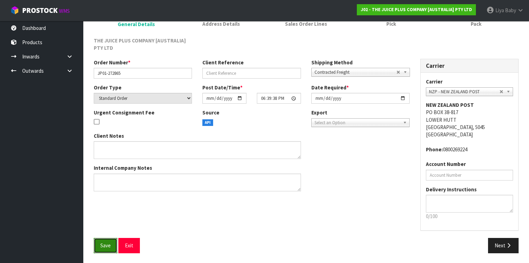
click at [104, 243] on span "Save" at bounding box center [105, 245] width 10 height 7
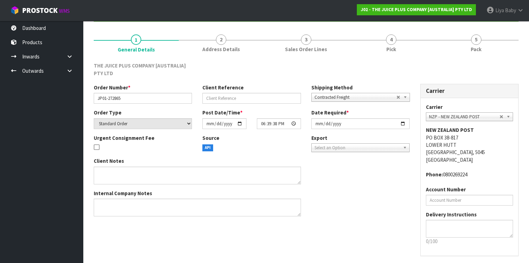
scroll to position [0, 0]
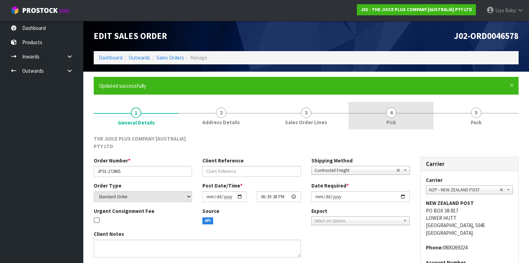
click at [410, 115] on link "4 Pick" at bounding box center [391, 115] width 85 height 27
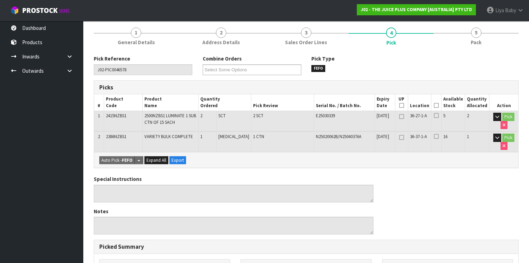
scroll to position [83, 0]
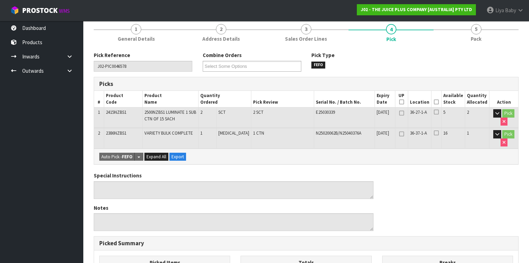
click at [438, 102] on icon at bounding box center [436, 102] width 5 height 0
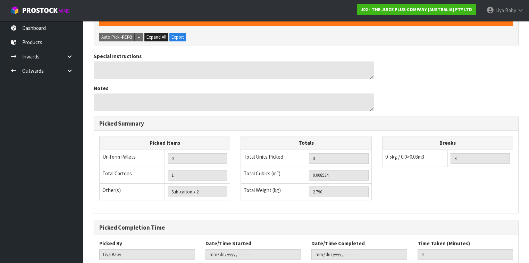
scroll to position [270, 0]
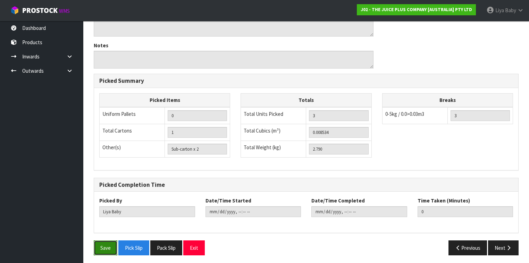
click at [105, 246] on button "Save" at bounding box center [106, 247] width 24 height 15
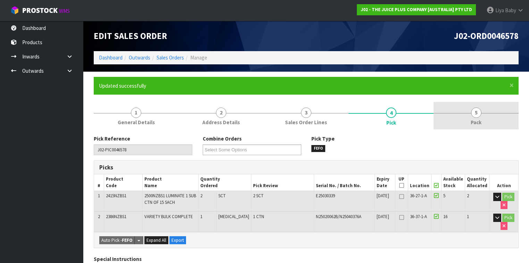
click at [481, 118] on link "5 Pack" at bounding box center [476, 115] width 85 height 27
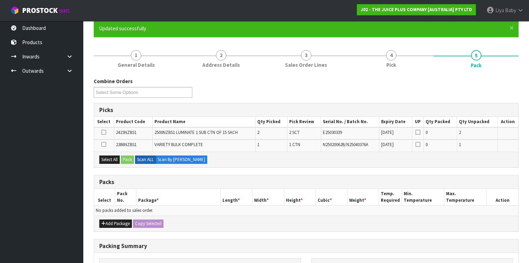
scroll to position [83, 0]
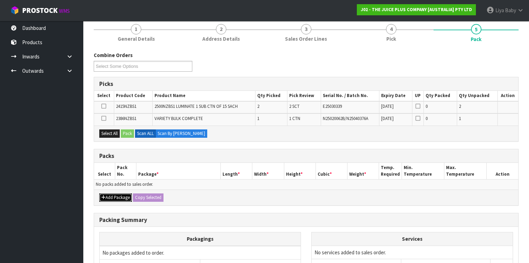
click at [115, 198] on button "Add Package" at bounding box center [115, 197] width 33 height 8
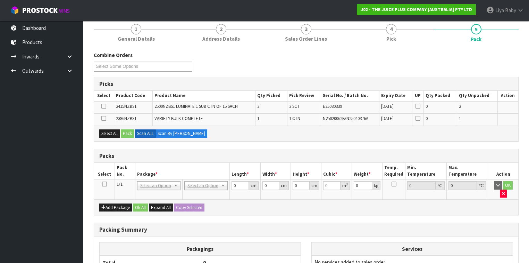
click at [103, 184] on icon at bounding box center [104, 184] width 5 height 0
click at [107, 130] on button "Select All" at bounding box center [109, 133] width 20 height 8
click at [127, 131] on button "Pack" at bounding box center [127, 133] width 13 height 8
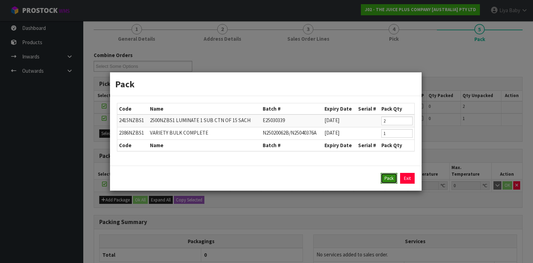
click at [382, 176] on button "Pack" at bounding box center [389, 178] width 17 height 11
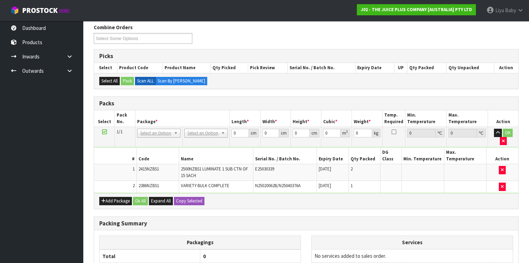
scroll to position [167, 0]
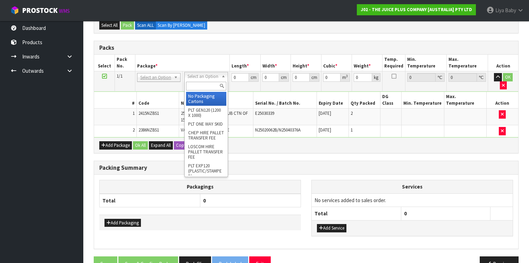
click at [205, 87] on input "text" at bounding box center [206, 86] width 40 height 9
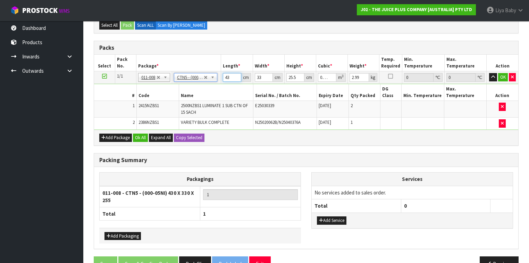
click at [230, 76] on input "43" at bounding box center [232, 77] width 18 height 9
click at [265, 80] on input "33" at bounding box center [264, 77] width 18 height 9
click at [296, 75] on input "25.5" at bounding box center [295, 77] width 18 height 9
click at [359, 75] on input "2.99" at bounding box center [359, 77] width 19 height 9
click at [139, 133] on button "Ok All" at bounding box center [140, 137] width 15 height 8
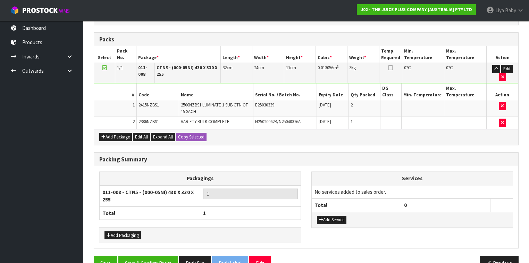
scroll to position [180, 0]
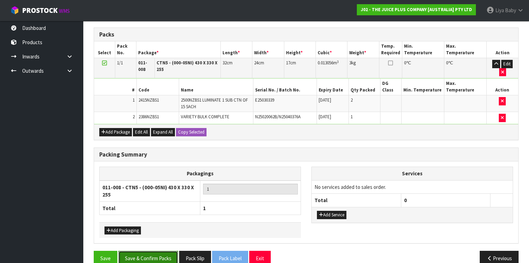
click at [151, 250] on button "Save & Confirm Packs" at bounding box center [148, 257] width 60 height 15
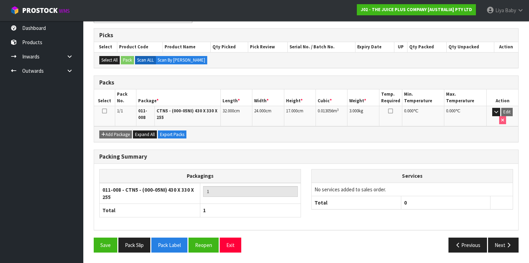
scroll to position [126, 0]
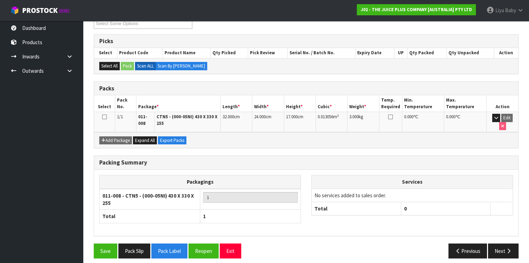
click at [106, 117] on icon at bounding box center [104, 117] width 5 height 0
click at [502, 243] on button "Next" at bounding box center [503, 250] width 31 height 15
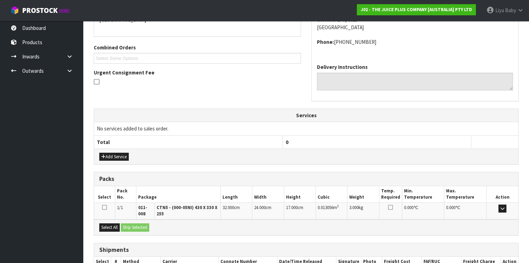
scroll to position [205, 0]
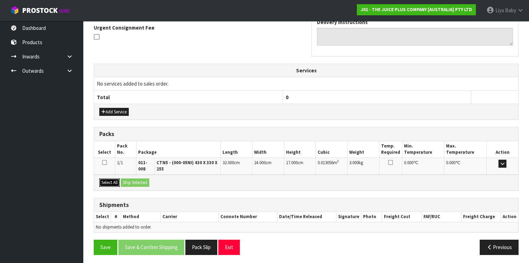
click at [115, 181] on button "Select All" at bounding box center [109, 182] width 20 height 8
click at [133, 180] on button "Ship Selected" at bounding box center [135, 182] width 28 height 8
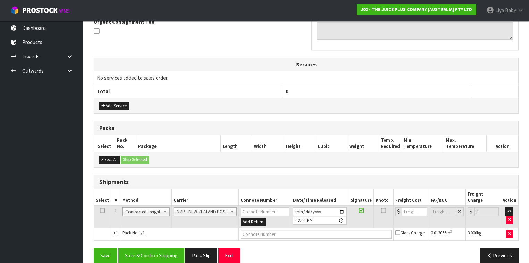
scroll to position [213, 0]
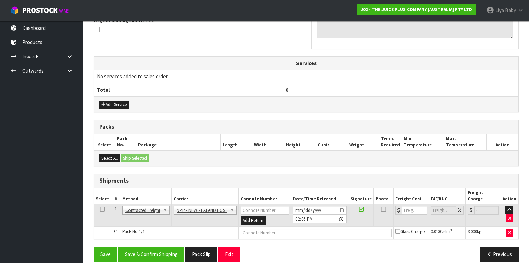
click at [104, 204] on td at bounding box center [102, 215] width 17 height 23
click at [102, 209] on icon at bounding box center [102, 209] width 5 height 0
click at [142, 246] on button "Save & Confirm Shipping" at bounding box center [151, 253] width 66 height 15
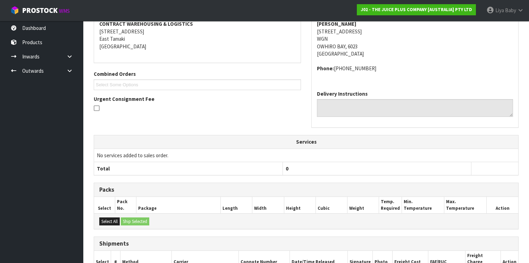
scroll to position [203, 0]
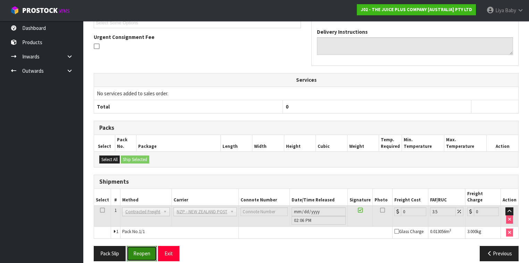
click at [139, 245] on button "Reopen" at bounding box center [142, 252] width 30 height 15
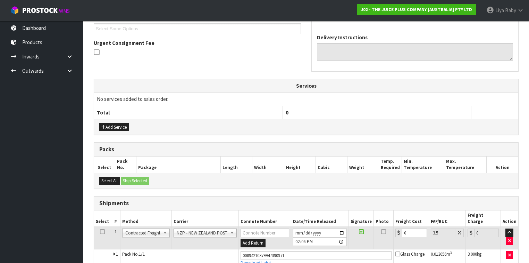
scroll to position [219, 0]
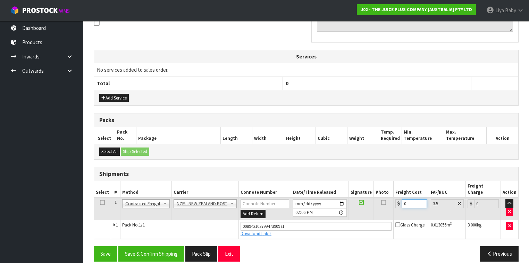
click at [409, 199] on input "0" at bounding box center [414, 203] width 25 height 9
click at [100, 202] on icon at bounding box center [102, 202] width 5 height 0
click at [150, 247] on button "Save & Confirm Shipping" at bounding box center [151, 253] width 66 height 15
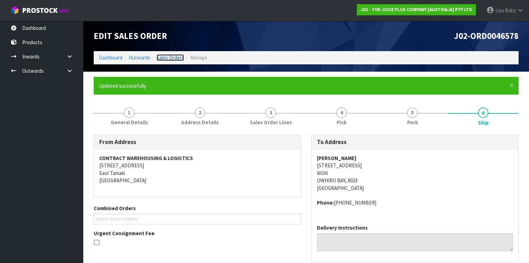
click at [169, 56] on link "Sales Orders" at bounding box center [170, 57] width 27 height 7
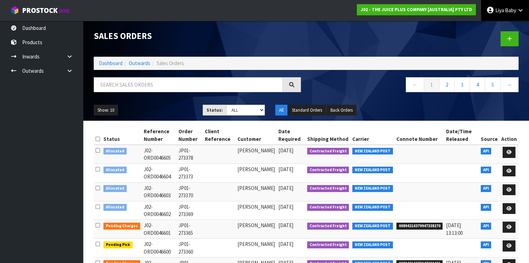
click at [501, 7] on span "Liya" at bounding box center [500, 10] width 9 height 7
click at [485, 29] on link "Logout" at bounding box center [501, 27] width 55 height 9
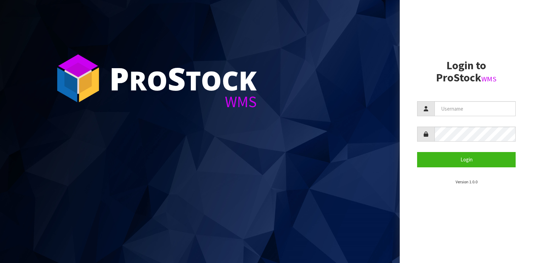
click at [336, 140] on section "P ro S tock WMS" at bounding box center [200, 131] width 400 height 263
click at [444, 114] on input "text" at bounding box center [475, 108] width 81 height 15
click at [271, 133] on section "P ro S tock WMS" at bounding box center [200, 131] width 400 height 263
click at [444, 109] on input "text" at bounding box center [475, 108] width 81 height 15
type input "liya"
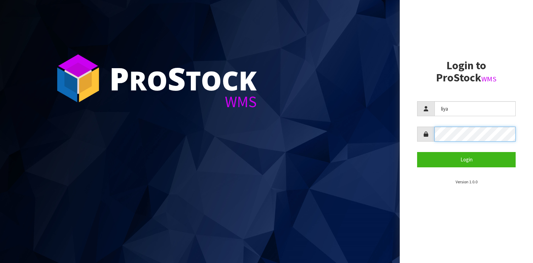
click at [417, 152] on button "Login" at bounding box center [466, 159] width 99 height 15
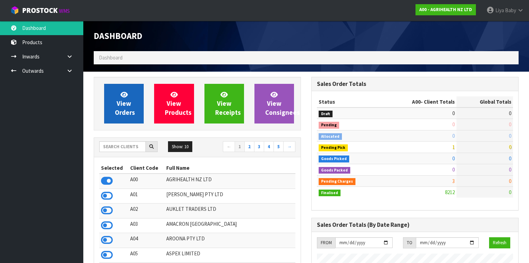
scroll to position [524, 218]
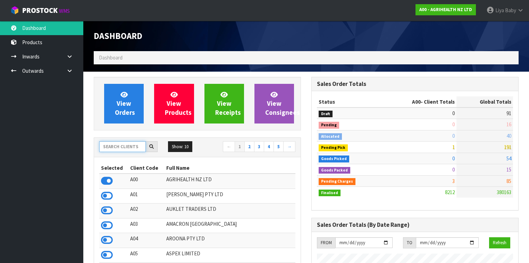
click at [118, 147] on input "text" at bounding box center [122, 146] width 47 height 11
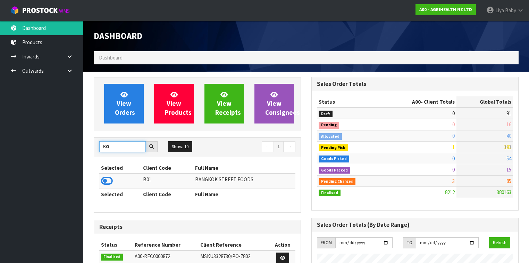
click at [118, 148] on input "KO" at bounding box center [122, 146] width 47 height 11
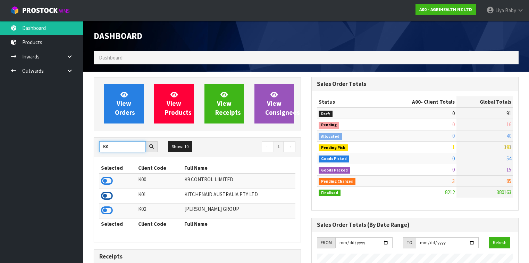
type input "K0"
click at [107, 194] on icon at bounding box center [107, 195] width 12 height 10
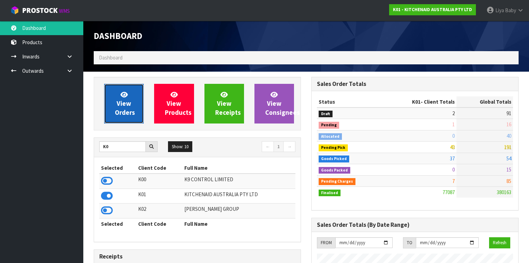
click at [129, 100] on span "View Orders" at bounding box center [125, 103] width 20 height 26
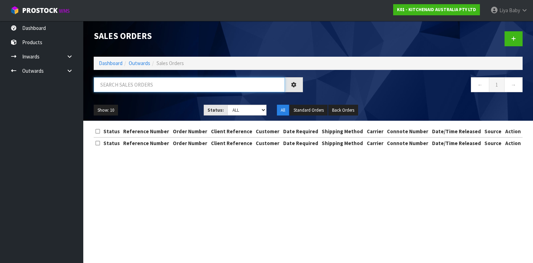
click at [166, 86] on input "text" at bounding box center [189, 84] width 191 height 15
type input "JOB-0411289"
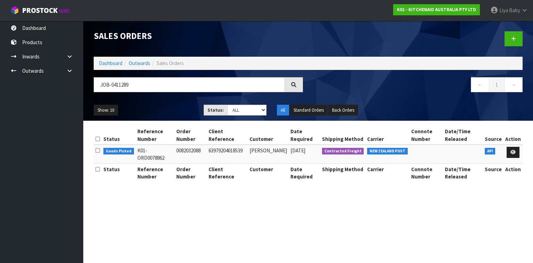
click at [444, 152] on td at bounding box center [513, 153] width 19 height 19
click at [444, 150] on link at bounding box center [513, 152] width 13 height 11
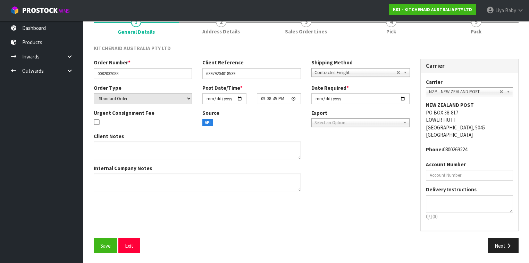
scroll to position [65, 0]
click at [102, 212] on button "Save" at bounding box center [106, 245] width 24 height 15
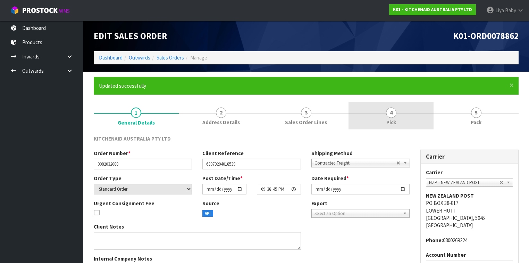
click at [401, 112] on link "4 Pick" at bounding box center [391, 115] width 85 height 27
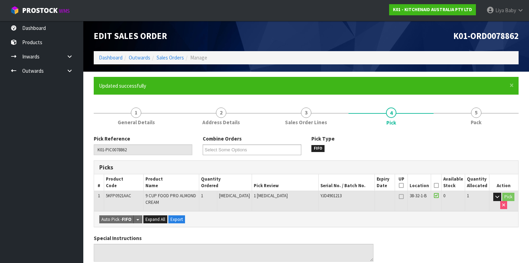
click at [404, 185] on icon at bounding box center [401, 185] width 5 height 0
type input "1"
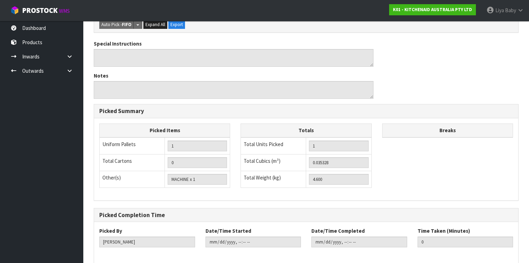
scroll to position [250, 0]
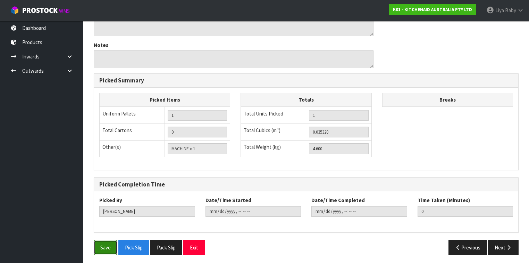
click at [104, 212] on button "Save" at bounding box center [106, 247] width 24 height 15
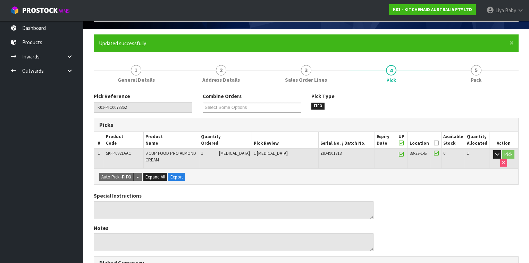
scroll to position [56, 0]
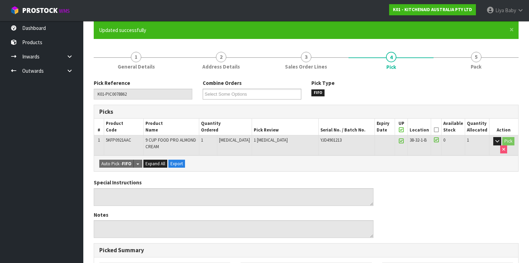
drag, startPoint x: 471, startPoint y: 65, endPoint x: 418, endPoint y: 90, distance: 58.6
click at [444, 64] on span "Pack" at bounding box center [476, 66] width 11 height 7
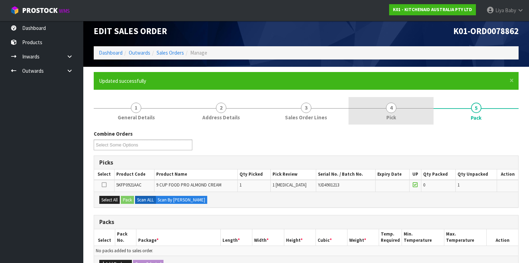
scroll to position [139, 0]
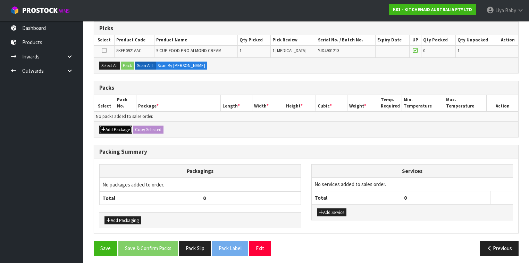
click at [116, 129] on button "Add Package" at bounding box center [115, 129] width 33 height 8
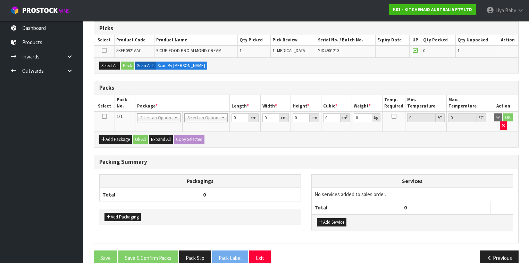
click at [103, 116] on icon at bounding box center [104, 116] width 5 height 0
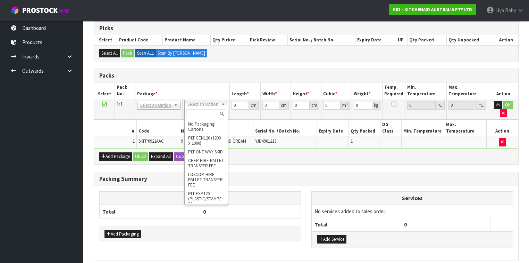
click at [198, 115] on input "text" at bounding box center [206, 113] width 40 height 9
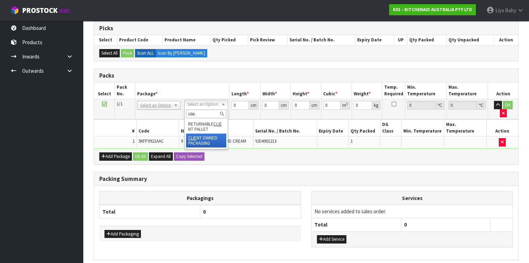
type input "clie"
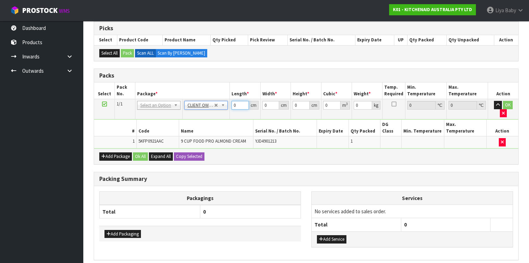
click at [240, 103] on input "0" at bounding box center [240, 105] width 17 height 9
type input "52"
click at [270, 106] on input "0" at bounding box center [271, 105] width 17 height 9
type input "27"
click at [299, 104] on input "0" at bounding box center [301, 105] width 17 height 9
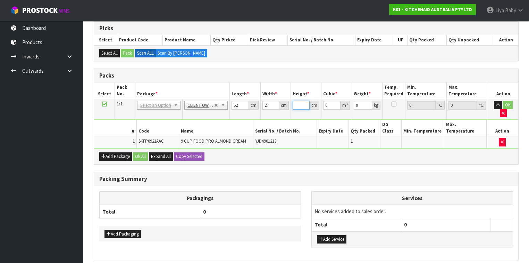
type input "3"
type input "0.004212"
type input "37"
type input "0.051948"
type input "37"
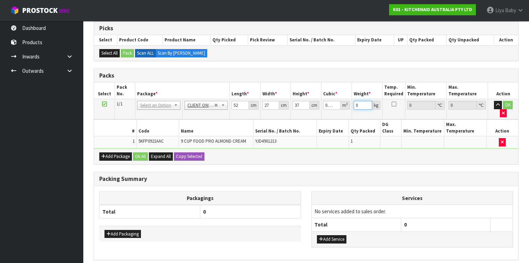
click at [359, 104] on input "0" at bounding box center [363, 105] width 18 height 9
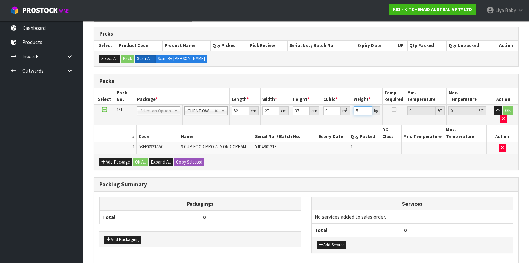
scroll to position [124, 0]
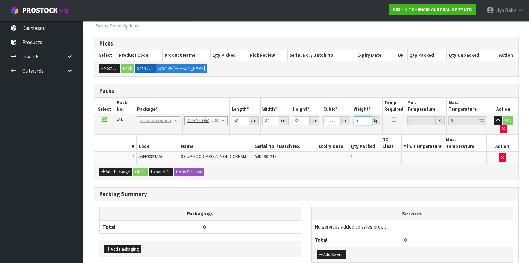
type input "5"
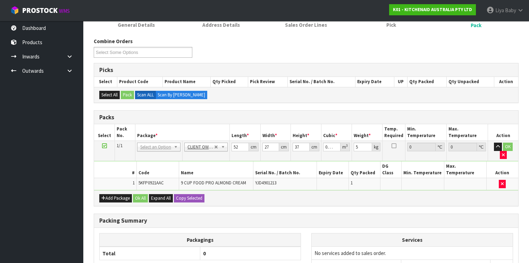
scroll to position [96, 0]
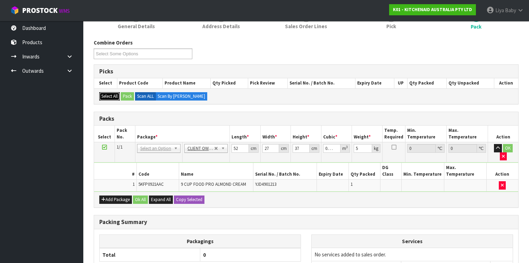
click at [116, 94] on button "Select All" at bounding box center [109, 96] width 20 height 8
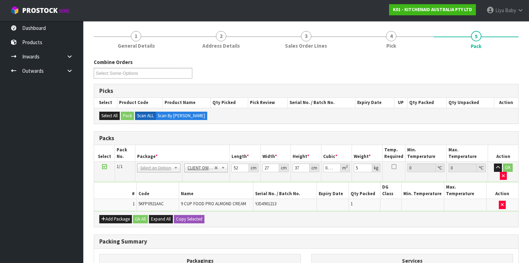
scroll to position [68, 0]
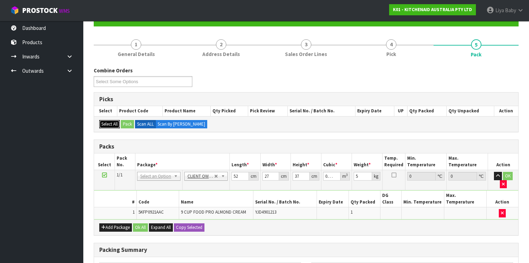
click at [108, 122] on button "Select All" at bounding box center [109, 124] width 20 height 8
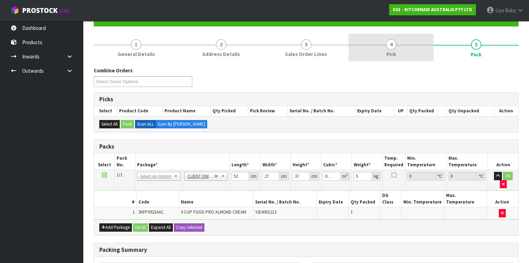
click at [387, 46] on span "4" at bounding box center [391, 44] width 10 height 10
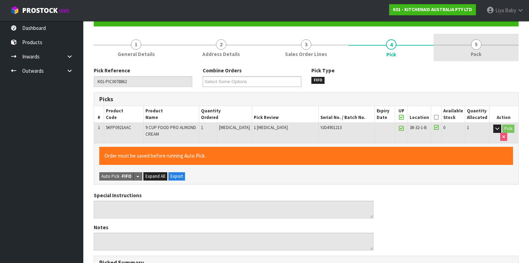
click at [444, 48] on link "5 Pack" at bounding box center [476, 47] width 85 height 27
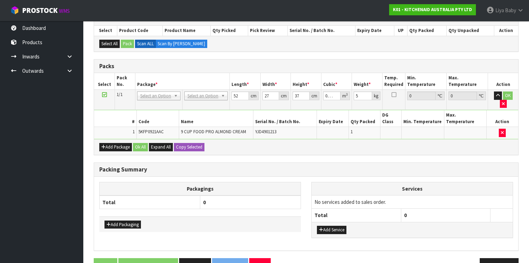
scroll to position [151, 0]
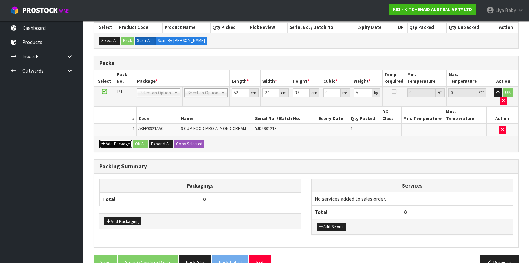
click at [116, 140] on button "Add Package" at bounding box center [115, 144] width 33 height 8
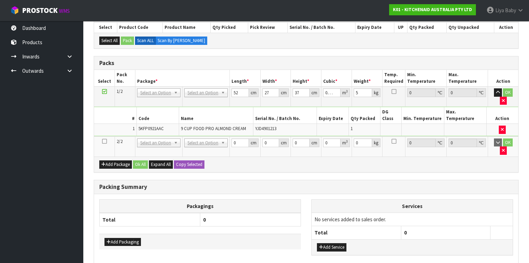
click at [104, 91] on icon at bounding box center [104, 91] width 5 height 0
click at [103, 91] on icon at bounding box center [104, 91] width 5 height 0
click at [444, 148] on icon "button" at bounding box center [503, 150] width 3 height 5
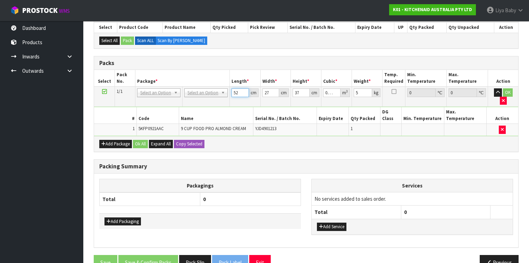
type input "51.999"
type input "0.051947"
click at [243, 93] on input "51.999" at bounding box center [240, 92] width 17 height 9
type input "52"
type input "0.051948"
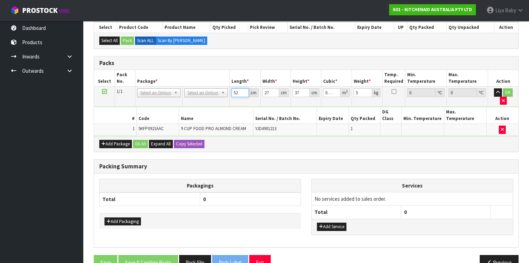
type input "52"
click at [246, 90] on input "52" at bounding box center [240, 92] width 17 height 9
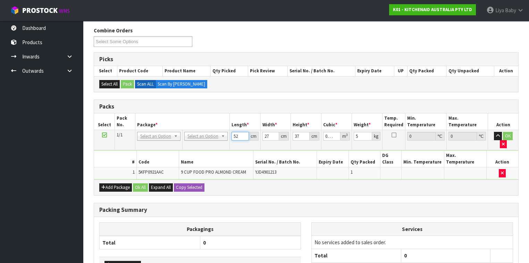
scroll to position [68, 0]
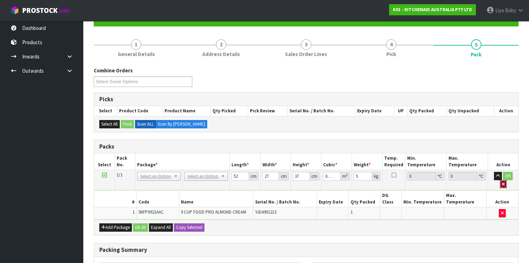
click at [444, 182] on icon "button" at bounding box center [503, 184] width 3 height 5
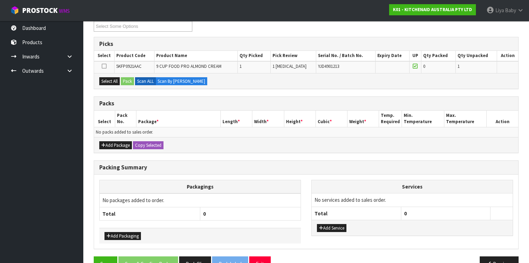
scroll to position [124, 0]
click at [128, 144] on button "Add Package" at bounding box center [115, 145] width 33 height 8
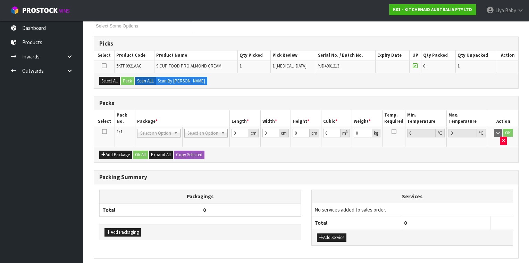
click at [103, 131] on icon at bounding box center [104, 131] width 5 height 0
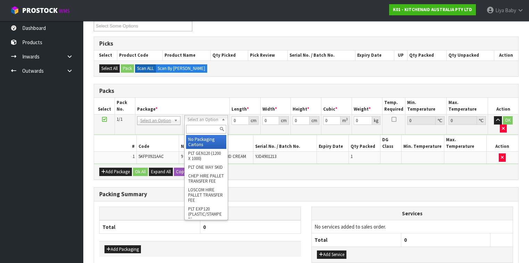
click at [210, 125] on input "text" at bounding box center [206, 129] width 40 height 9
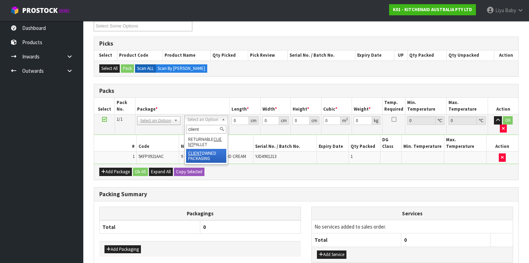
type input "client"
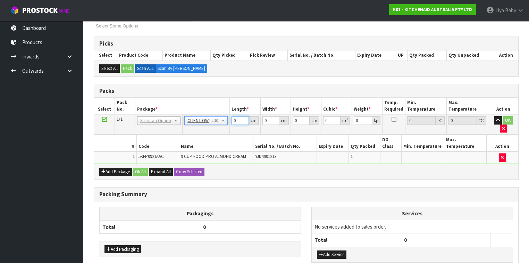
click at [240, 119] on input "0" at bounding box center [240, 120] width 17 height 9
type input "52"
click at [271, 117] on input "0" at bounding box center [271, 120] width 17 height 9
type input "27"
click at [303, 119] on input "0" at bounding box center [301, 120] width 17 height 9
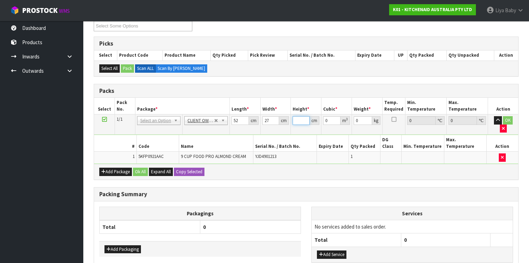
type input "3"
type input "0.004212"
type input "37"
type input "0.051948"
type input "37"
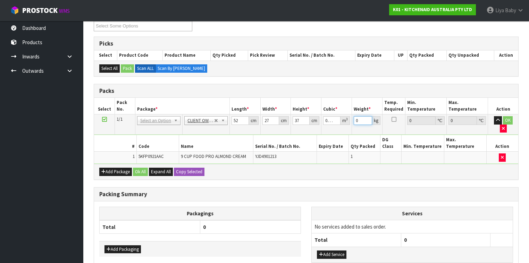
click at [363, 119] on input "0" at bounding box center [363, 120] width 18 height 9
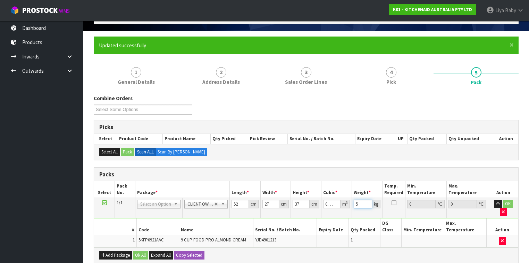
scroll to position [56, 0]
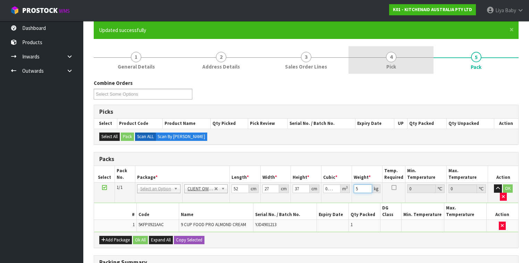
type input "5"
click at [386, 55] on span "4" at bounding box center [391, 57] width 10 height 10
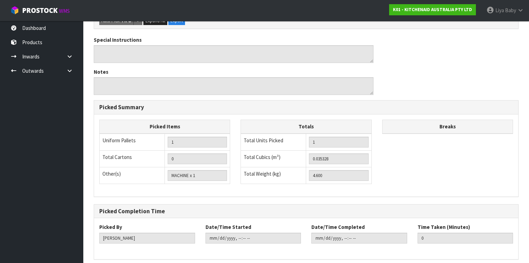
scroll to position [250, 0]
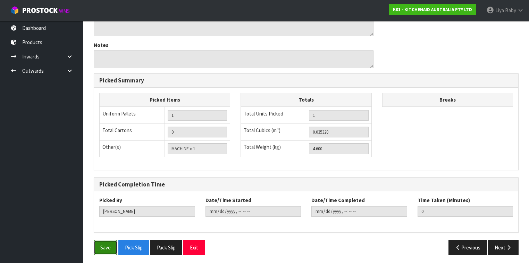
click at [107, 212] on button "Save" at bounding box center [106, 247] width 24 height 15
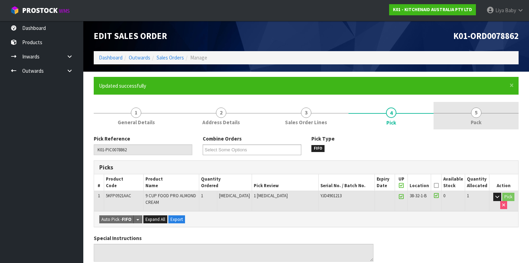
drag, startPoint x: 478, startPoint y: 106, endPoint x: 474, endPoint y: 110, distance: 5.2
click at [444, 106] on link "5 Pack" at bounding box center [476, 115] width 85 height 27
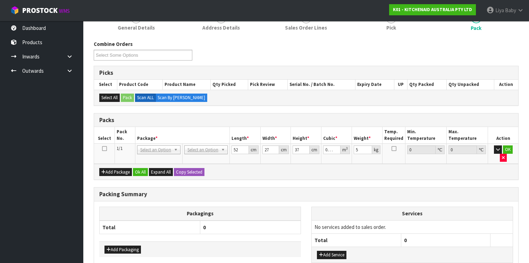
scroll to position [111, 0]
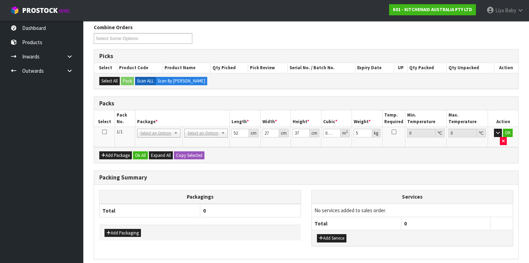
click at [104, 132] on icon at bounding box center [104, 132] width 5 height 0
click at [139, 151] on button "Ok All" at bounding box center [140, 155] width 15 height 8
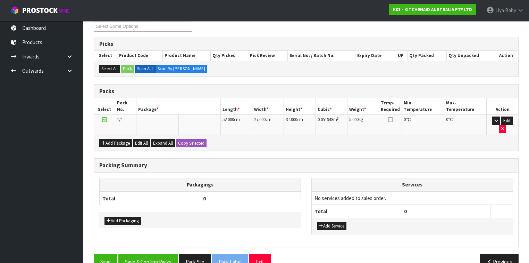
scroll to position [129, 0]
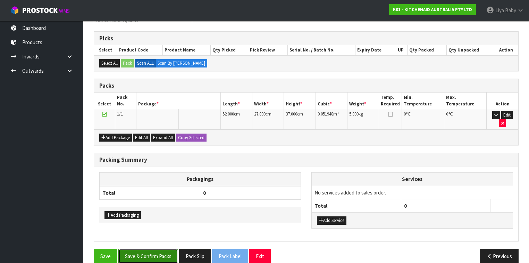
click at [150, 212] on button "Save & Confirm Packs" at bounding box center [148, 255] width 60 height 15
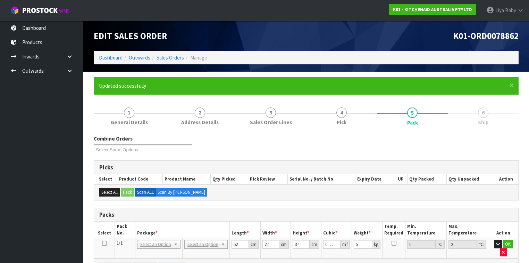
scroll to position [114, 0]
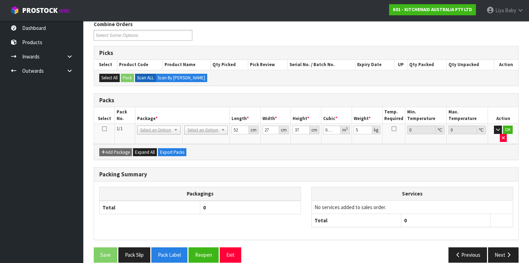
click at [104, 128] on icon at bounding box center [104, 128] width 5 height 0
drag, startPoint x: 503, startPoint y: 246, endPoint x: 495, endPoint y: 243, distance: 8.5
click at [444, 212] on button "Next" at bounding box center [503, 254] width 31 height 15
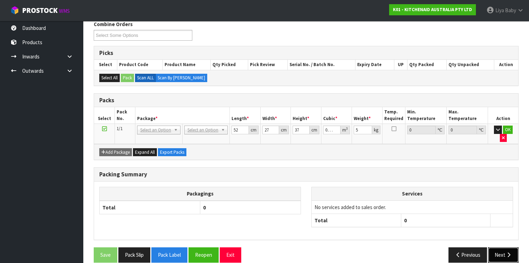
click at [444, 212] on button "Next" at bounding box center [503, 254] width 31 height 15
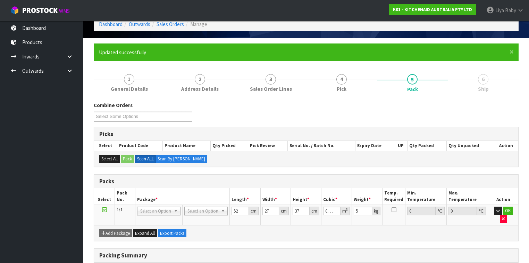
scroll to position [31, 0]
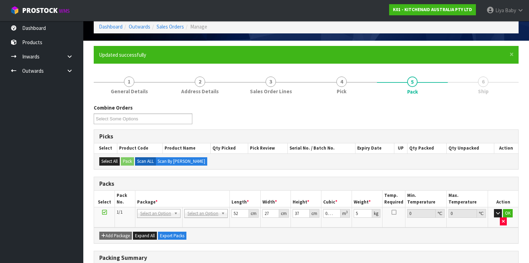
click at [444, 93] on span "Ship" at bounding box center [483, 91] width 11 height 7
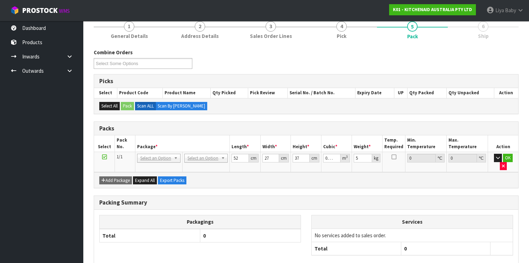
scroll to position [86, 0]
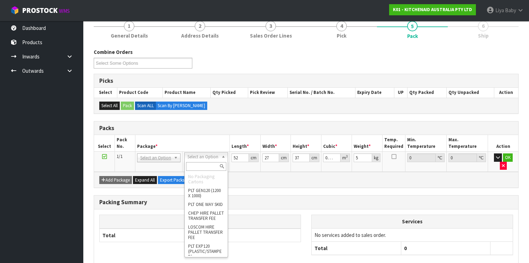
click at [203, 162] on input "text" at bounding box center [206, 166] width 40 height 9
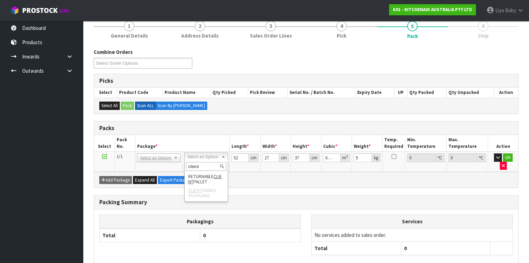
click at [208, 166] on input "client" at bounding box center [206, 166] width 40 height 9
click at [208, 192] on li "CLIENT OWNED PACKAGING" at bounding box center [206, 193] width 40 height 14
click at [203, 164] on input "client" at bounding box center [206, 166] width 40 height 9
click at [198, 177] on em "CLIENT OW" at bounding box center [195, 178] width 14 height 11
click at [211, 167] on input "client ow" at bounding box center [206, 166] width 40 height 9
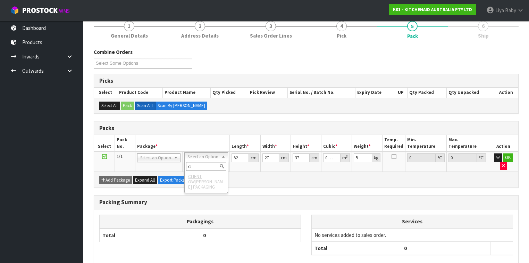
type input "c"
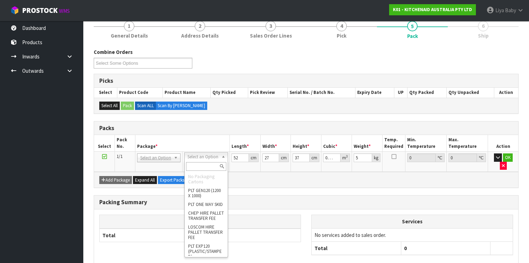
click at [246, 183] on div "Combine Orders K01-ORD0078774 K01-ORD0078806 K01-ORD0078821 K01-ORD0078823 K01-…" at bounding box center [306, 171] width 425 height 247
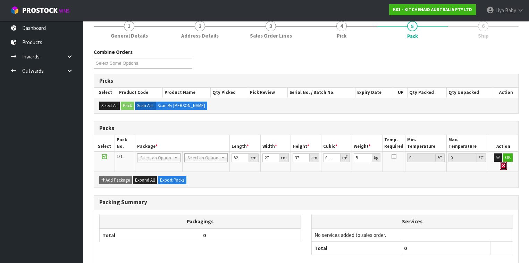
click at [444, 163] on icon "button" at bounding box center [503, 165] width 3 height 5
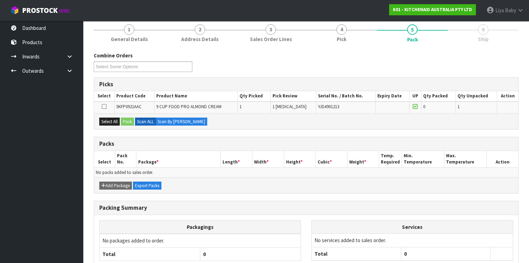
scroll to position [124, 0]
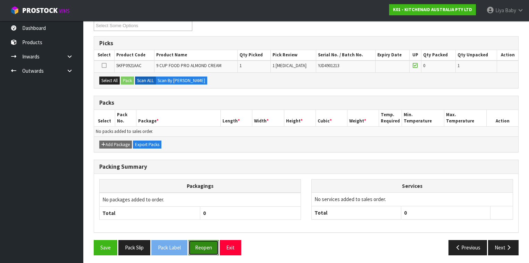
click at [201, 212] on button "Reopen" at bounding box center [204, 247] width 30 height 15
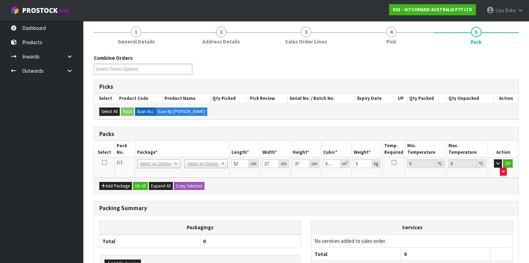
scroll to position [83, 0]
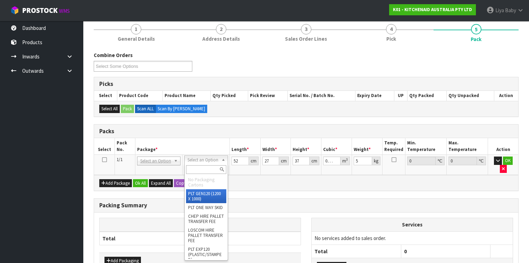
click at [205, 168] on input "text" at bounding box center [206, 169] width 40 height 9
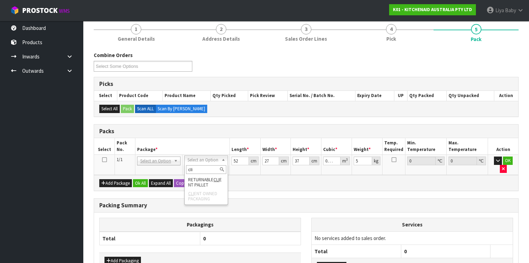
click at [198, 170] on input "cli" at bounding box center [206, 169] width 40 height 9
type input "c"
type input "o"
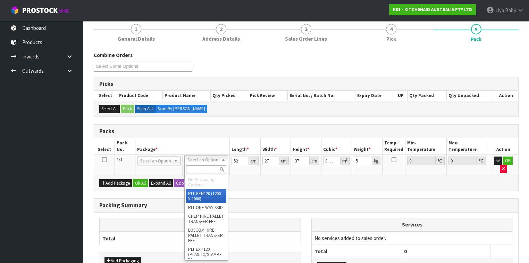
click at [276, 181] on div "Add Package Ok All Expand All Copy Selected" at bounding box center [306, 183] width 424 height 16
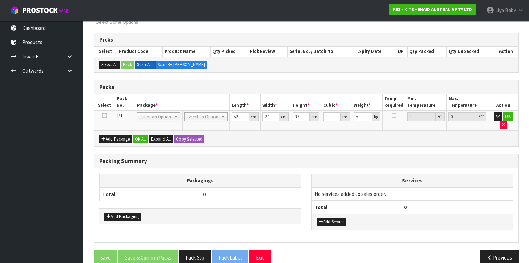
scroll to position [129, 0]
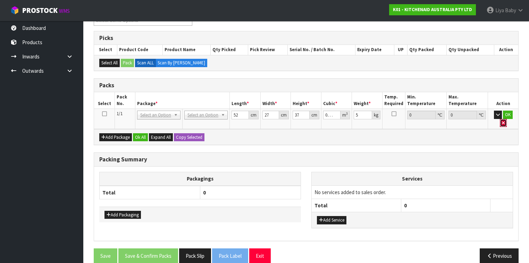
click at [444, 120] on icon "button" at bounding box center [503, 122] width 3 height 5
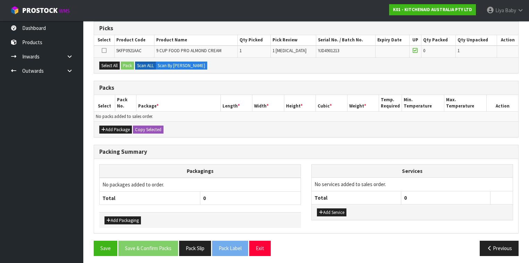
scroll to position [139, 0]
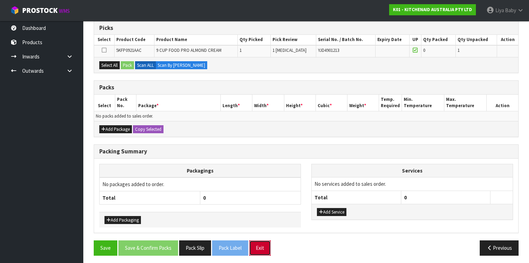
click at [268, 212] on button "Exit" at bounding box center [260, 247] width 22 height 15
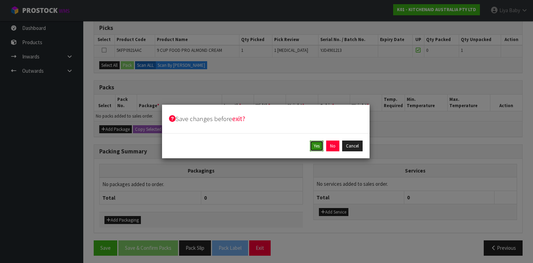
click at [318, 147] on button "Yes" at bounding box center [317, 145] width 14 height 11
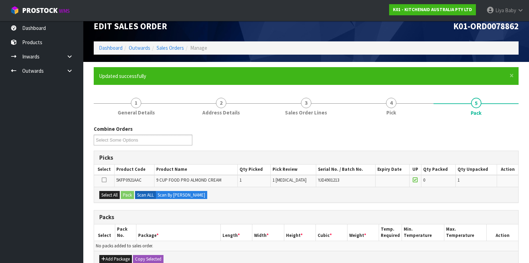
scroll to position [0, 0]
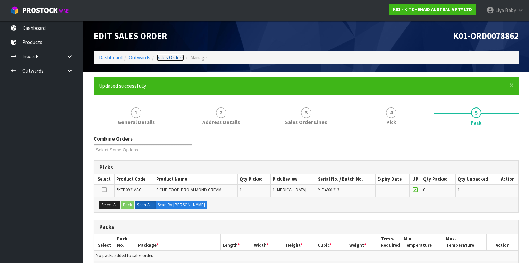
click at [173, 55] on link "Sales Orders" at bounding box center [170, 57] width 27 height 7
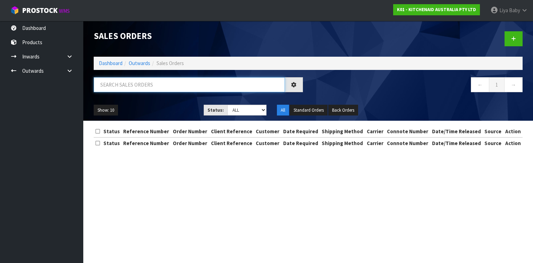
click at [160, 82] on input "text" at bounding box center [189, 84] width 191 height 15
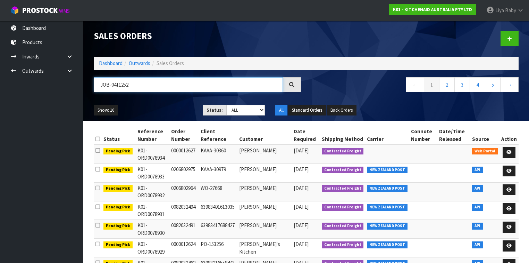
type input "JOB-0411252"
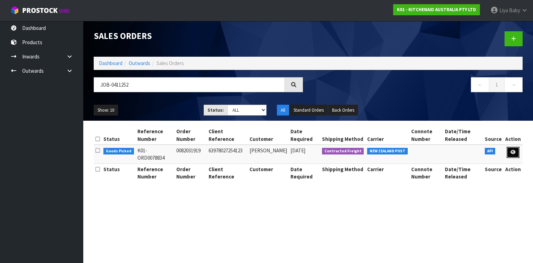
click at [444, 151] on icon at bounding box center [513, 152] width 5 height 5
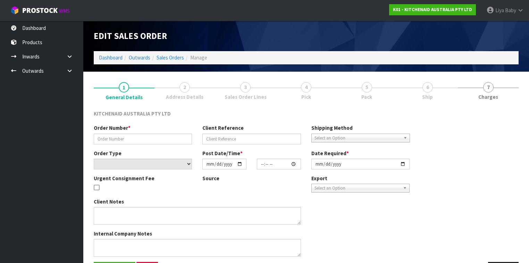
type input "0082031919"
type input "63978027254123"
select select "number:0"
type input "[DATE]"
type input "09:39:07.000"
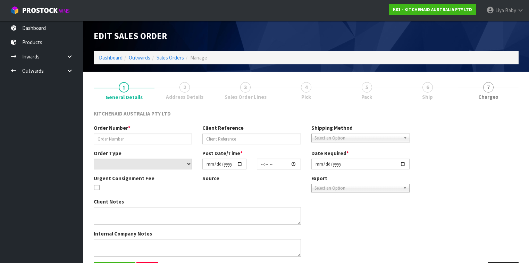
type input "[DATE]"
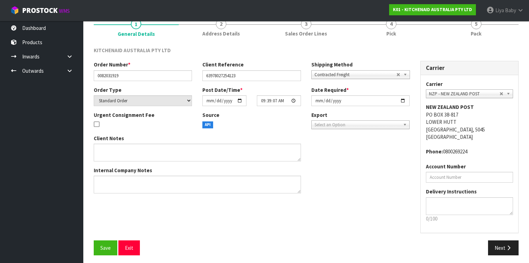
scroll to position [65, 0]
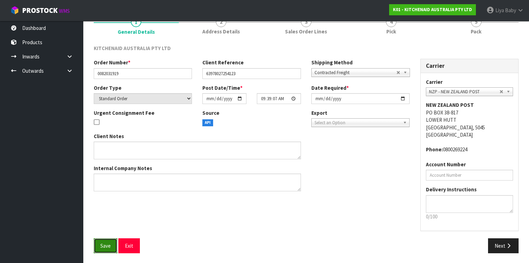
click at [109, 212] on span "Save" at bounding box center [105, 245] width 10 height 7
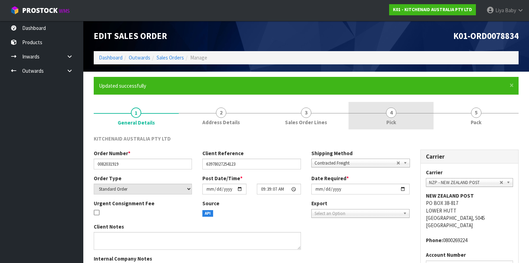
click at [400, 120] on link "4 Pick" at bounding box center [391, 115] width 85 height 27
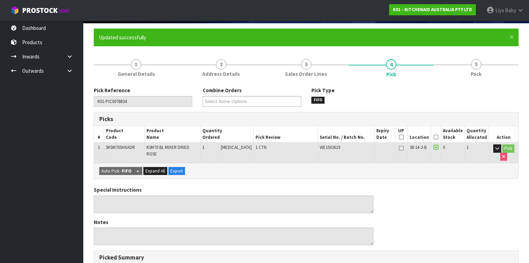
scroll to position [56, 0]
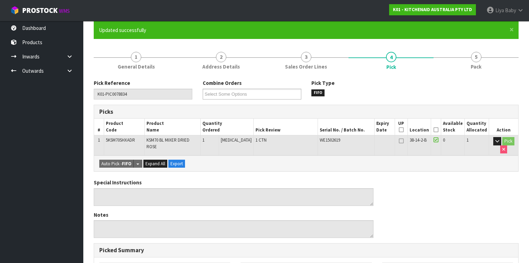
click at [436, 130] on icon at bounding box center [436, 130] width 5 height 0
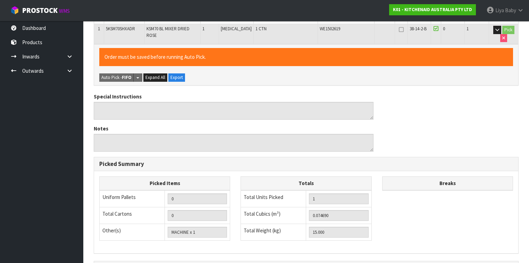
scroll to position [250, 0]
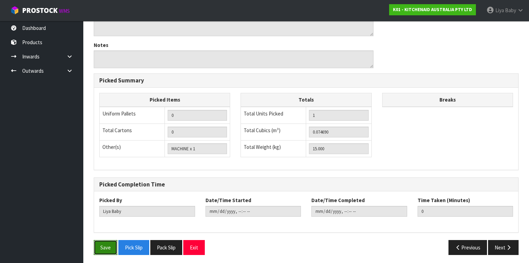
click at [98, 212] on button "Save" at bounding box center [106, 247] width 24 height 15
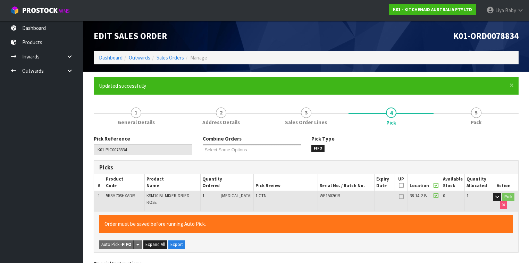
type input "[DATE]T14:32:37"
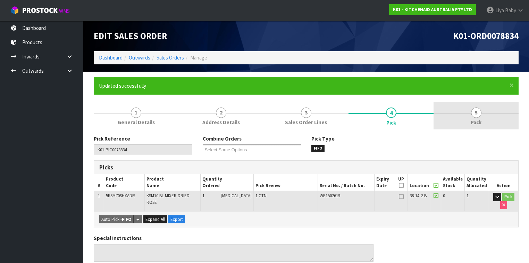
click at [444, 124] on span "Pack" at bounding box center [476, 121] width 11 height 7
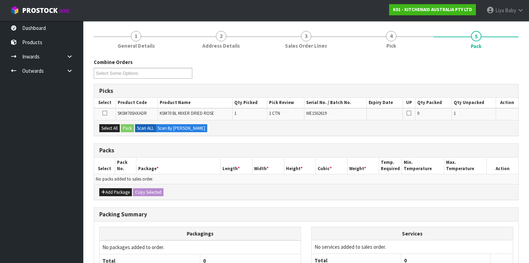
scroll to position [83, 0]
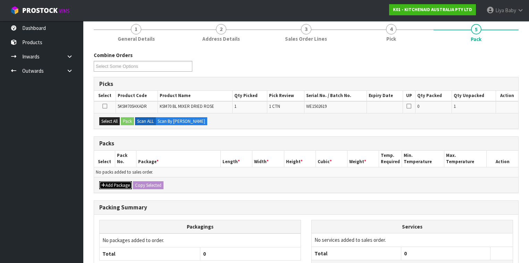
click at [108, 182] on button "Add Package" at bounding box center [115, 185] width 33 height 8
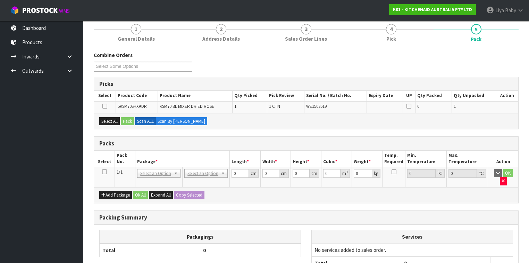
click at [104, 172] on icon at bounding box center [104, 172] width 5 height 0
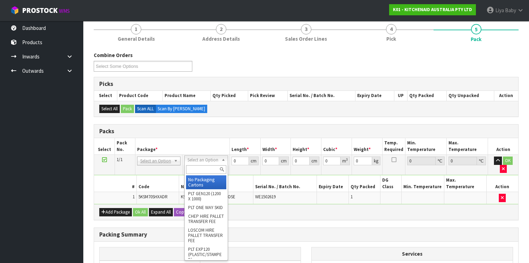
click at [210, 167] on input "text" at bounding box center [206, 169] width 40 height 9
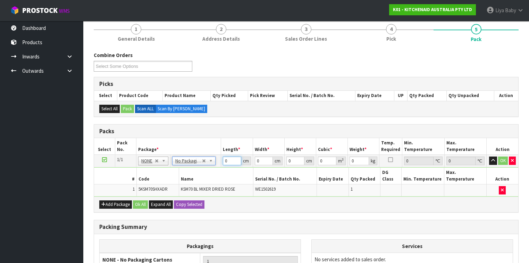
click at [229, 159] on input "0" at bounding box center [232, 160] width 18 height 9
type input "45"
click at [259, 160] on input "0" at bounding box center [264, 160] width 18 height 9
type input "35"
click at [293, 160] on input "0" at bounding box center [295, 160] width 18 height 9
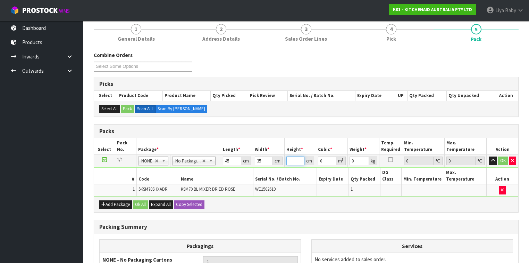
type input "5"
type input "0.007875"
type input "50"
type input "0.07875"
type input "50"
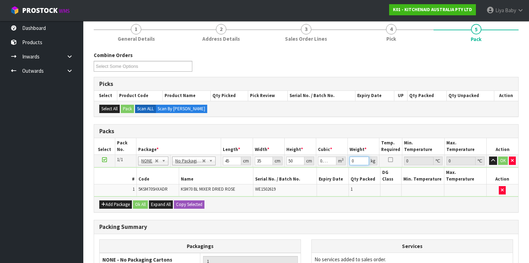
click at [358, 162] on input "0" at bounding box center [359, 160] width 19 height 9
type input "16"
click at [139, 200] on button "Ok All" at bounding box center [140, 204] width 15 height 8
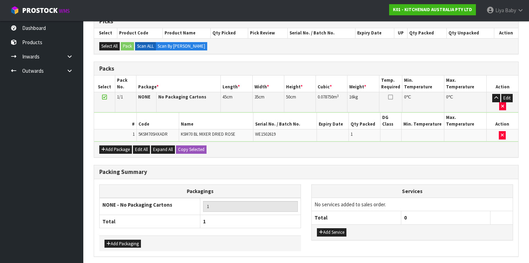
scroll to position [155, 0]
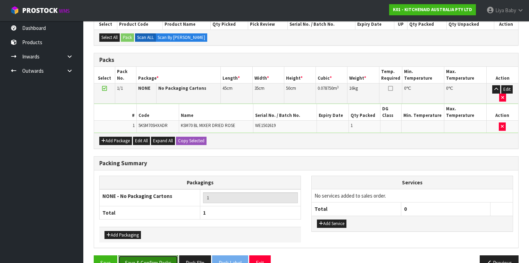
click at [140, 212] on button "Save & Confirm Packs" at bounding box center [148, 262] width 60 height 15
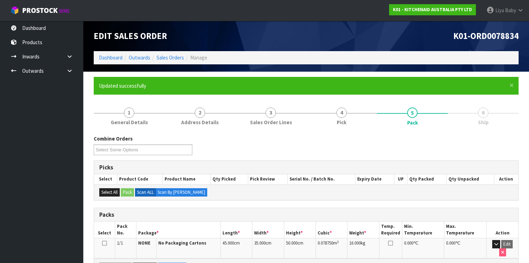
click at [108, 212] on td at bounding box center [104, 248] width 21 height 20
click at [107, 212] on icon at bounding box center [104, 243] width 5 height 0
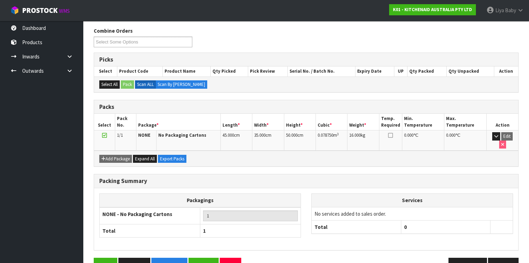
scroll to position [117, 0]
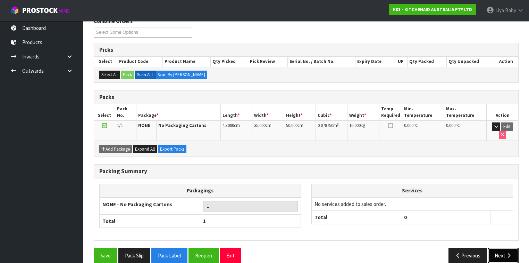
click at [444, 212] on button "Next" at bounding box center [503, 255] width 31 height 15
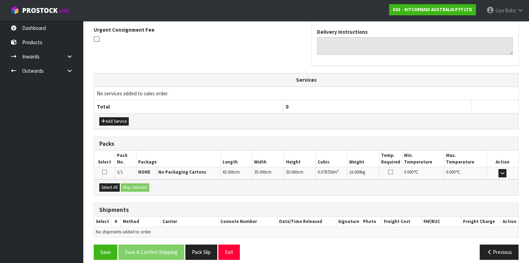
scroll to position [208, 0]
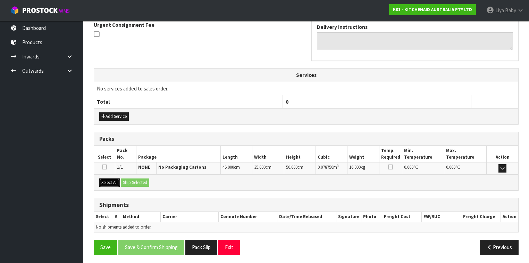
click at [107, 182] on button "Select All" at bounding box center [109, 182] width 20 height 8
click at [128, 179] on button "Ship Selected" at bounding box center [135, 182] width 28 height 8
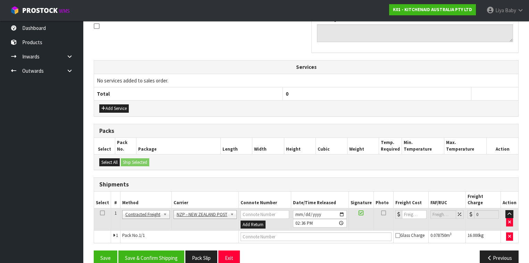
scroll to position [220, 0]
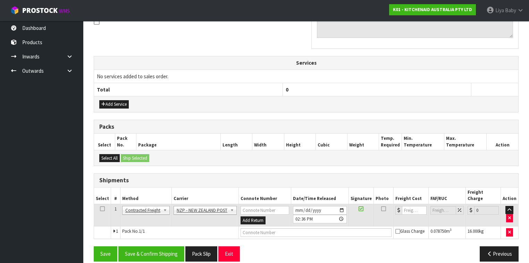
click at [104, 203] on td at bounding box center [102, 214] width 17 height 23
click at [101, 208] on icon at bounding box center [102, 208] width 5 height 0
click at [136, 212] on button "Save & Confirm Shipping" at bounding box center [151, 253] width 66 height 15
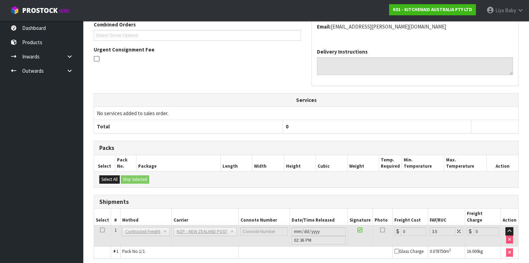
scroll to position [211, 0]
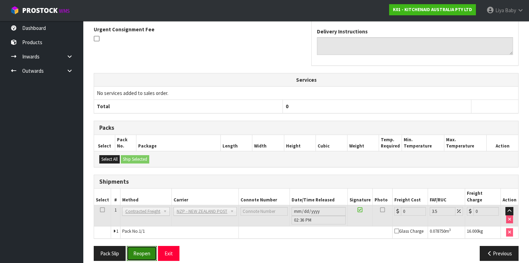
click at [153, 212] on button "Reopen" at bounding box center [142, 252] width 30 height 15
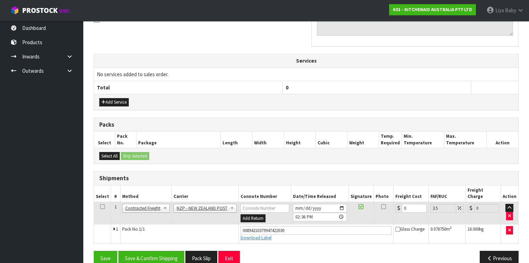
scroll to position [226, 0]
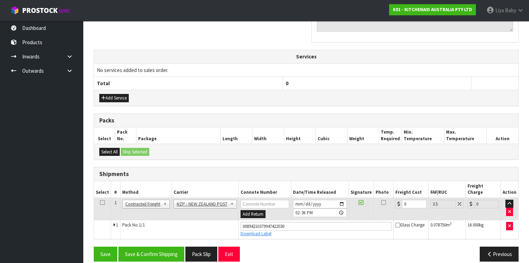
click at [413, 199] on td "0" at bounding box center [411, 208] width 35 height 23
click at [411, 199] on input "0" at bounding box center [414, 203] width 25 height 9
type input "1"
type input "1.03"
type input "13"
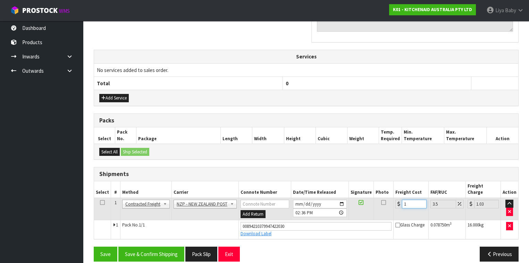
type input "13.45"
type input "13.3"
type input "13.77"
type input "13.33"
type input "13.8"
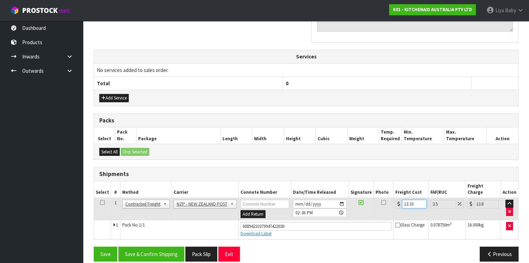
type input "13.33"
click at [102, 202] on icon at bounding box center [102, 202] width 5 height 0
click at [150, 212] on button "Save & Confirm Shipping" at bounding box center [151, 253] width 66 height 15
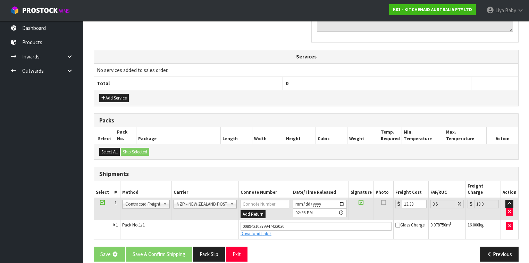
scroll to position [0, 0]
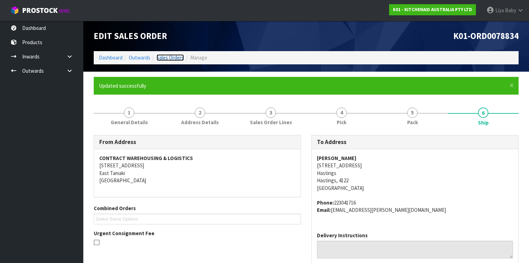
click at [172, 57] on link "Sales Orders" at bounding box center [170, 57] width 27 height 7
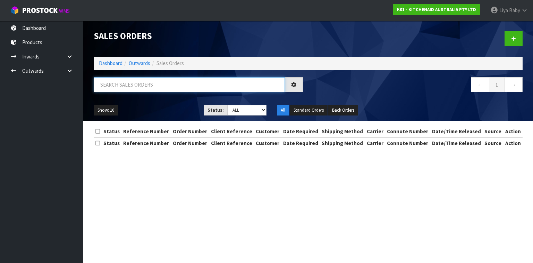
click at [165, 85] on input "text" at bounding box center [189, 84] width 191 height 15
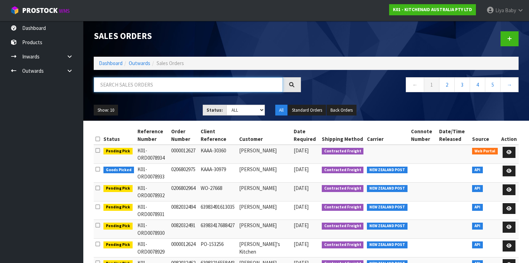
click at [110, 89] on input "text" at bounding box center [188, 84] width 189 height 15
type input "JOB-0411289"
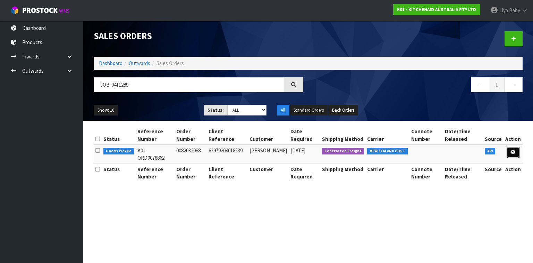
click at [444, 151] on icon at bounding box center [513, 152] width 5 height 5
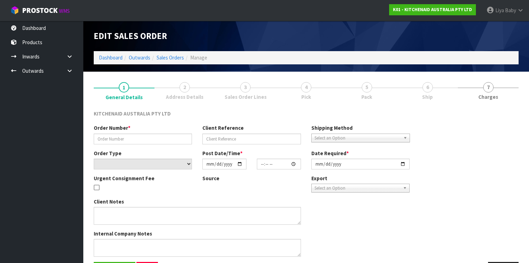
type input "0082032088"
type input "63979204018539"
select select "number:0"
type input "[DATE]"
type input "21:38:45.000"
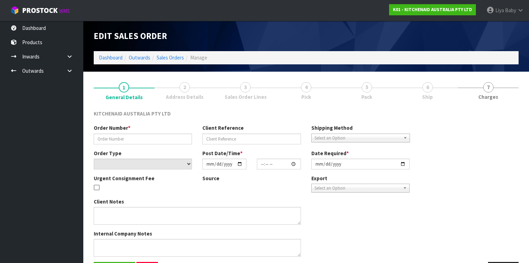
type input "[DATE]"
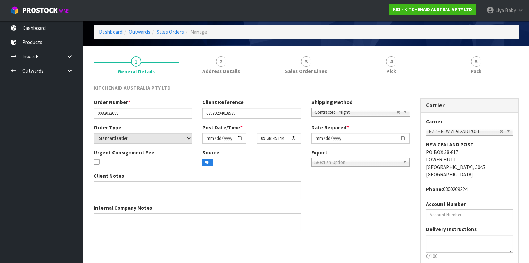
scroll to position [65, 0]
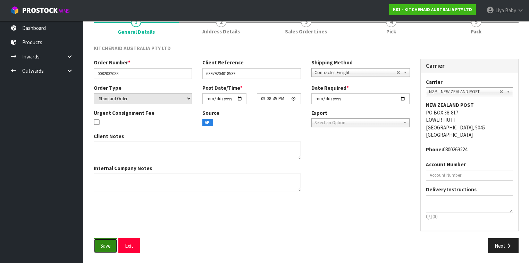
click at [99, 212] on button "Save" at bounding box center [106, 245] width 24 height 15
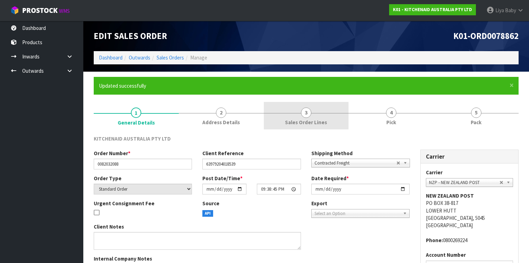
click at [314, 119] on span "Sales Order Lines" at bounding box center [306, 121] width 42 height 7
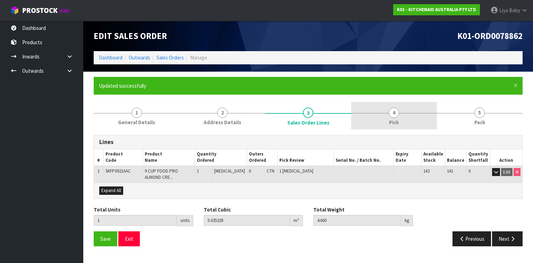
click at [391, 122] on span "Pick" at bounding box center [394, 121] width 10 height 7
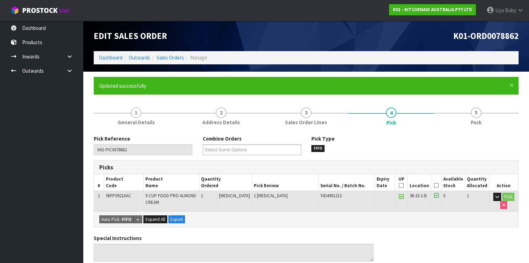
click at [438, 185] on icon at bounding box center [436, 185] width 5 height 0
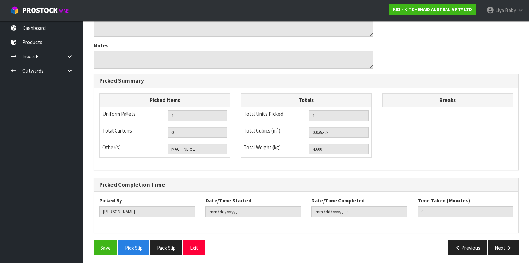
scroll to position [250, 0]
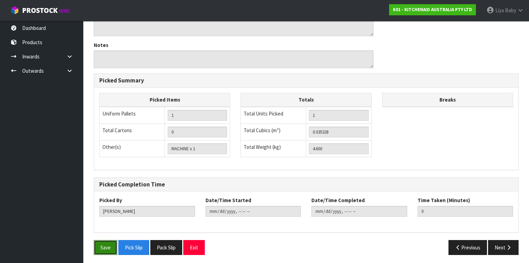
click at [113, 212] on button "Save" at bounding box center [106, 247] width 24 height 15
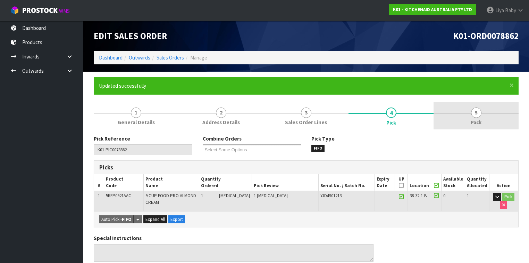
click at [444, 125] on link "5 Pack" at bounding box center [476, 115] width 85 height 27
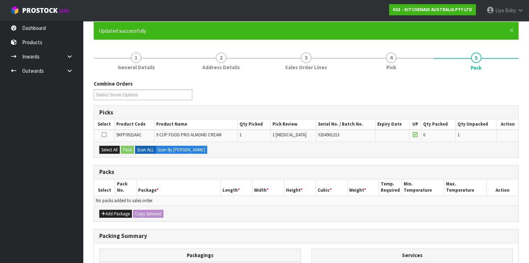
scroll to position [83, 0]
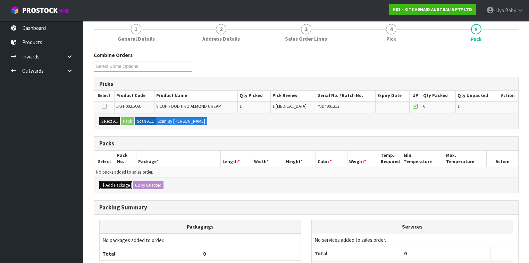
click at [105, 183] on icon "button" at bounding box center [103, 185] width 4 height 5
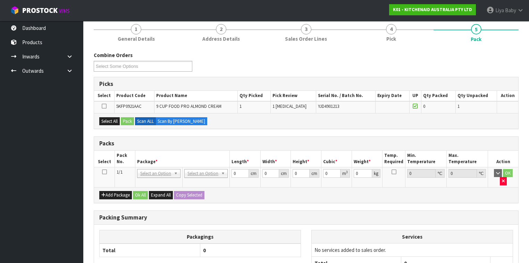
click at [104, 172] on icon at bounding box center [104, 172] width 5 height 0
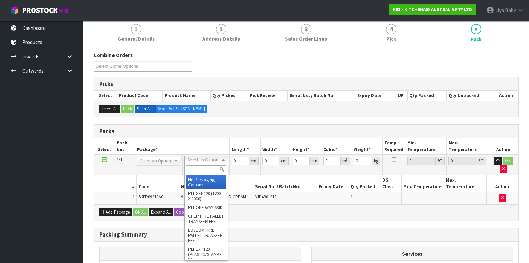
click at [202, 165] on input "text" at bounding box center [206, 169] width 40 height 9
click at [201, 171] on input "text" at bounding box center [206, 169] width 40 height 9
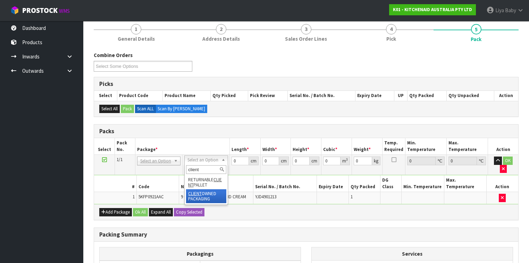
type input "client"
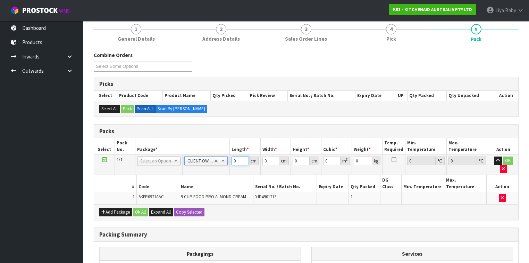
click at [239, 162] on input "0" at bounding box center [240, 160] width 17 height 9
type input "52"
click at [269, 160] on input "0" at bounding box center [271, 160] width 17 height 9
type input "27"
click at [299, 158] on input "0" at bounding box center [301, 160] width 17 height 9
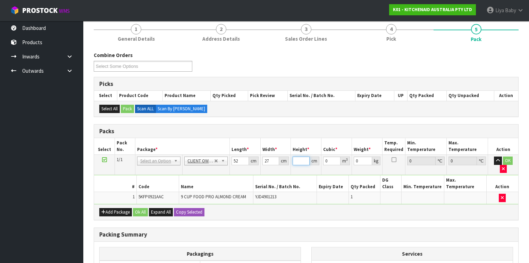
type input "3"
type input "0.004212"
type input "37"
type input "0.051948"
type input "37"
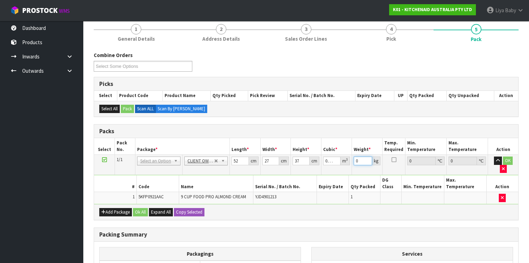
click at [364, 158] on input "0" at bounding box center [363, 160] width 18 height 9
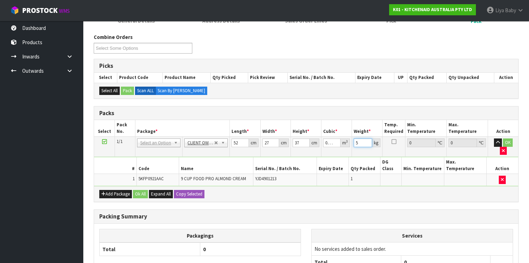
scroll to position [111, 0]
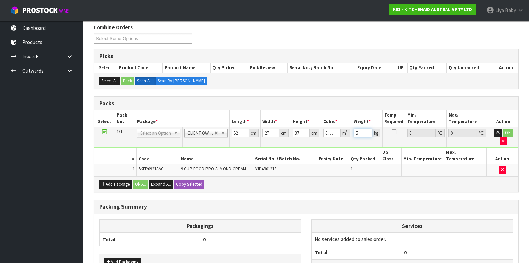
type input "5"
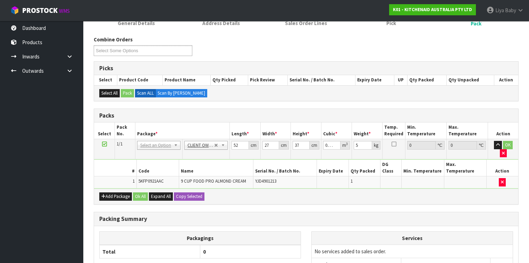
scroll to position [96, 0]
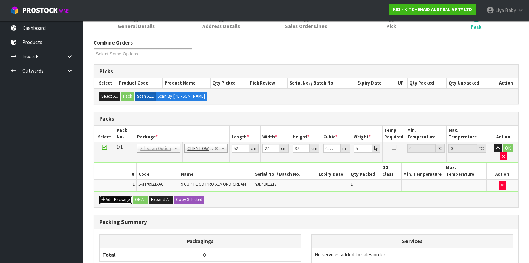
click at [105, 197] on icon "button" at bounding box center [103, 199] width 4 height 5
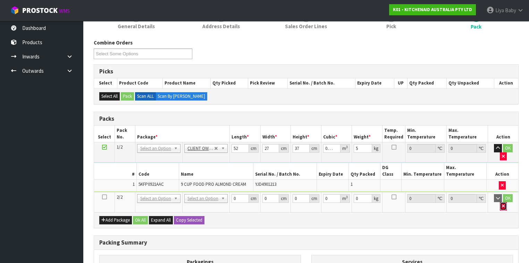
click at [444, 203] on icon "button" at bounding box center [503, 205] width 3 height 5
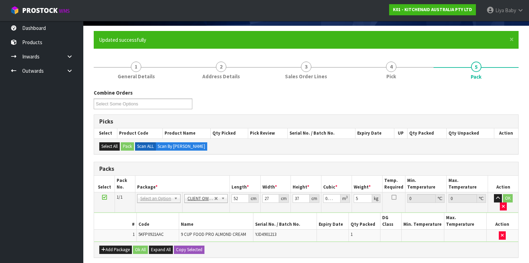
scroll to position [40, 0]
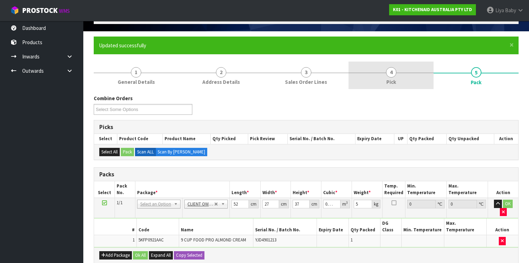
click at [389, 74] on span "4" at bounding box center [391, 72] width 10 height 10
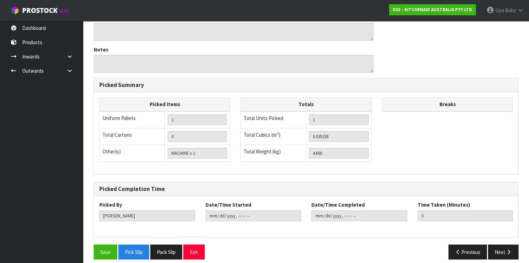
scroll to position [250, 0]
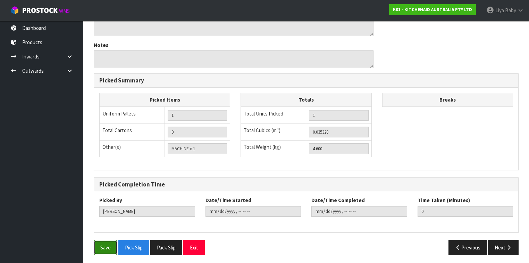
click at [109, 212] on button "Save" at bounding box center [106, 247] width 24 height 15
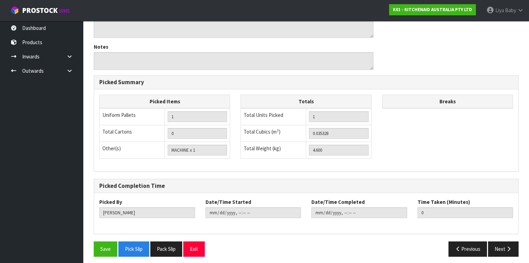
scroll to position [225, 0]
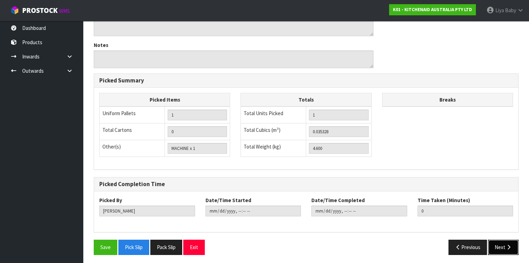
click at [444, 212] on button "Next" at bounding box center [503, 246] width 31 height 15
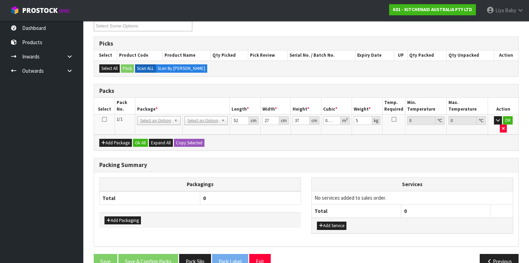
scroll to position [129, 0]
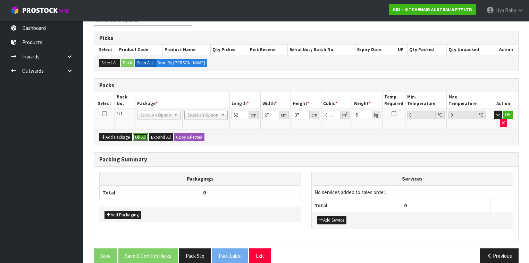
click at [142, 133] on button "Ok All" at bounding box center [140, 137] width 15 height 8
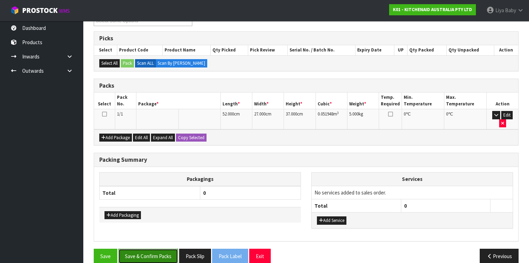
click at [133, 212] on button "Save & Confirm Packs" at bounding box center [148, 255] width 60 height 15
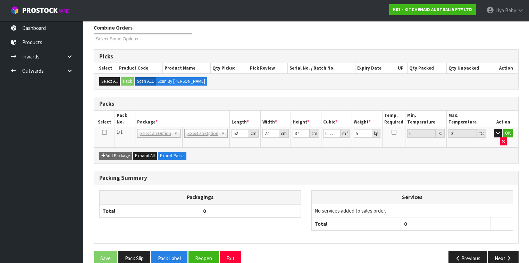
scroll to position [114, 0]
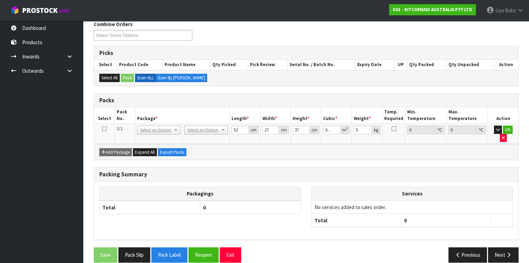
click at [105, 128] on icon at bounding box center [104, 128] width 5 height 0
click at [444, 212] on button "Next" at bounding box center [503, 254] width 31 height 15
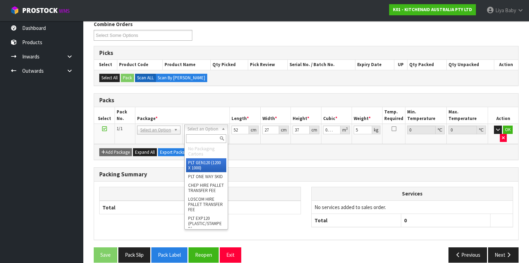
click at [201, 137] on input "text" at bounding box center [206, 138] width 40 height 9
click at [202, 134] on input "text" at bounding box center [206, 138] width 40 height 9
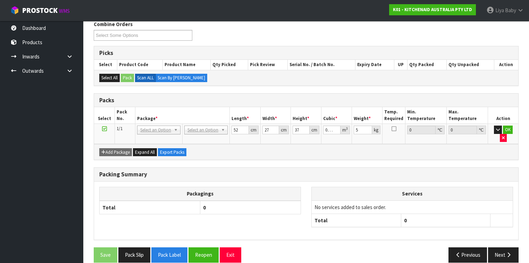
click at [183, 107] on th "Package *" at bounding box center [182, 115] width 94 height 16
click at [444, 212] on button "Previous" at bounding box center [468, 254] width 39 height 15
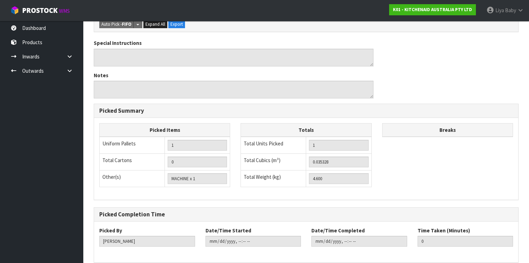
scroll to position [225, 0]
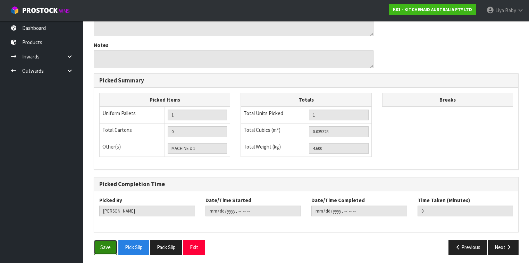
click at [114, 212] on button "Save" at bounding box center [106, 246] width 24 height 15
click at [444, 212] on icon "button" at bounding box center [509, 246] width 7 height 5
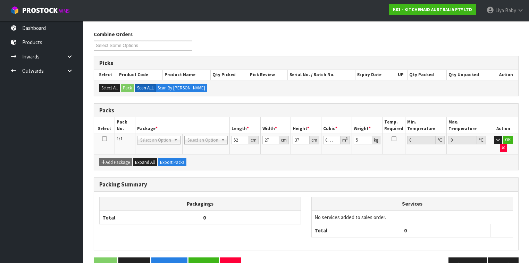
scroll to position [114, 0]
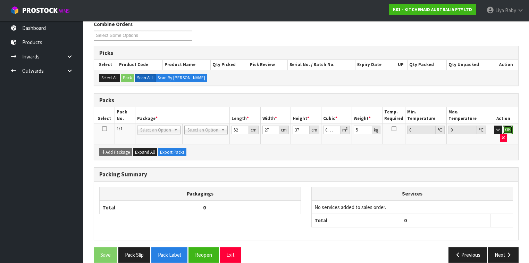
click at [444, 126] on button "OK" at bounding box center [508, 129] width 10 height 8
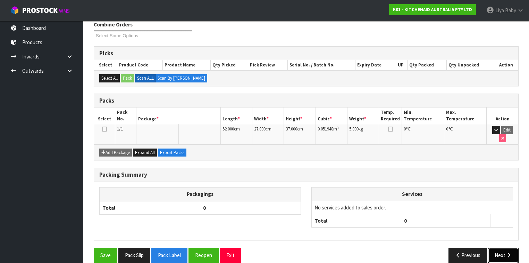
click at [444, 212] on button "Next" at bounding box center [503, 254] width 31 height 15
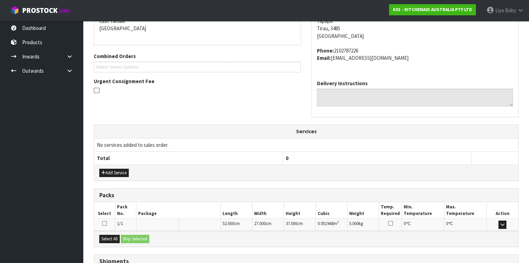
scroll to position [208, 0]
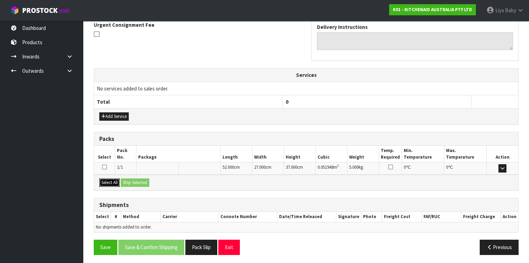
click at [114, 181] on button "Select All" at bounding box center [109, 182] width 20 height 8
click at [133, 179] on button "Ship Selected" at bounding box center [135, 182] width 28 height 8
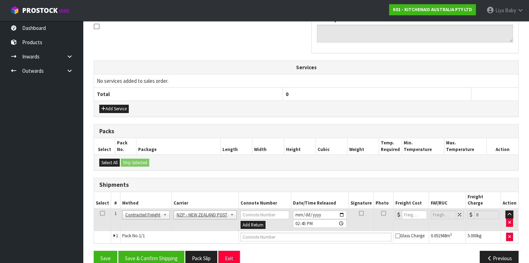
scroll to position [220, 0]
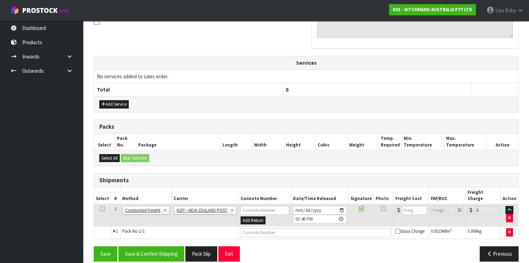
click at [105, 203] on td at bounding box center [102, 214] width 17 height 23
click at [102, 208] on icon at bounding box center [102, 208] width 5 height 0
click at [171, 212] on button "Save & Confirm Shipping" at bounding box center [151, 253] width 66 height 15
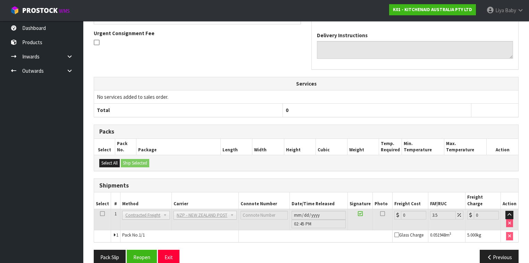
scroll to position [211, 0]
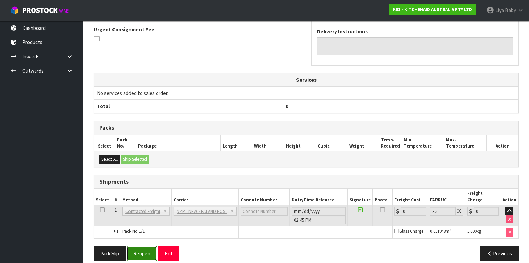
click at [143, 212] on button "Reopen" at bounding box center [142, 252] width 30 height 15
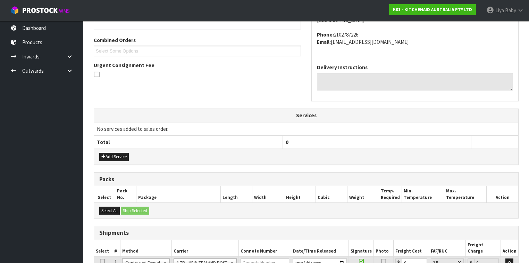
scroll to position [226, 0]
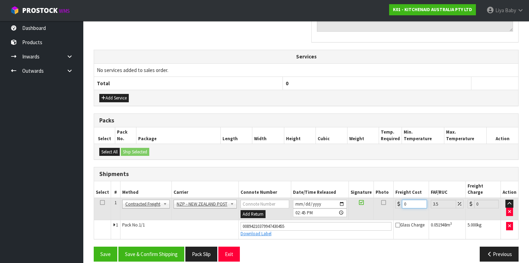
click at [414, 199] on input "0" at bounding box center [414, 203] width 25 height 9
type input "1"
type input "1.03"
type input "13"
type input "13.45"
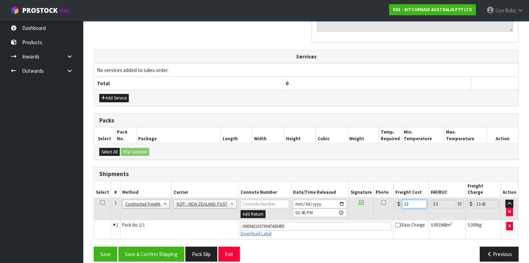
type input "13.8"
type input "14.28"
type input "13.85"
type input "14.33"
type input "13.85"
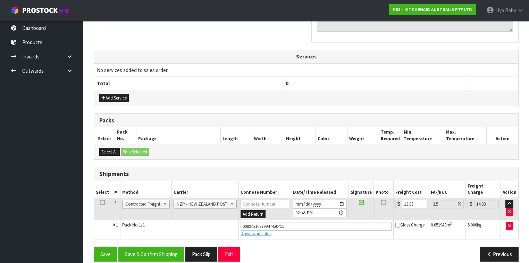
click at [102, 202] on icon at bounding box center [102, 202] width 5 height 0
click at [144, 212] on button "Save & Confirm Shipping" at bounding box center [151, 253] width 66 height 15
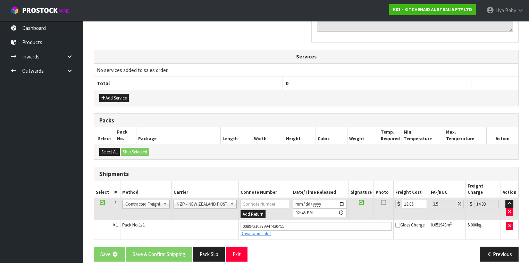
scroll to position [0, 0]
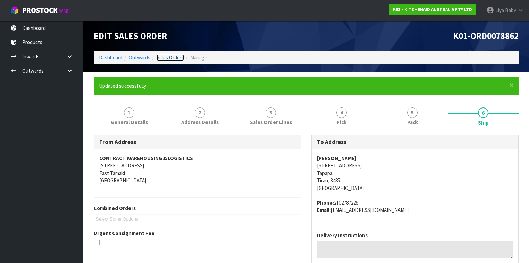
click at [170, 58] on link "Sales Orders" at bounding box center [170, 57] width 27 height 7
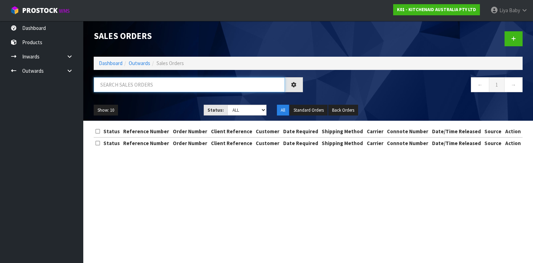
click at [146, 83] on input "text" at bounding box center [189, 84] width 191 height 15
type input "JOB-0411320"
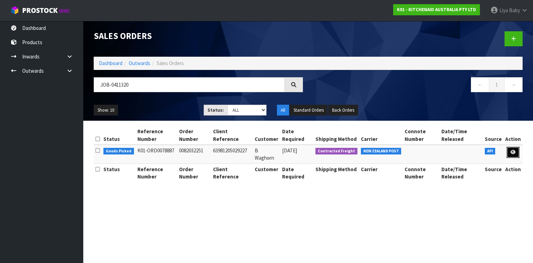
click at [444, 152] on icon at bounding box center [513, 152] width 5 height 5
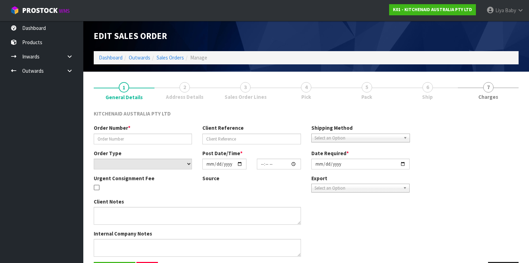
type input "0082032251"
type input "63981205029227"
select select "number:0"
type input "[DATE]"
type input "15:38:16.000"
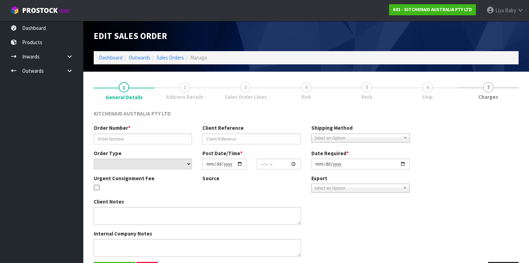
type input "[DATE]"
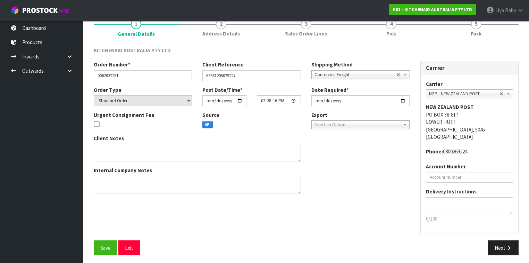
scroll to position [65, 0]
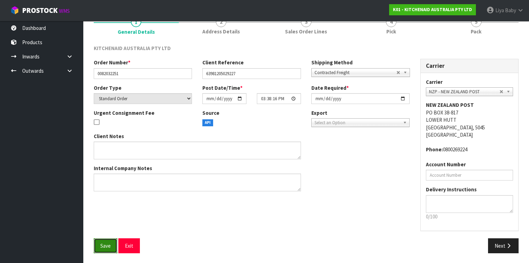
click at [105, 212] on span "Save" at bounding box center [105, 245] width 10 height 7
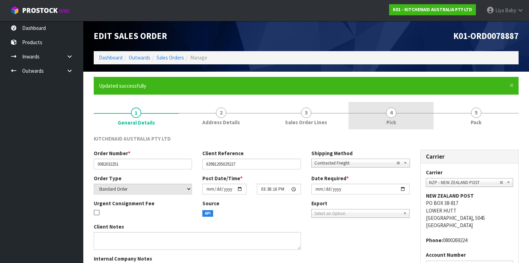
click at [392, 127] on link "4 Pick" at bounding box center [391, 115] width 85 height 27
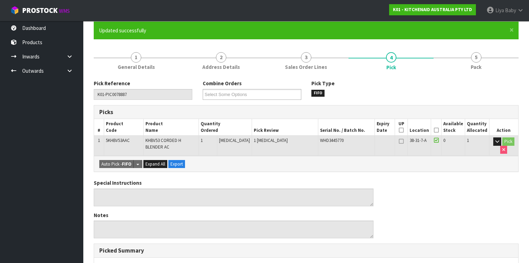
scroll to position [56, 0]
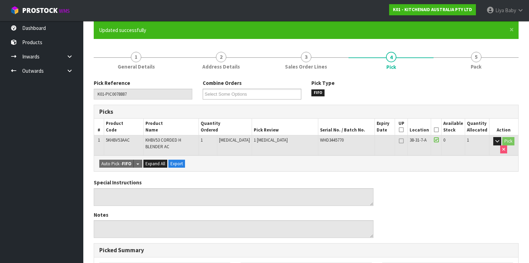
click at [439, 130] on icon at bounding box center [436, 130] width 5 height 0
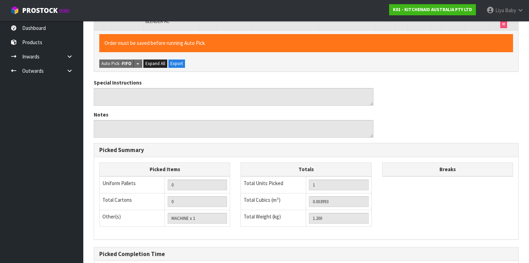
scroll to position [250, 0]
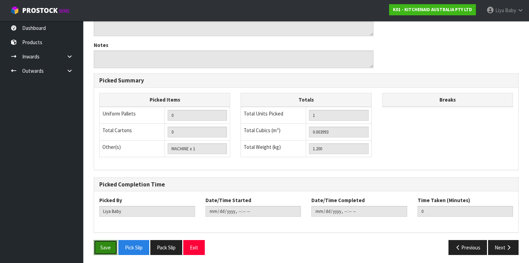
click at [104, 212] on button "Save" at bounding box center [106, 247] width 24 height 15
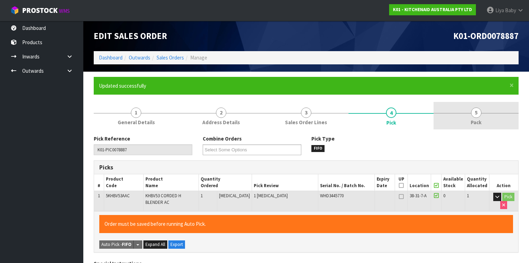
type input "[DATE]T14:49:07"
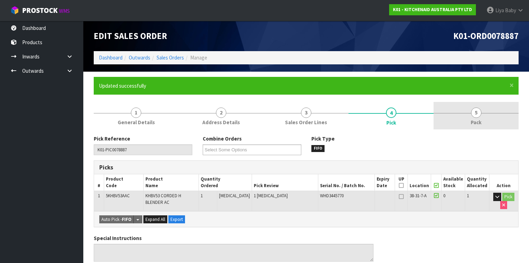
click at [444, 118] on link "5 Pack" at bounding box center [476, 115] width 85 height 27
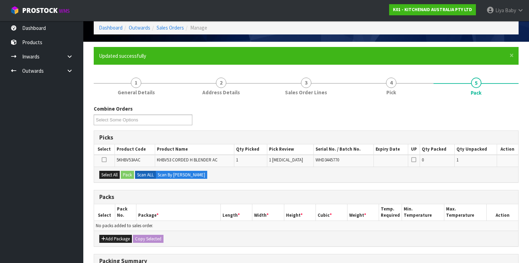
scroll to position [83, 0]
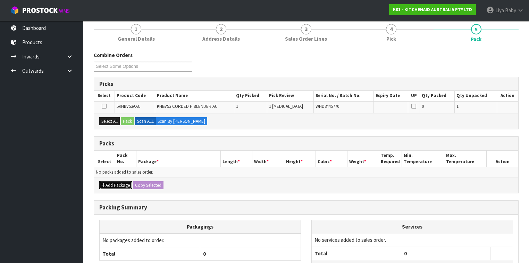
click at [117, 183] on button "Add Package" at bounding box center [115, 185] width 33 height 8
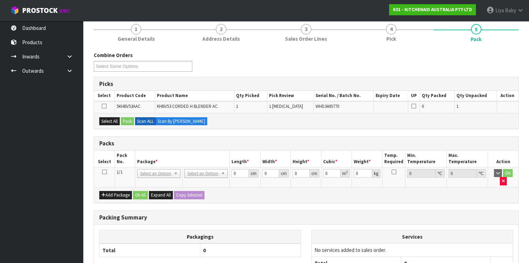
click at [104, 172] on icon at bounding box center [104, 172] width 5 height 0
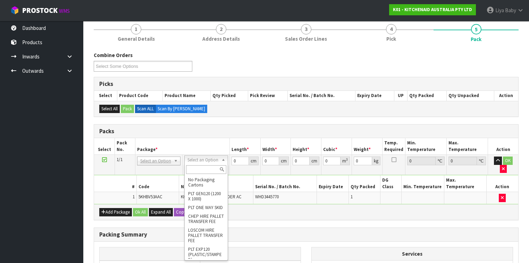
click at [203, 167] on input "text" at bounding box center [206, 169] width 40 height 9
type input "oc"
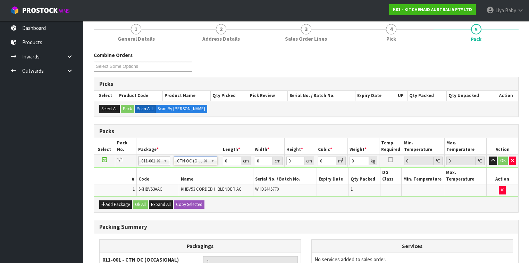
type input "1.2"
click at [230, 160] on input "0" at bounding box center [232, 160] width 18 height 9
type input "23"
click at [263, 158] on input "0" at bounding box center [264, 160] width 18 height 9
type input "21"
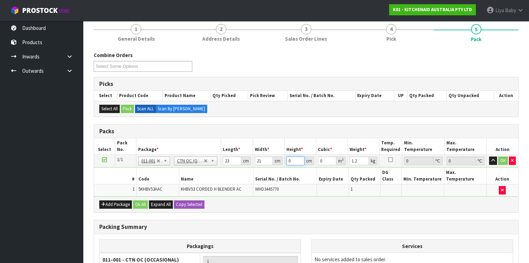
click at [295, 158] on input "0" at bounding box center [295, 160] width 18 height 9
type input "2"
type input "0.000966"
type input "29"
type input "0.014007"
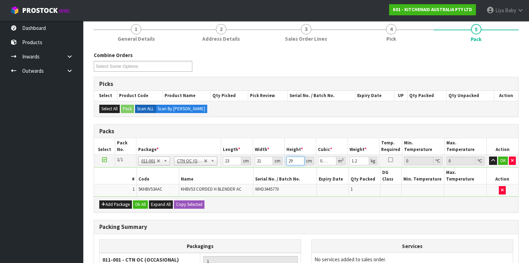
type input "29"
click at [360, 158] on input "1.2" at bounding box center [359, 160] width 19 height 9
type input "1"
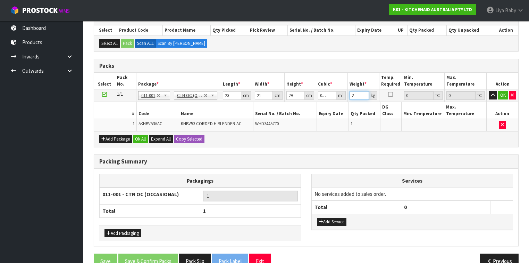
scroll to position [155, 0]
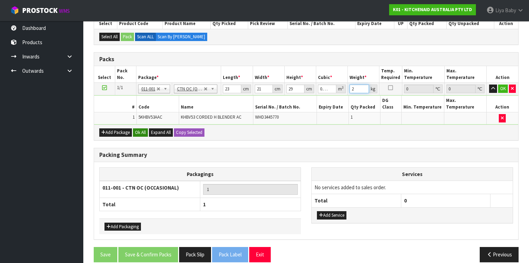
type input "2"
click at [140, 128] on button "Ok All" at bounding box center [140, 132] width 15 height 8
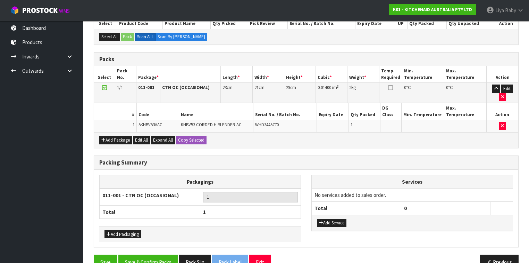
scroll to position [155, 0]
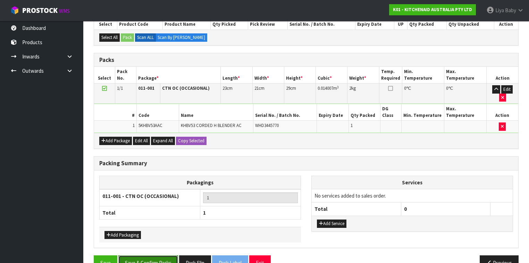
click at [133, 212] on button "Save & Confirm Packs" at bounding box center [148, 262] width 60 height 15
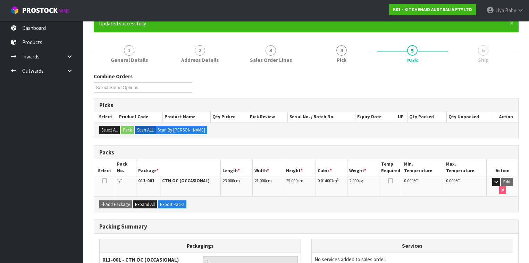
scroll to position [83, 0]
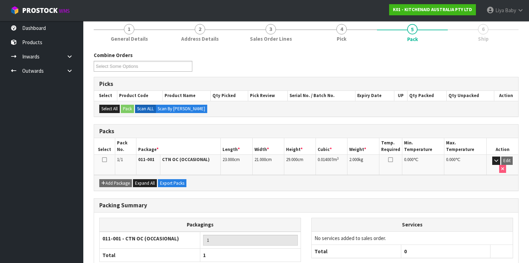
click at [104, 160] on icon at bounding box center [104, 159] width 5 height 0
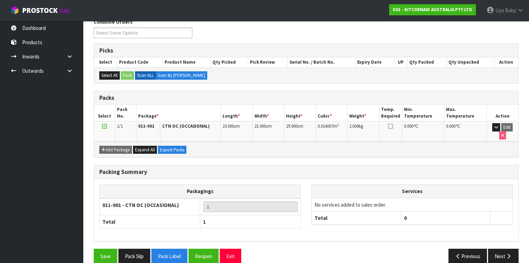
scroll to position [117, 0]
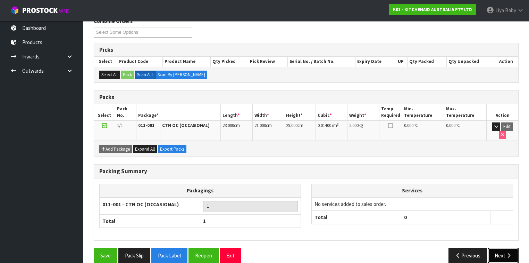
click at [444, 212] on icon "button" at bounding box center [509, 254] width 7 height 5
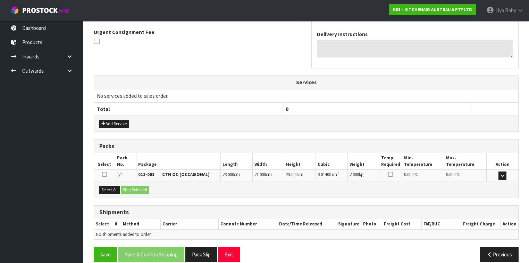
scroll to position [208, 0]
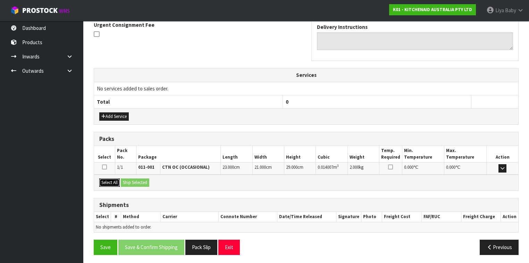
click at [103, 180] on button "Select All" at bounding box center [109, 182] width 20 height 8
click at [131, 181] on button "Ship Selected" at bounding box center [135, 182] width 28 height 8
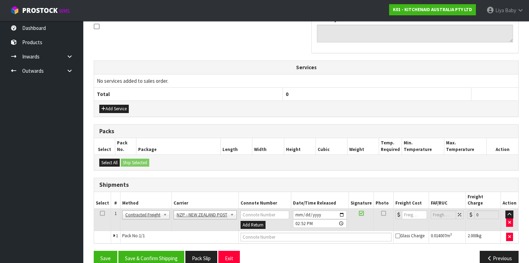
scroll to position [220, 0]
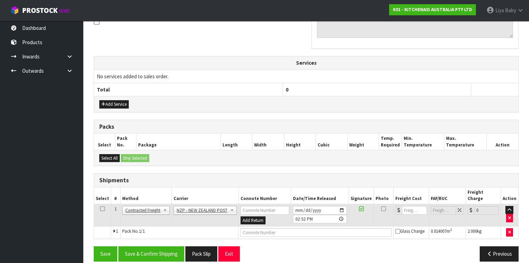
click at [100, 208] on icon at bounding box center [102, 208] width 5 height 0
click at [140, 212] on button "Save & Confirm Shipping" at bounding box center [151, 253] width 66 height 15
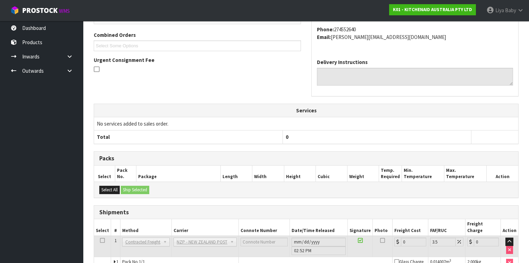
scroll to position [211, 0]
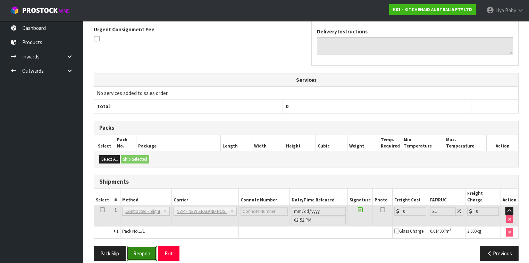
click at [136, 212] on button "Reopen" at bounding box center [142, 252] width 30 height 15
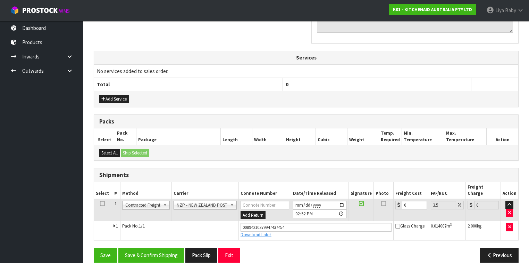
scroll to position [226, 0]
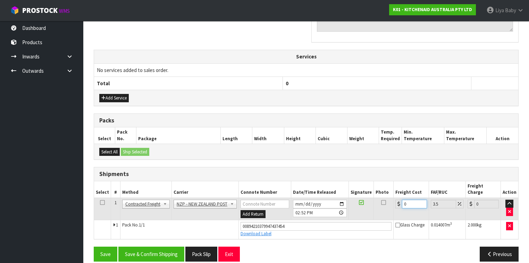
click at [412, 199] on input "0" at bounding box center [414, 203] width 25 height 9
type input "8"
type input "8.28"
type input "8.4"
type input "8.69"
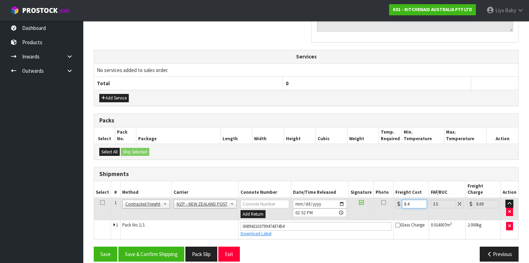
type input "8.45"
type input "8.75"
type input "8.45"
click at [100, 202] on icon at bounding box center [102, 202] width 5 height 0
click at [142, 212] on button "Save & Confirm Shipping" at bounding box center [151, 253] width 66 height 15
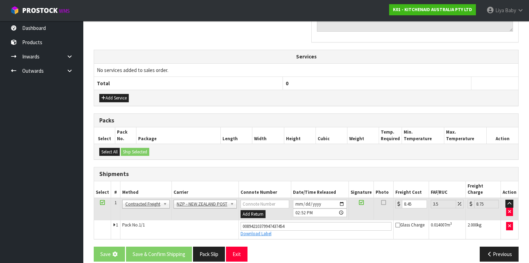
scroll to position [0, 0]
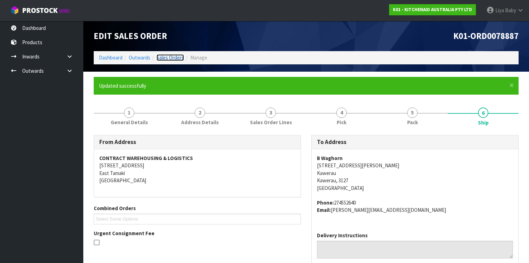
click at [173, 55] on link "Sales Orders" at bounding box center [170, 57] width 27 height 7
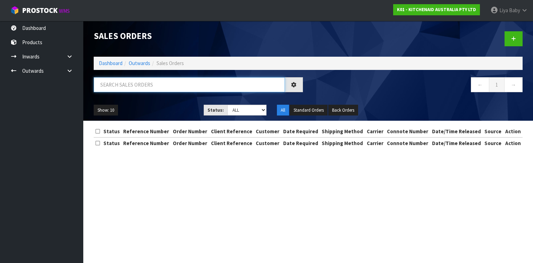
click at [151, 82] on input "text" at bounding box center [189, 84] width 191 height 15
click at [135, 84] on input "text" at bounding box center [189, 84] width 191 height 15
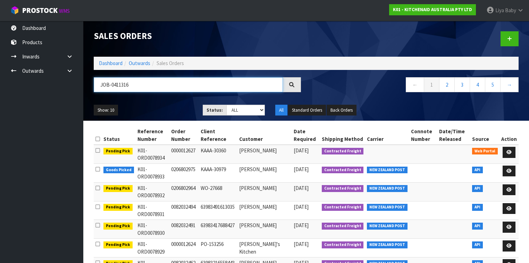
type input "JOB-0411316"
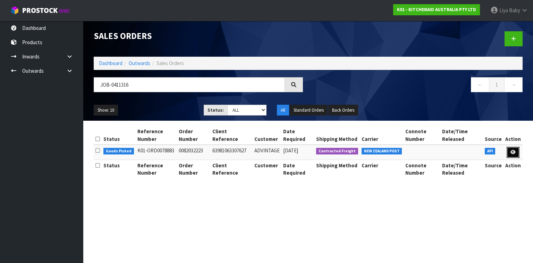
click at [444, 150] on link at bounding box center [513, 152] width 13 height 11
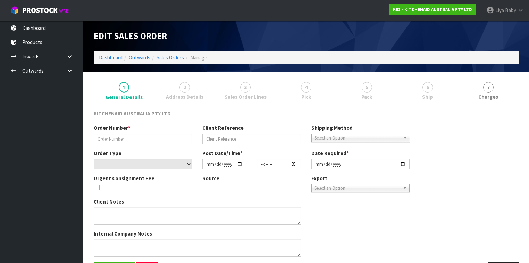
type input "0082032223"
type input "63981063307627"
select select "number:0"
type input "[DATE]"
type input "15:38:07.000"
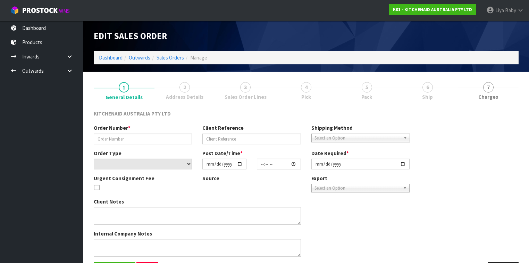
type input "[DATE]"
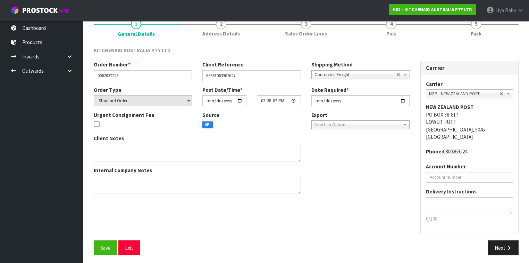
scroll to position [65, 0]
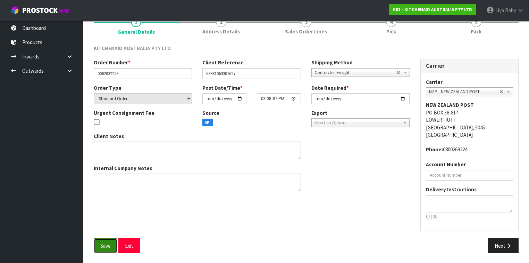
click at [108, 212] on span "Save" at bounding box center [105, 245] width 10 height 7
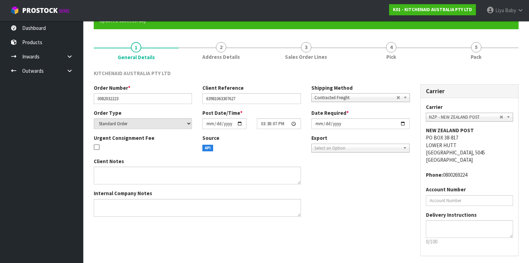
scroll to position [0, 0]
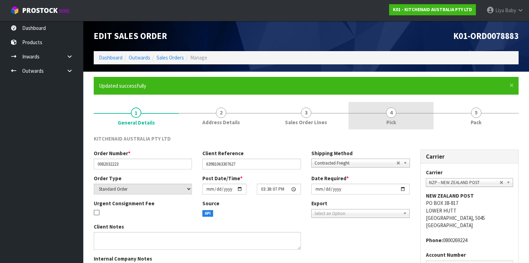
click at [394, 120] on span "Pick" at bounding box center [391, 121] width 10 height 7
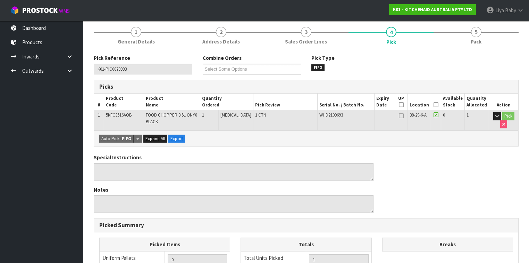
scroll to position [83, 0]
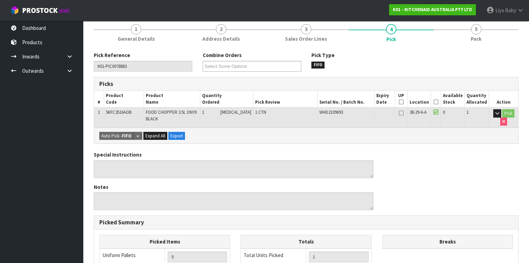
click at [437, 102] on icon at bounding box center [436, 102] width 5 height 0
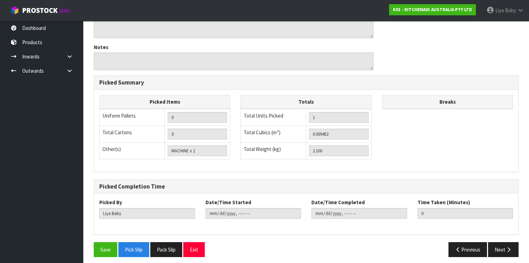
scroll to position [250, 0]
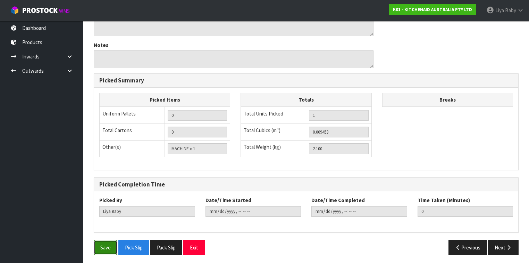
click at [101, 212] on button "Save" at bounding box center [106, 247] width 24 height 15
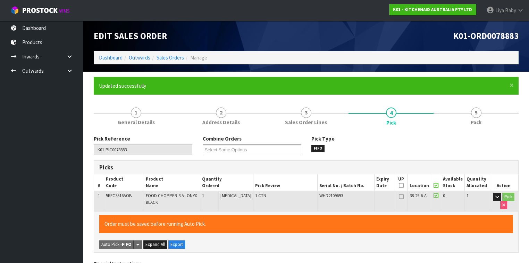
type input "[DATE]T14:56:32"
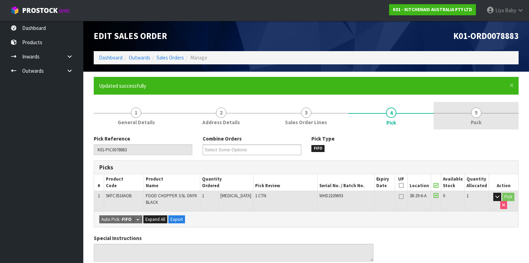
click at [444, 120] on link "5 Pack" at bounding box center [476, 115] width 85 height 27
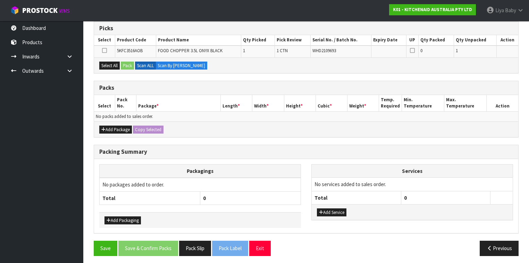
scroll to position [139, 0]
click at [116, 128] on button "Add Package" at bounding box center [115, 129] width 33 height 8
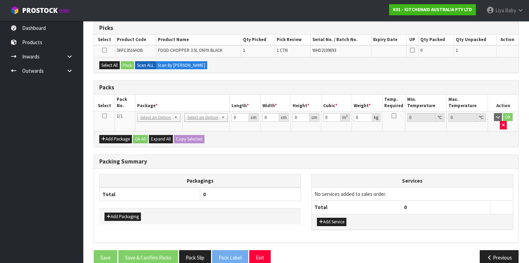
drag, startPoint x: 102, startPoint y: 116, endPoint x: 111, endPoint y: 113, distance: 9.1
click at [102, 116] on icon at bounding box center [104, 116] width 5 height 0
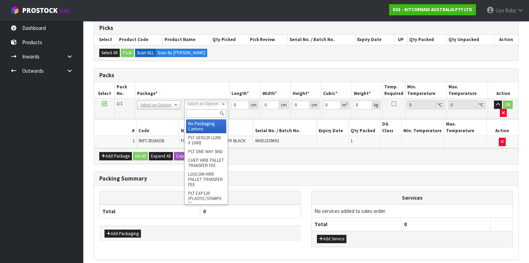
click at [199, 110] on input "text" at bounding box center [206, 113] width 40 height 9
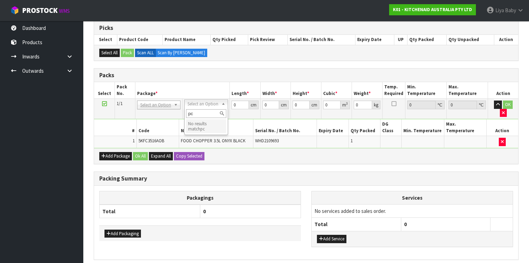
type input "p"
type input "oc"
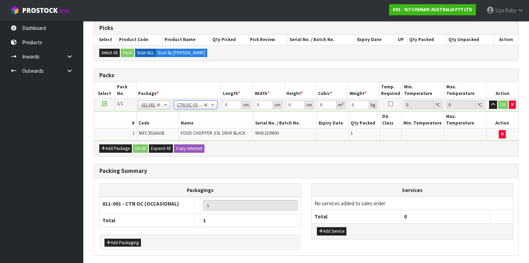
type input "2.1"
click at [229, 101] on input "0" at bounding box center [232, 104] width 18 height 9
type input "25"
click at [263, 104] on input "0" at bounding box center [264, 104] width 18 height 9
type input "23"
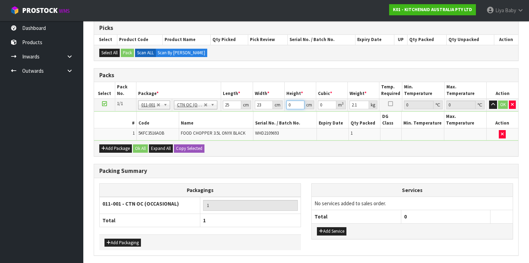
click at [297, 103] on input "0" at bounding box center [295, 104] width 18 height 9
type input "2"
type input "0.00115"
type input "27"
type input "0.015525"
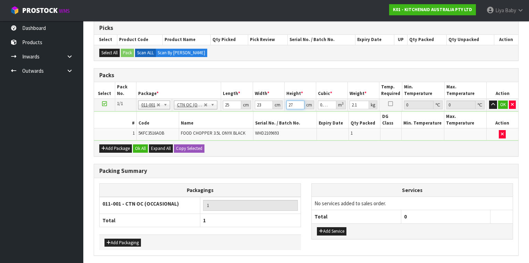
type input "27"
click at [358, 101] on input "2.1" at bounding box center [359, 104] width 19 height 9
type input "2"
click at [138, 144] on button "Ok All" at bounding box center [140, 148] width 15 height 8
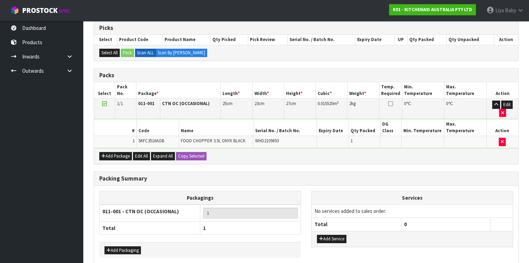
scroll to position [155, 0]
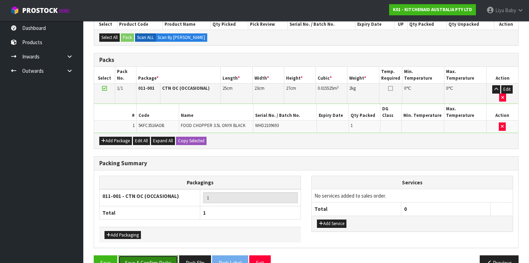
click at [156, 212] on button "Save & Confirm Packs" at bounding box center [148, 262] width 60 height 15
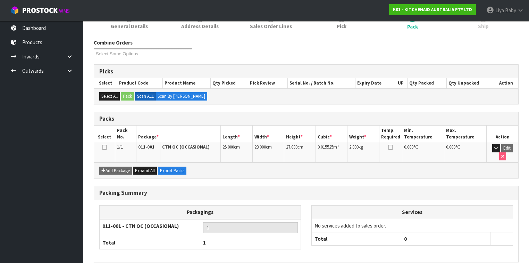
scroll to position [117, 0]
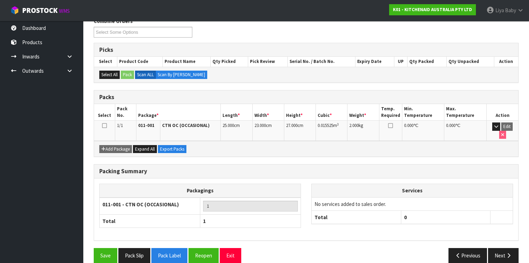
click at [105, 125] on icon at bounding box center [104, 125] width 5 height 0
click at [444, 212] on button "Next" at bounding box center [503, 255] width 31 height 15
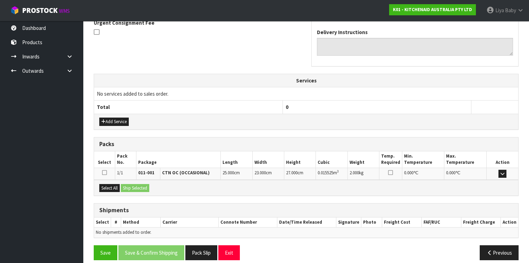
scroll to position [215, 0]
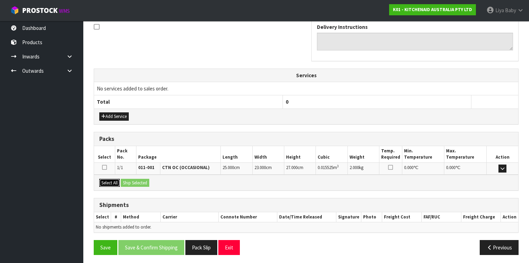
click at [107, 181] on button "Select All" at bounding box center [109, 182] width 20 height 8
click at [131, 180] on button "Ship Selected" at bounding box center [135, 182] width 28 height 8
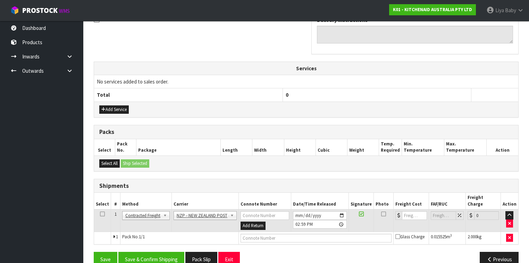
scroll to position [228, 0]
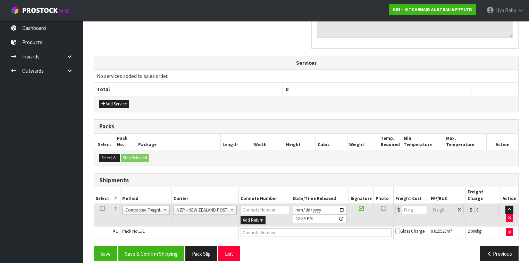
click at [103, 208] on icon at bounding box center [102, 208] width 5 height 0
click at [149, 212] on button "Save & Confirm Shipping" at bounding box center [151, 253] width 66 height 15
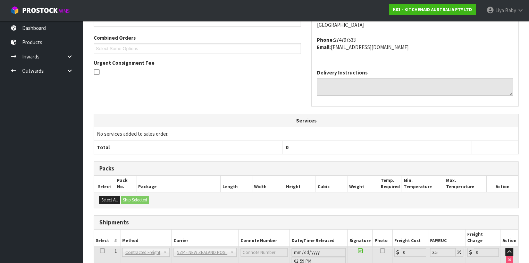
scroll to position [218, 0]
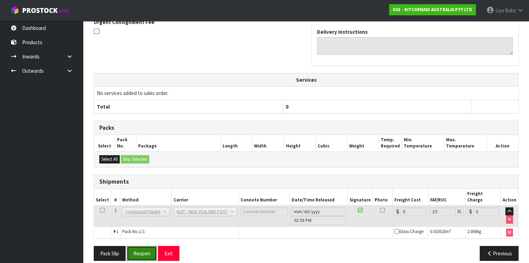
click at [145, 212] on button "Reopen" at bounding box center [142, 252] width 30 height 15
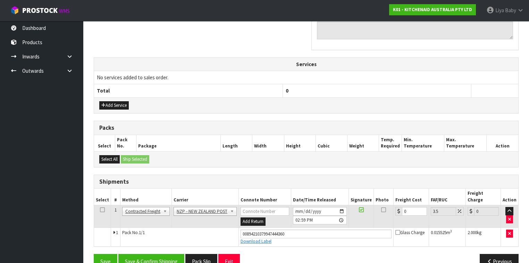
scroll to position [234, 0]
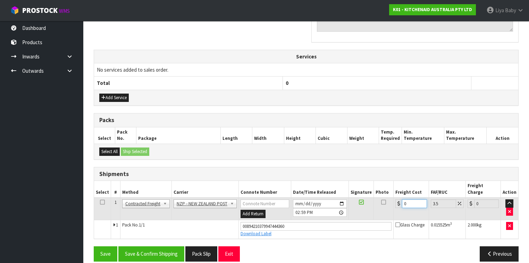
click at [408, 199] on input "0" at bounding box center [414, 203] width 25 height 9
type input "8"
type input "8.28"
type input "8.4"
type input "8.69"
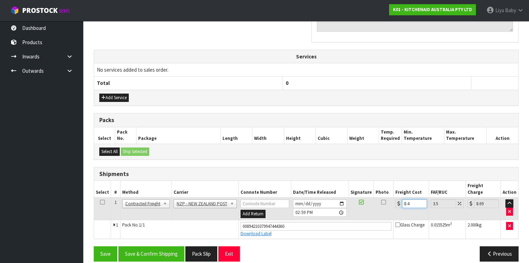
type input "8.45"
type input "8.75"
type input "8.45"
click at [101, 202] on icon at bounding box center [102, 202] width 5 height 0
click at [145, 212] on button "Save & Confirm Shipping" at bounding box center [151, 253] width 66 height 15
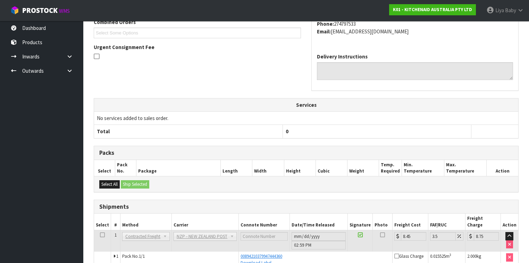
scroll to position [194, 0]
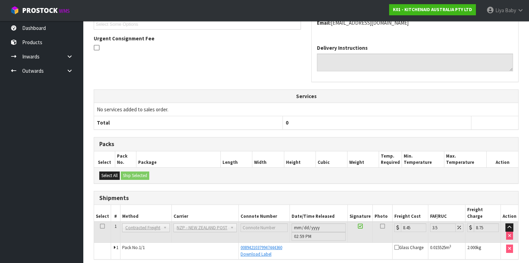
click at [332, 103] on td "No services added to sales order." at bounding box center [306, 109] width 424 height 13
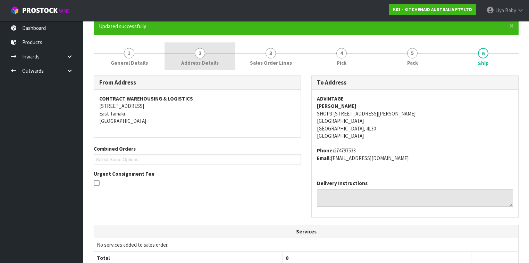
scroll to position [0, 0]
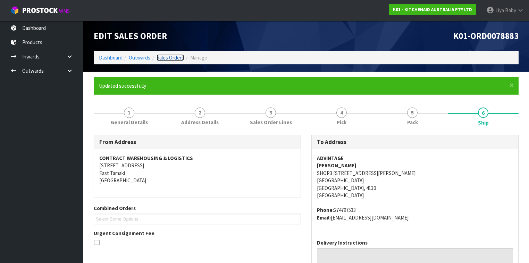
click at [172, 56] on link "Sales Orders" at bounding box center [170, 57] width 27 height 7
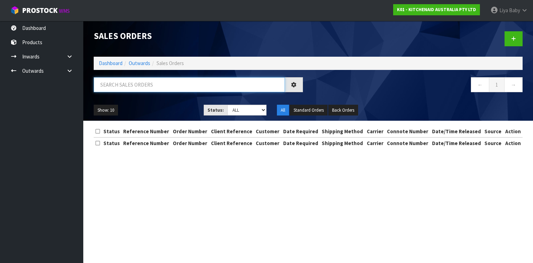
click at [159, 82] on input "text" at bounding box center [189, 84] width 191 height 15
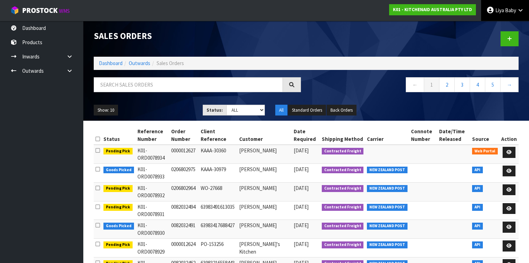
click at [444, 9] on span "Baby" at bounding box center [510, 10] width 11 height 7
click at [444, 26] on link "Logout" at bounding box center [501, 27] width 55 height 9
